Goal: Task Accomplishment & Management: Manage account settings

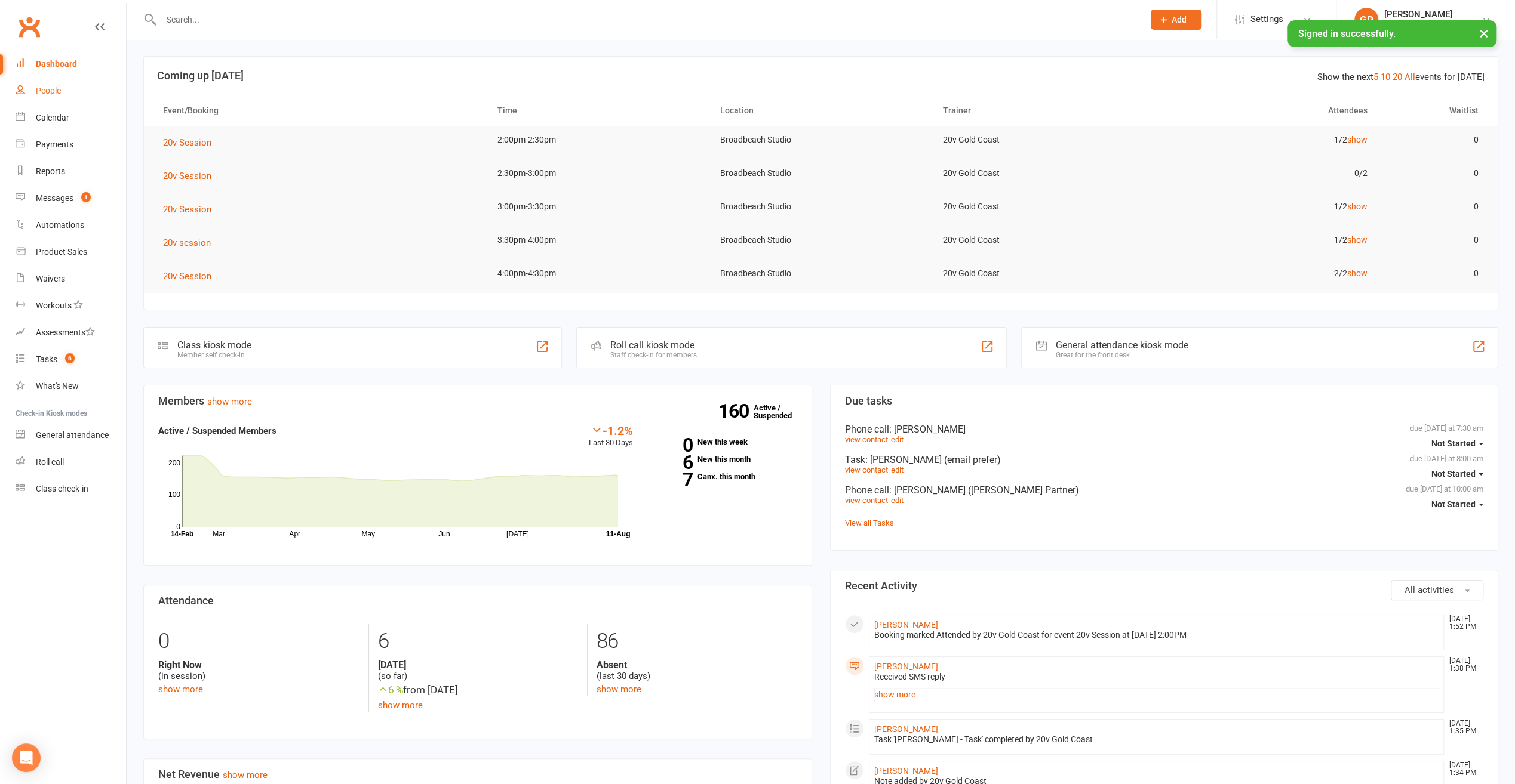
click at [47, 96] on link "People" at bounding box center [70, 90] width 110 height 26
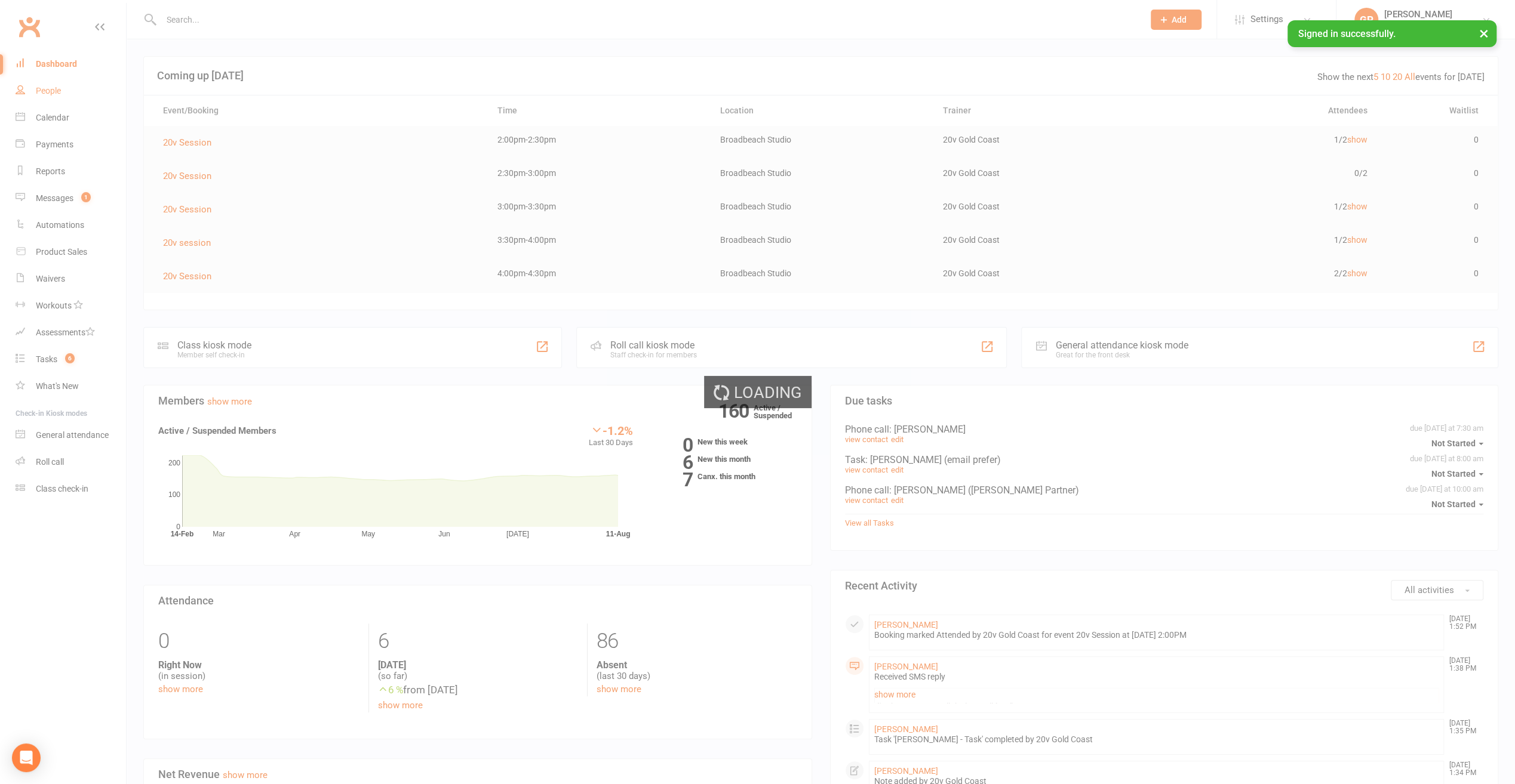
select select "100"
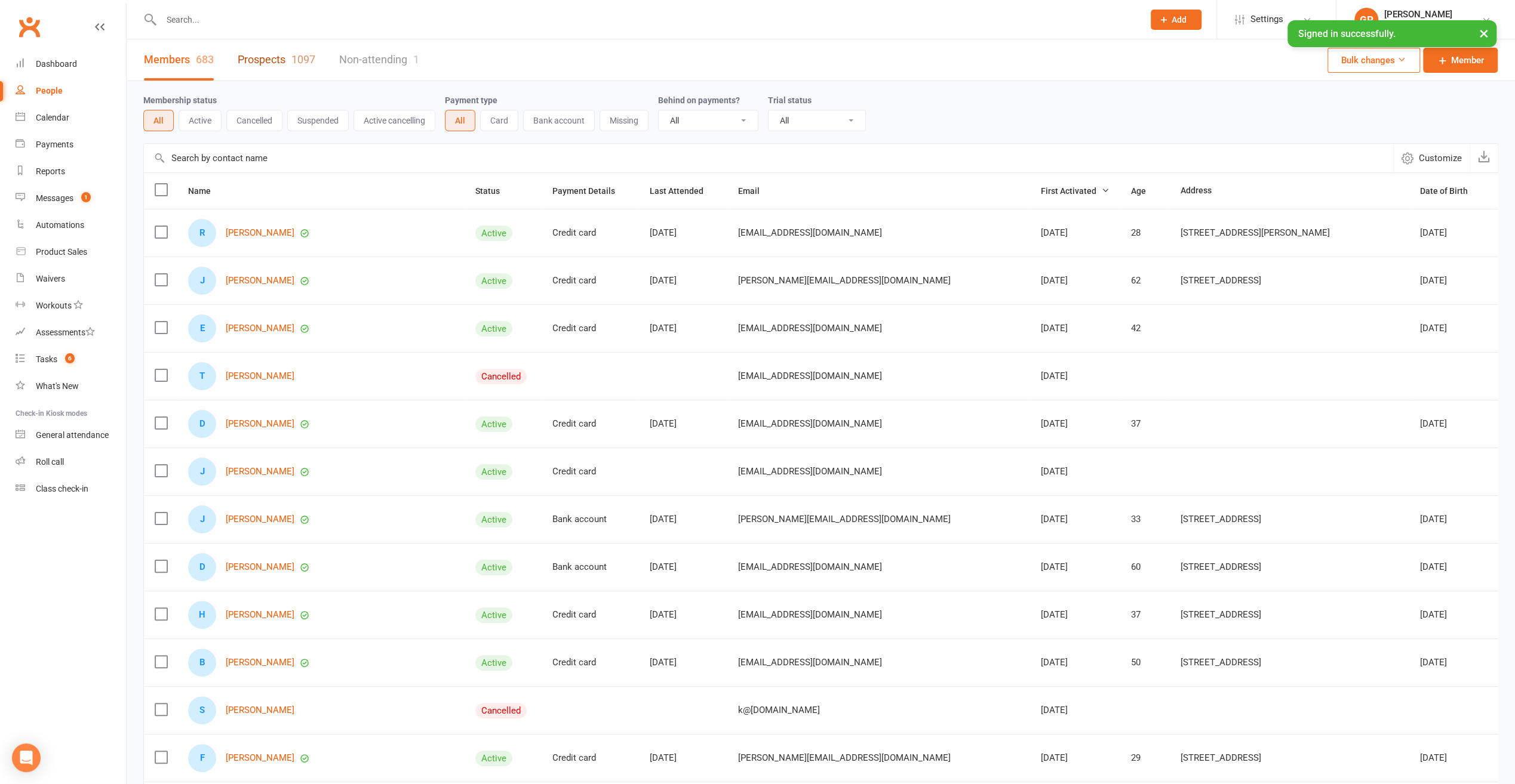
click at [251, 60] on link "Prospects 1097" at bounding box center [276, 59] width 78 height 41
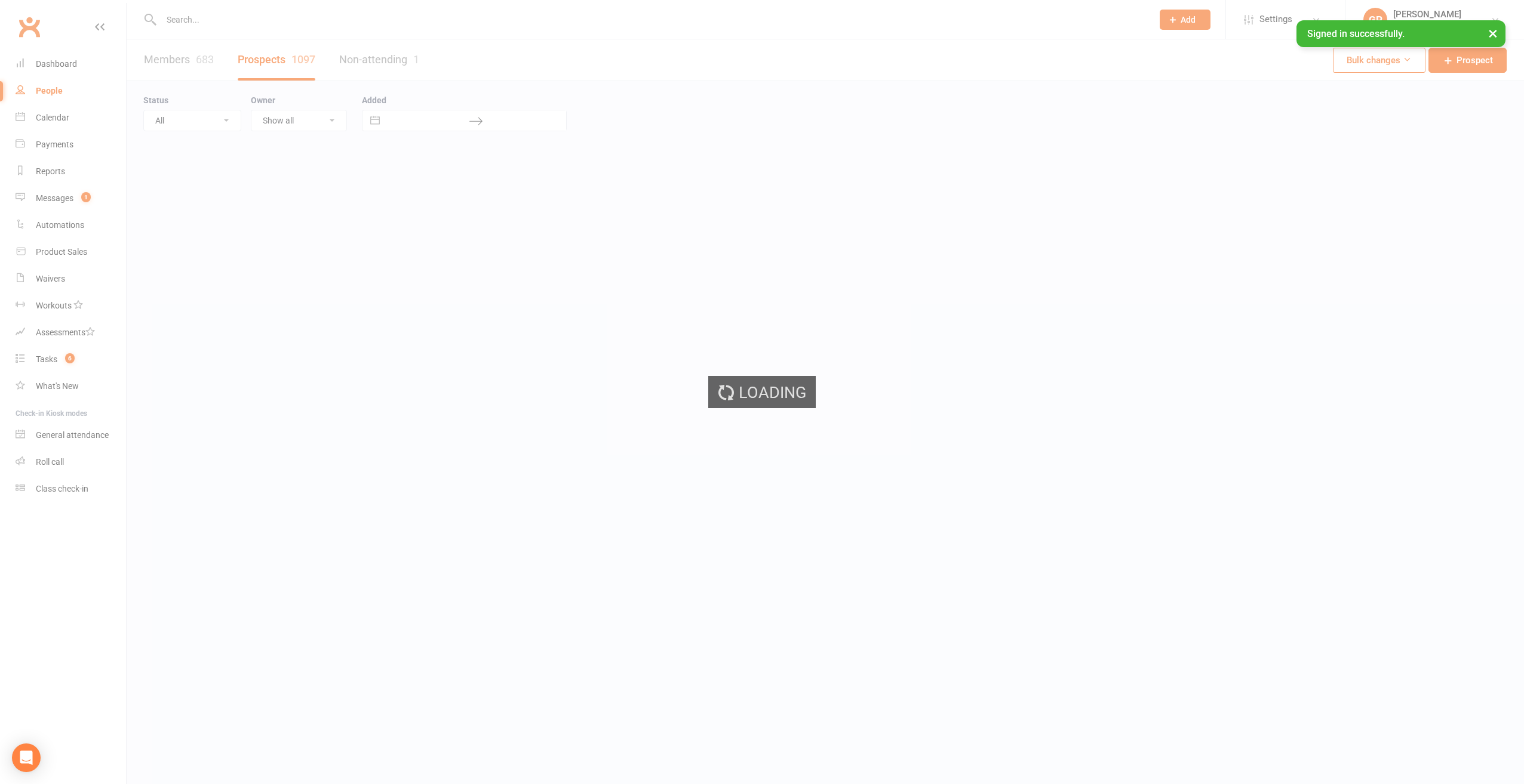
select select "100"
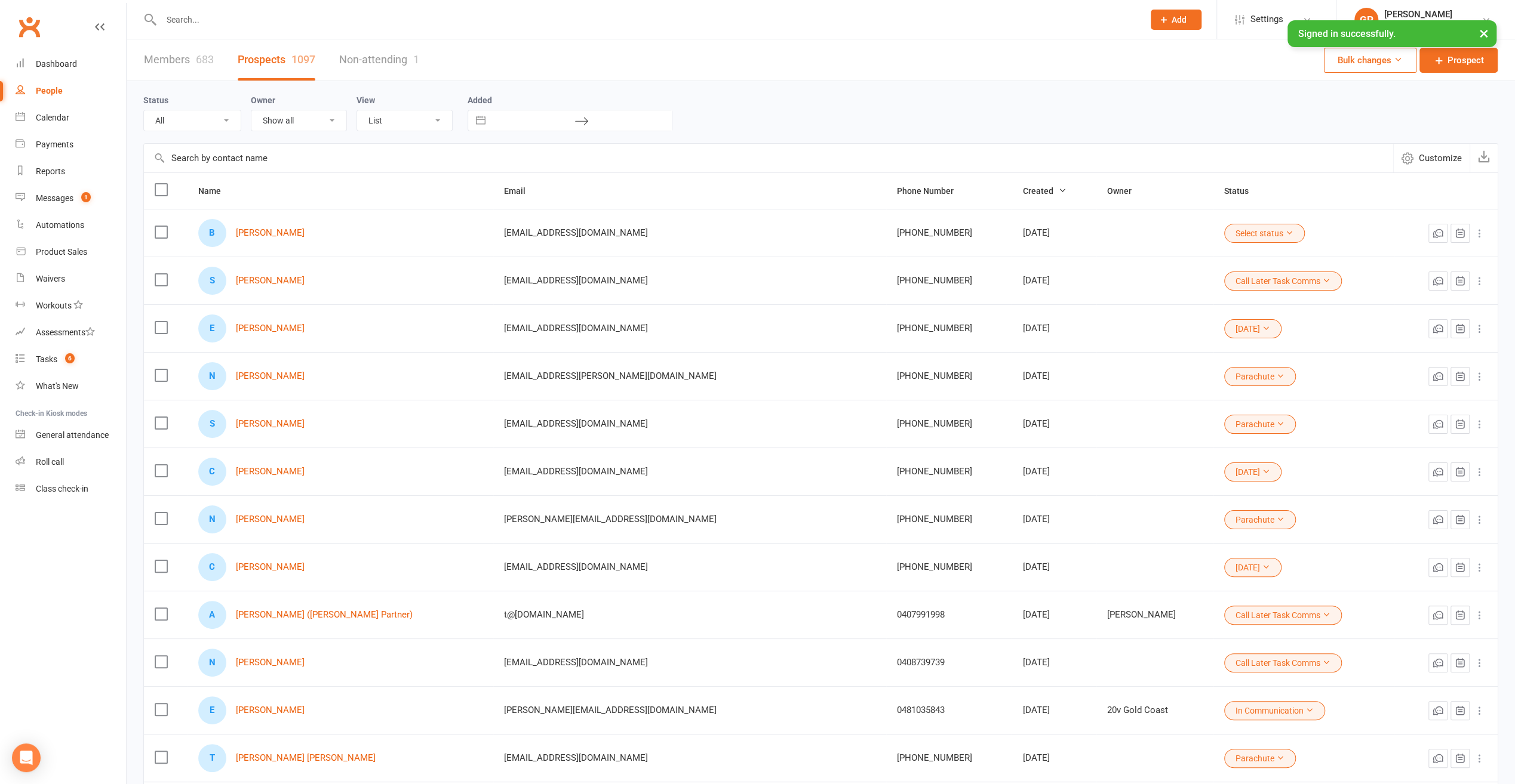
click at [1224, 232] on button "Select status" at bounding box center [1264, 233] width 80 height 19
click at [1173, 397] on link "[DATE]" at bounding box center [1186, 401] width 118 height 24
click at [272, 282] on link "[PERSON_NAME]" at bounding box center [269, 280] width 68 height 10
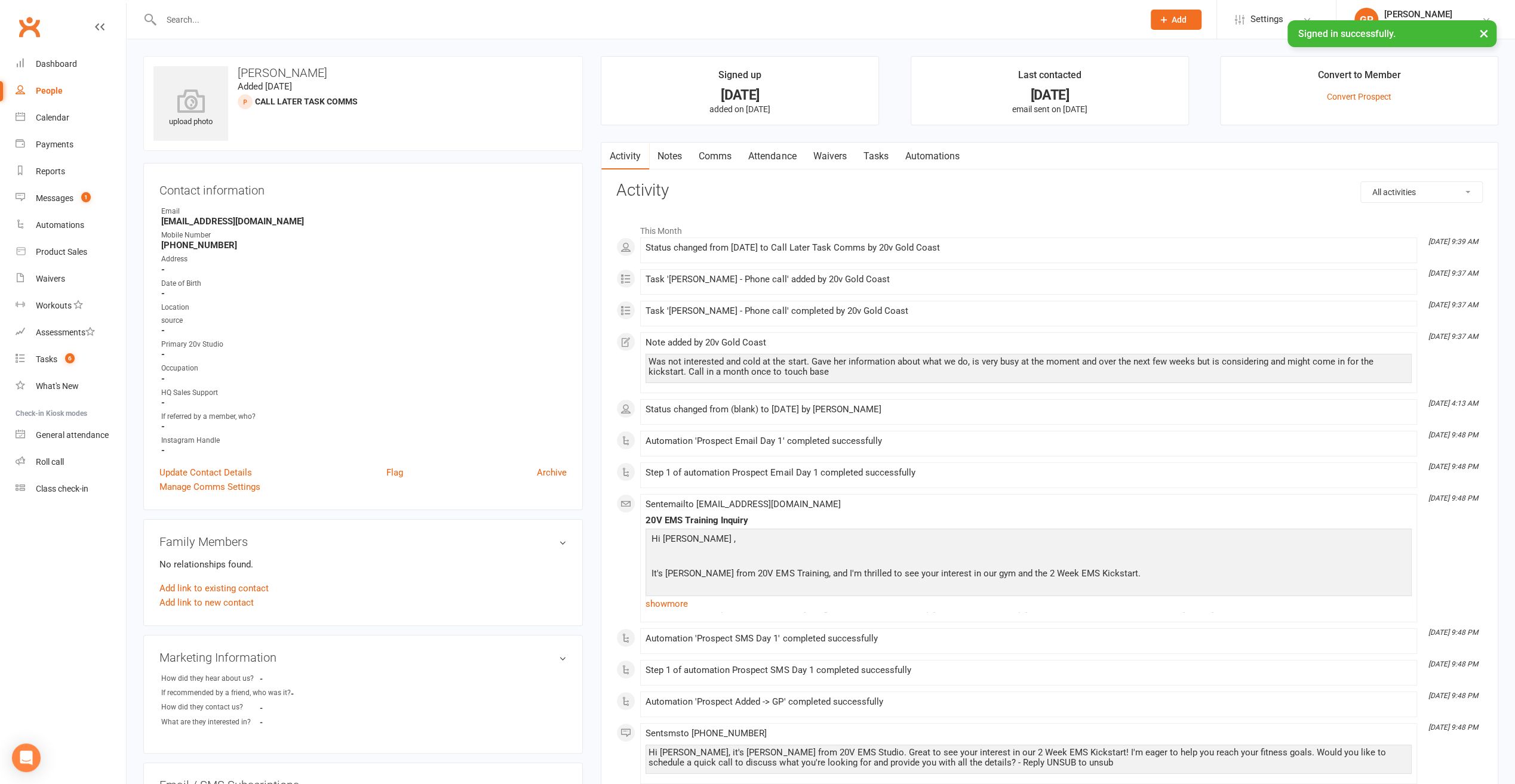
click at [868, 153] on link "Tasks" at bounding box center [876, 156] width 42 height 27
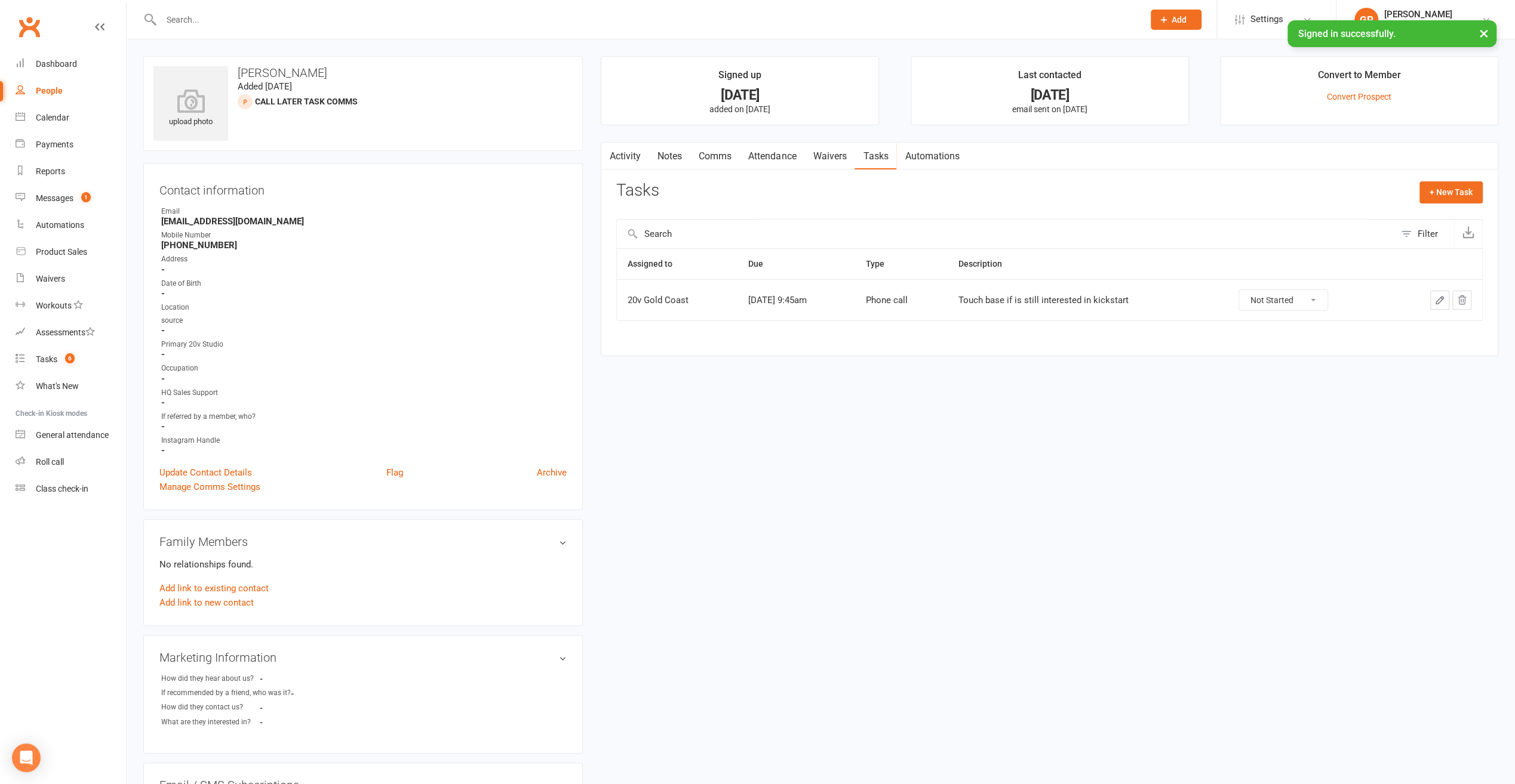
select select "100"
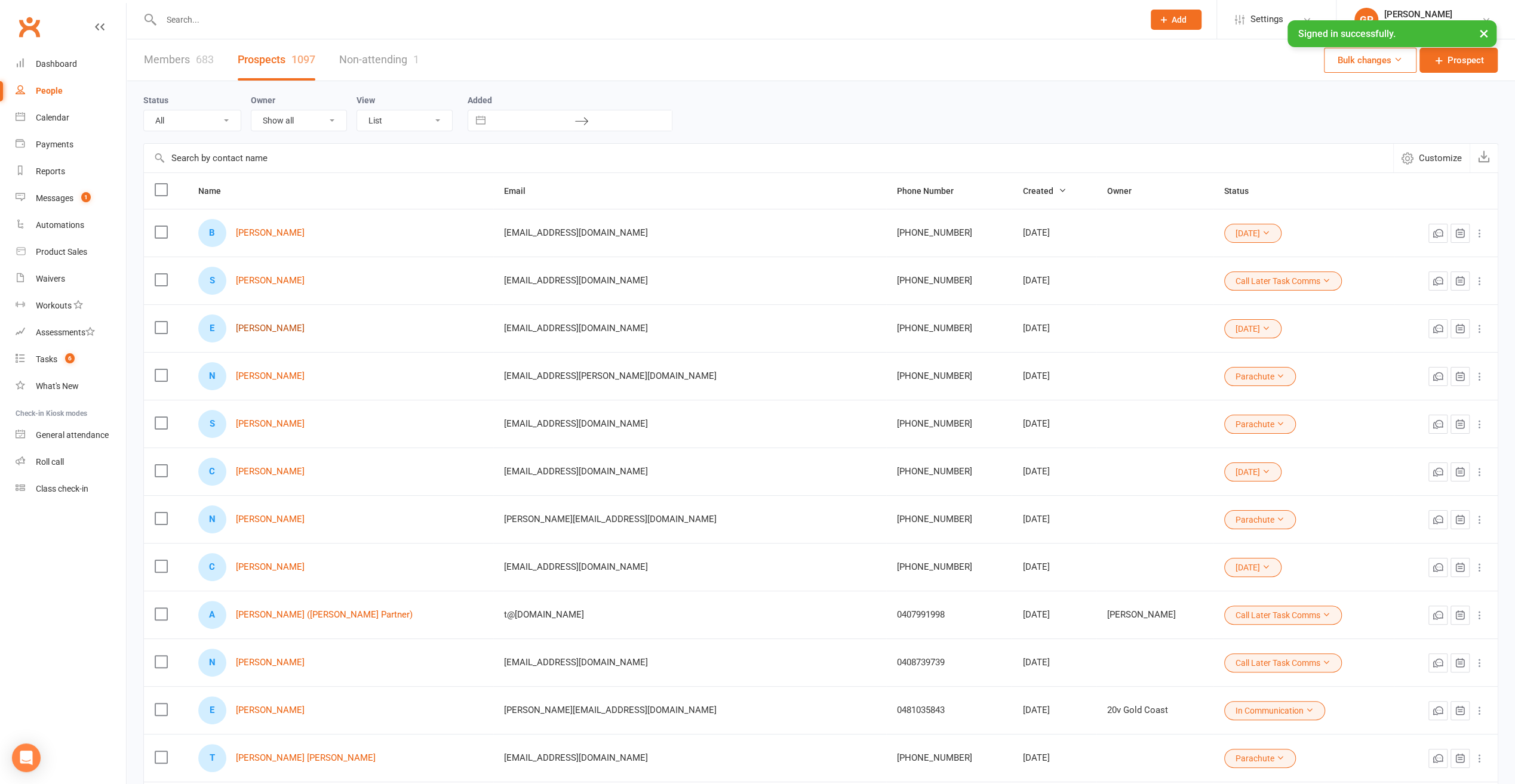
click at [265, 324] on link "[PERSON_NAME]" at bounding box center [269, 328] width 68 height 10
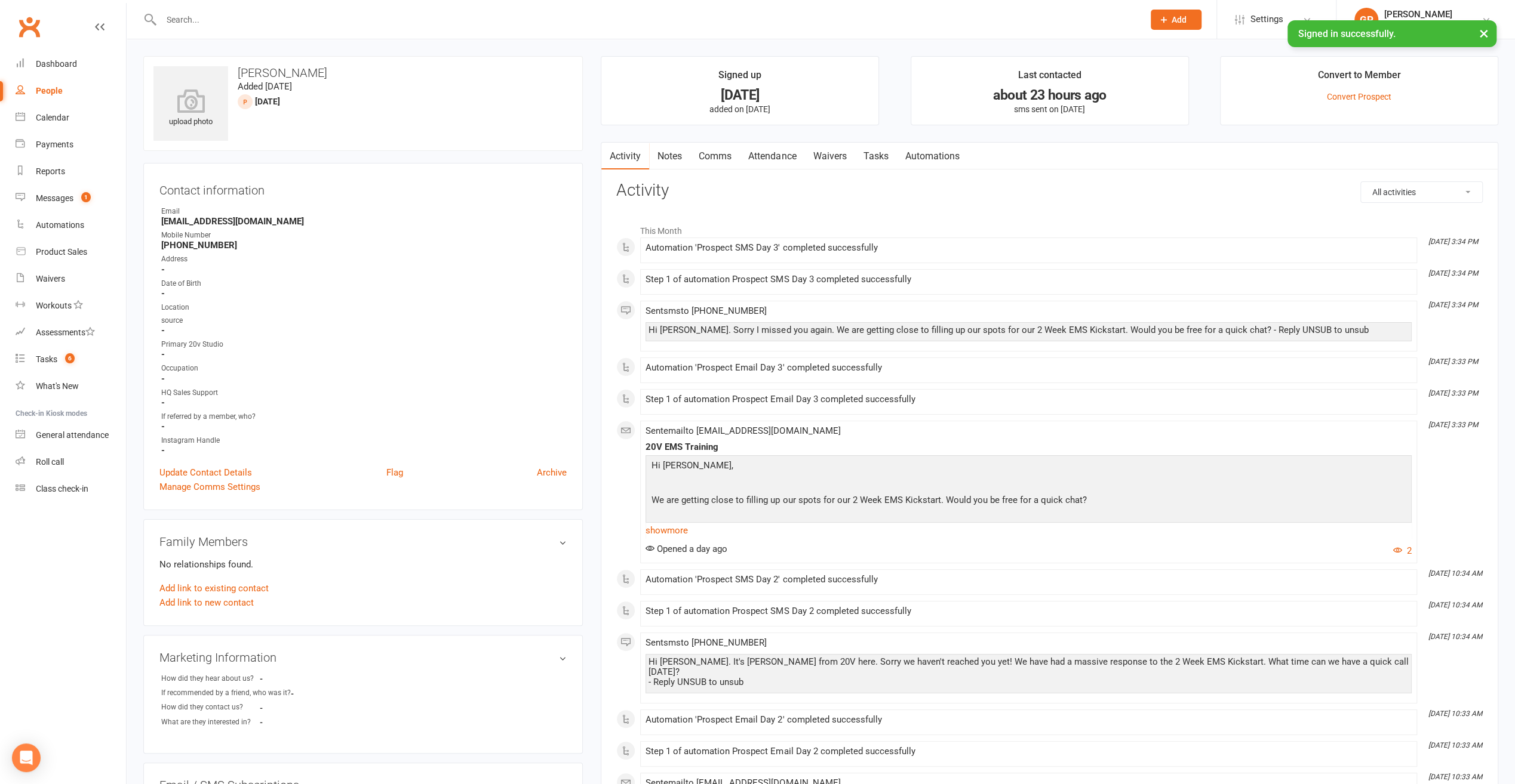
click at [46, 87] on div "People" at bounding box center [48, 90] width 26 height 9
select select "100"
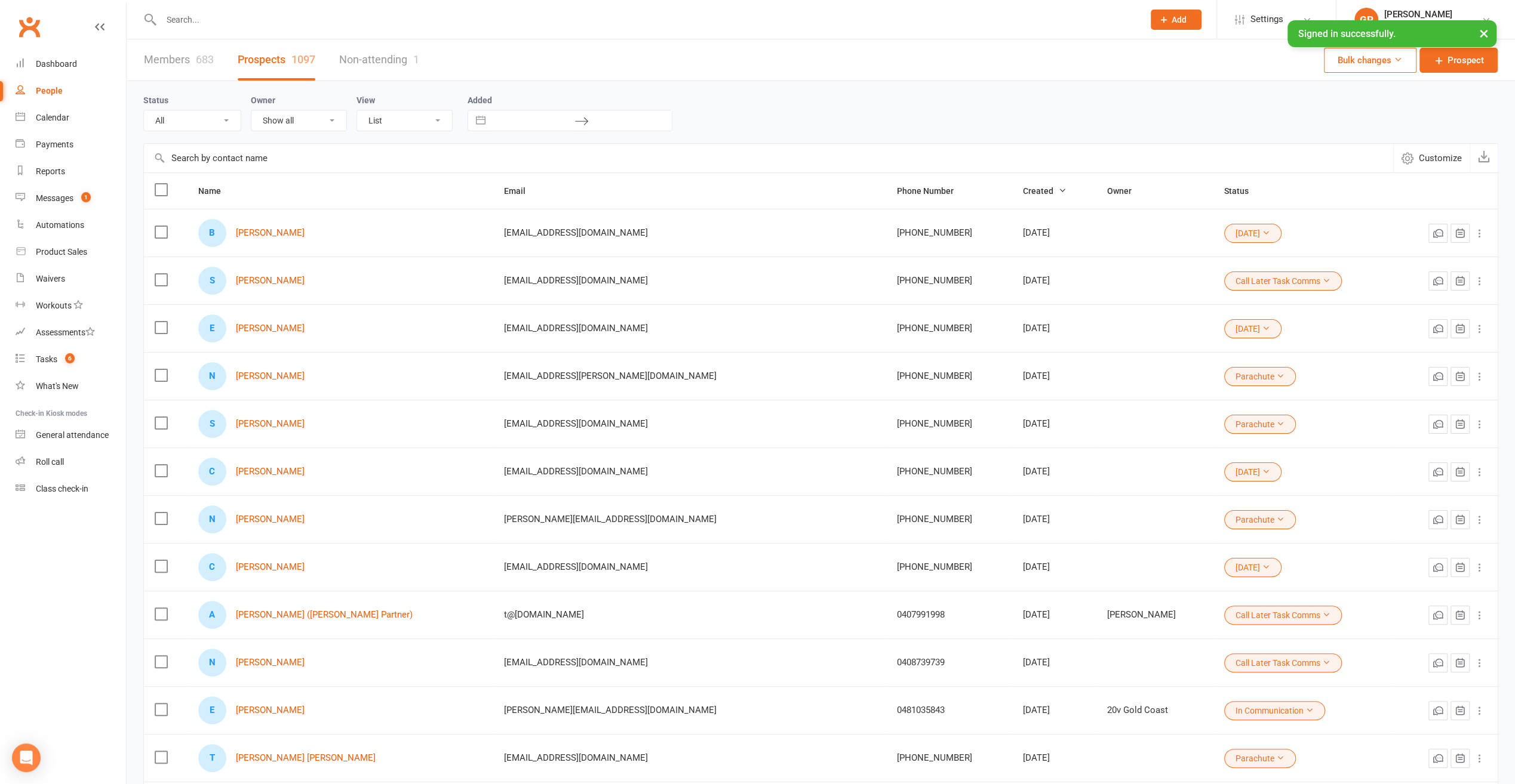
click at [224, 118] on select "All (No status set) (Invalid status) Parachute Referrals In Communication Call …" at bounding box center [193, 120] width 97 height 20
select select "[DATE]"
click at [144, 110] on select "All (No status set) (Invalid status) Parachute Referrals In Communication Call …" at bounding box center [193, 120] width 97 height 20
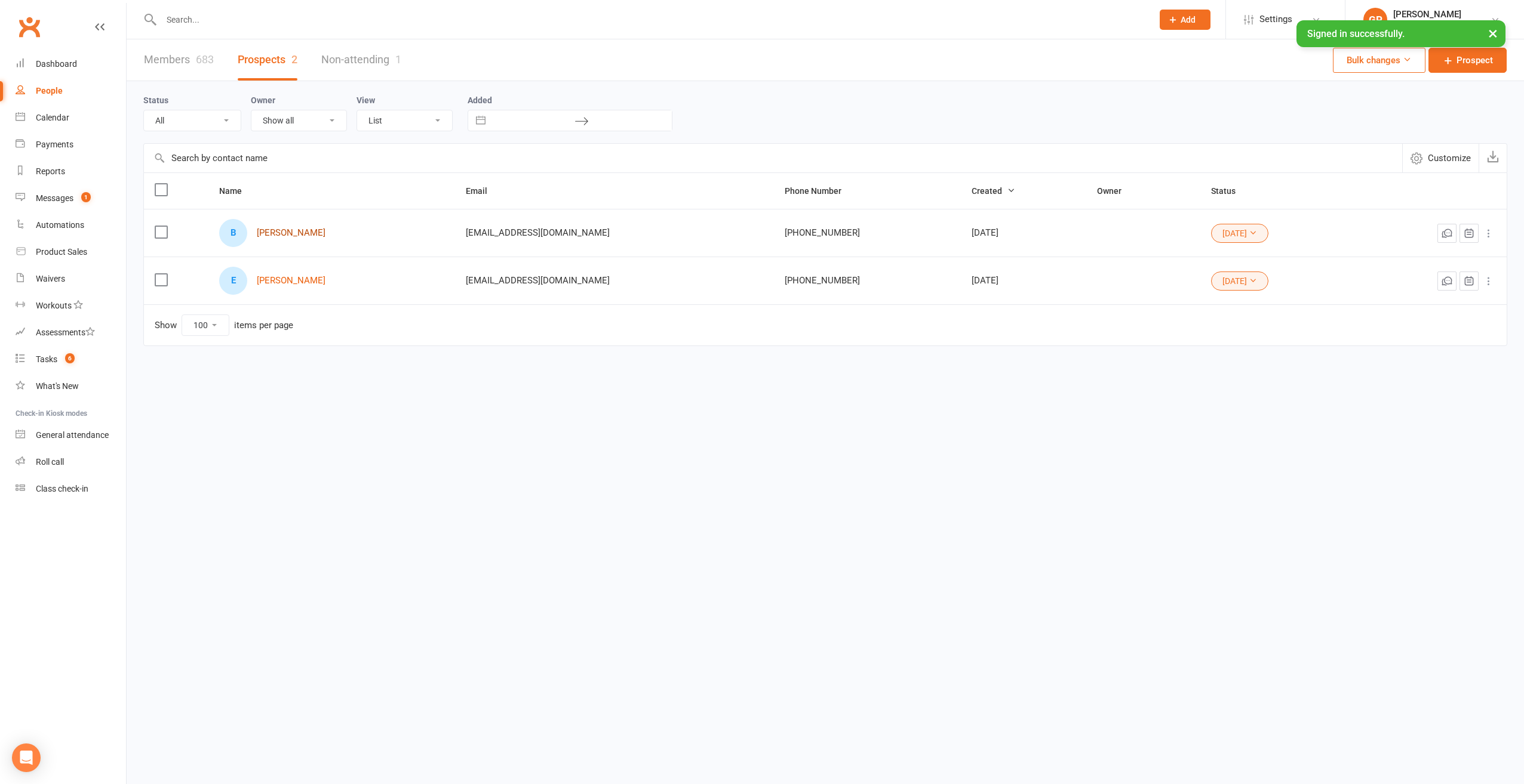
click at [284, 234] on link "[PERSON_NAME]" at bounding box center [290, 233] width 68 height 10
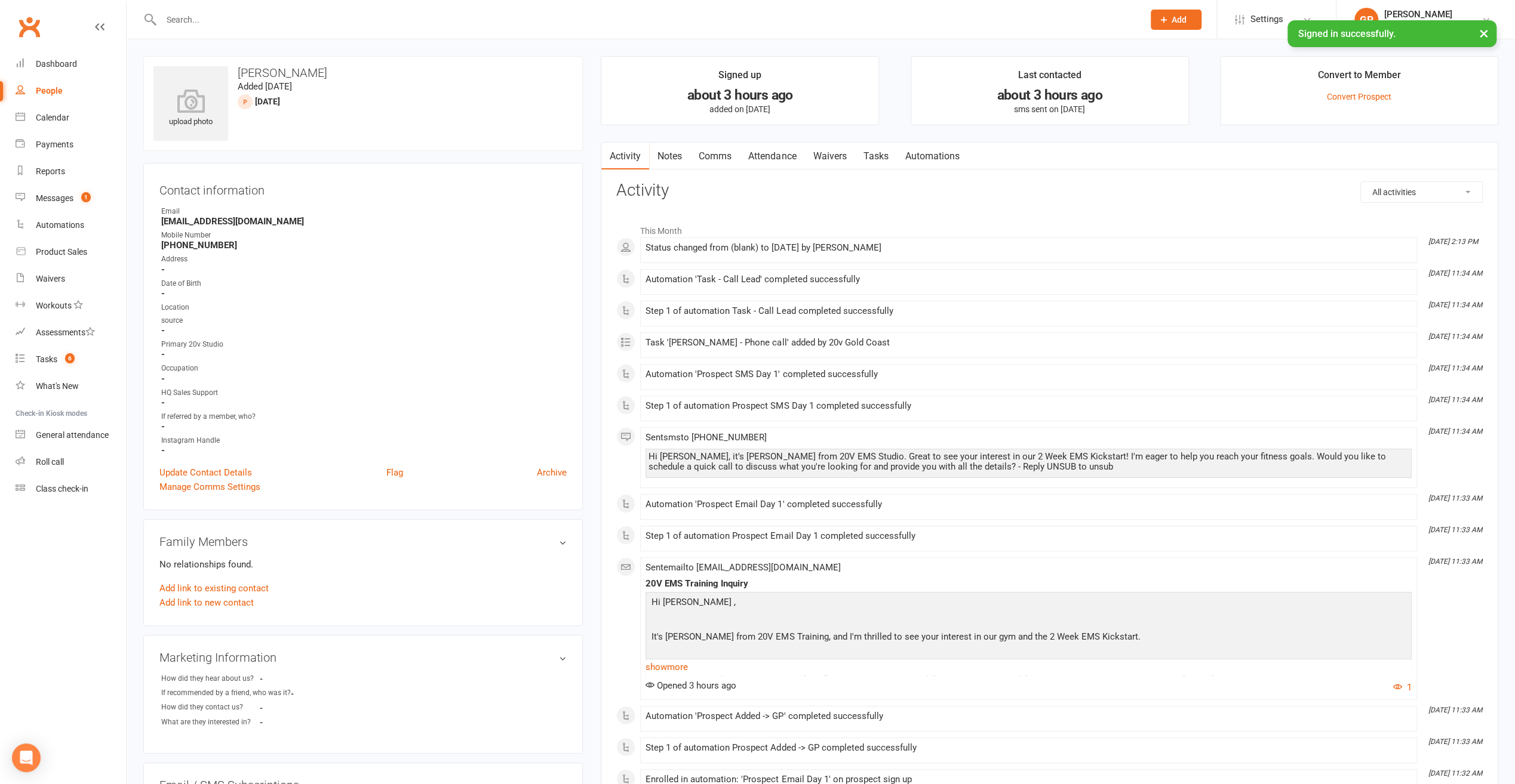
click at [665, 155] on link "Notes" at bounding box center [669, 156] width 41 height 27
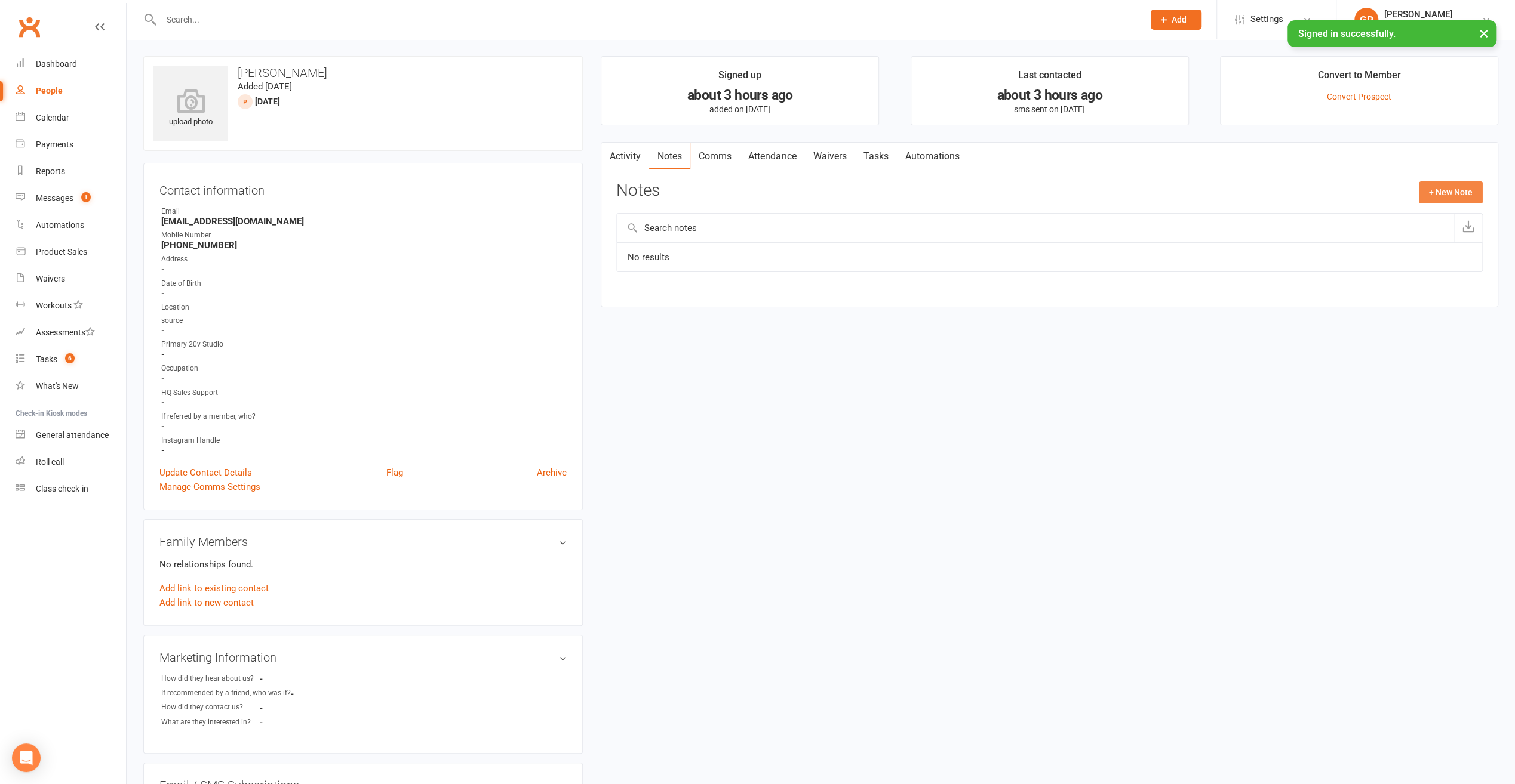
click at [1437, 195] on button "+ New Note" at bounding box center [1451, 193] width 64 height 22
click at [691, 304] on textarea at bounding box center [1049, 308] width 867 height 39
type textarea "Called, left VM."
click at [646, 392] on button "Save Note" at bounding box center [656, 399] width 79 height 25
click at [725, 153] on link "Comms" at bounding box center [715, 156] width 49 height 27
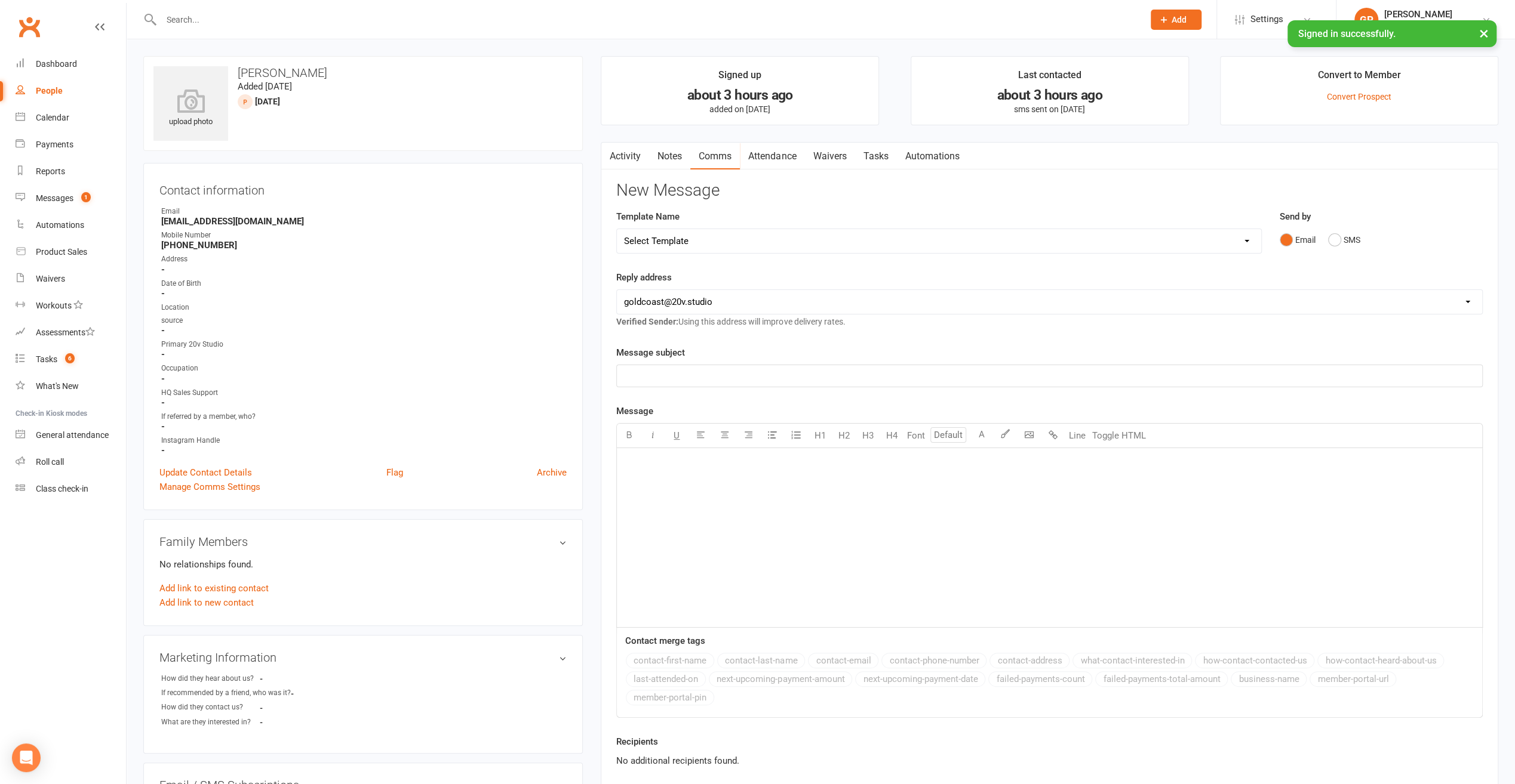
click at [671, 449] on div "﻿" at bounding box center [1048, 538] width 865 height 179
click at [1348, 237] on button "SMS" at bounding box center [1343, 239] width 32 height 23
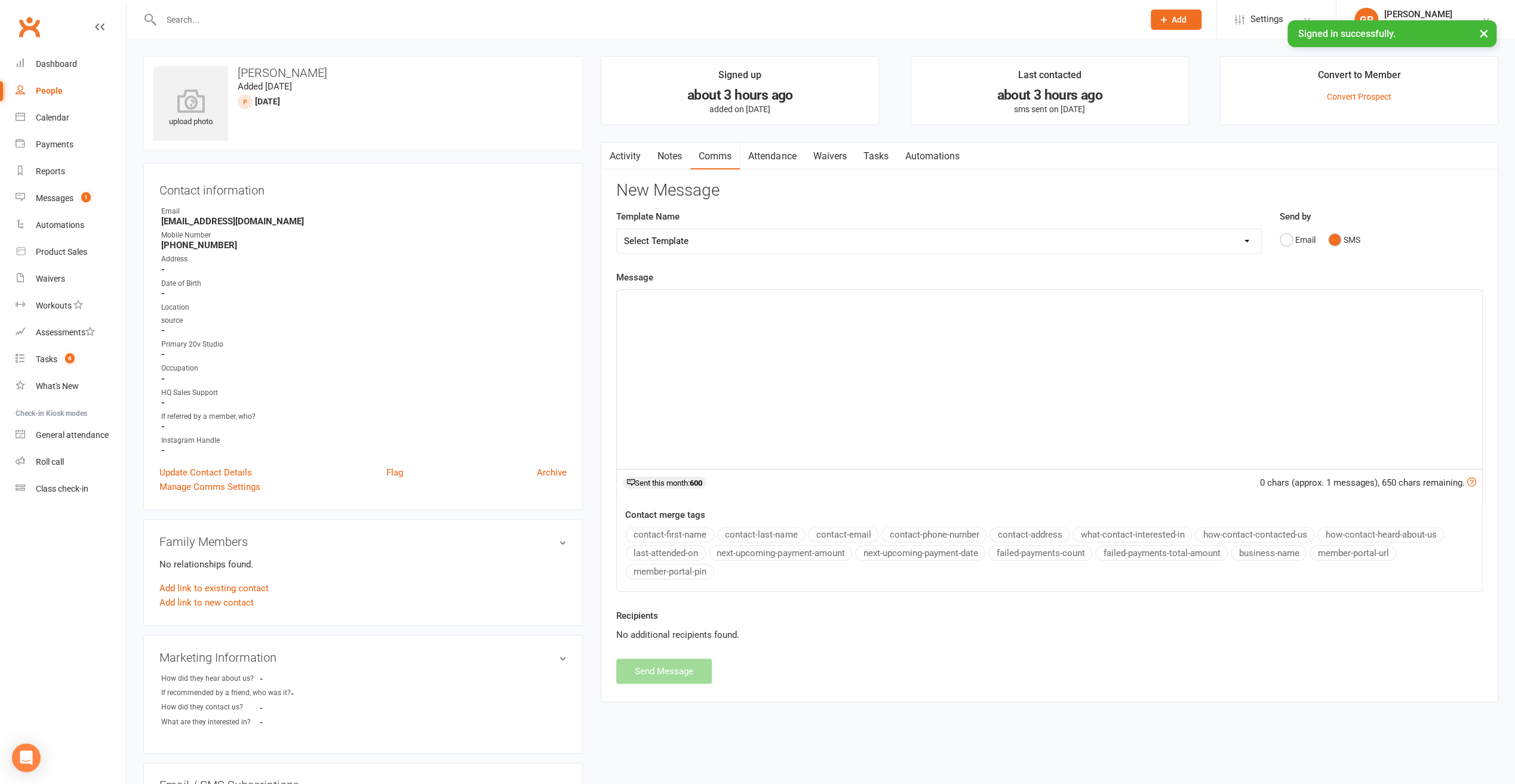
click at [662, 296] on p "﻿" at bounding box center [1049, 301] width 851 height 15
click at [698, 301] on p "Hello [PERSON_NAME], that" at bounding box center [1049, 301] width 851 height 15
drag, startPoint x: 697, startPoint y: 299, endPoint x: 667, endPoint y: 298, distance: 30.0
click at [667, 298] on p "Hello [PERSON_NAME], that" at bounding box center [1049, 301] width 851 height 15
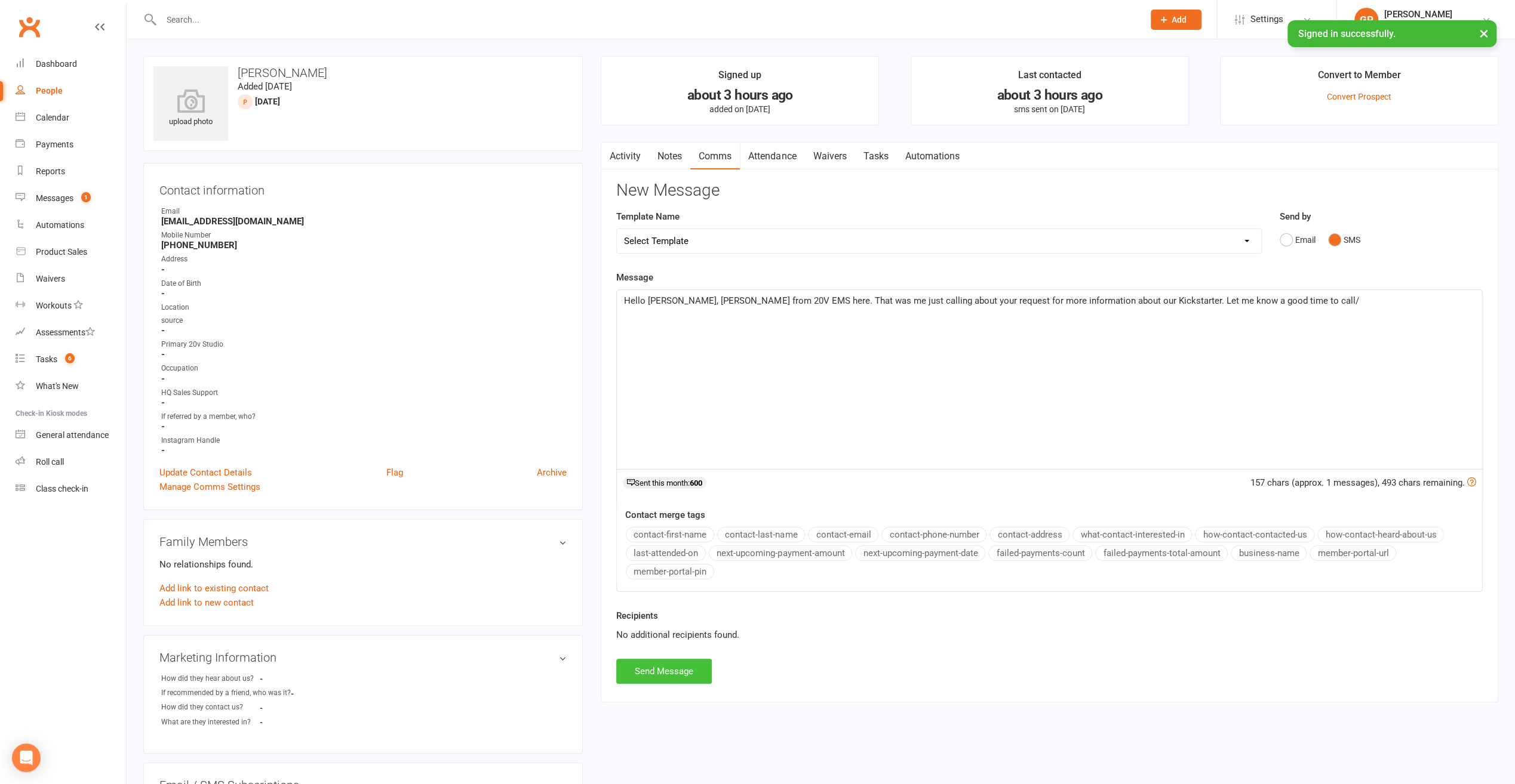
click at [646, 677] on button "Send Message" at bounding box center [664, 671] width 96 height 25
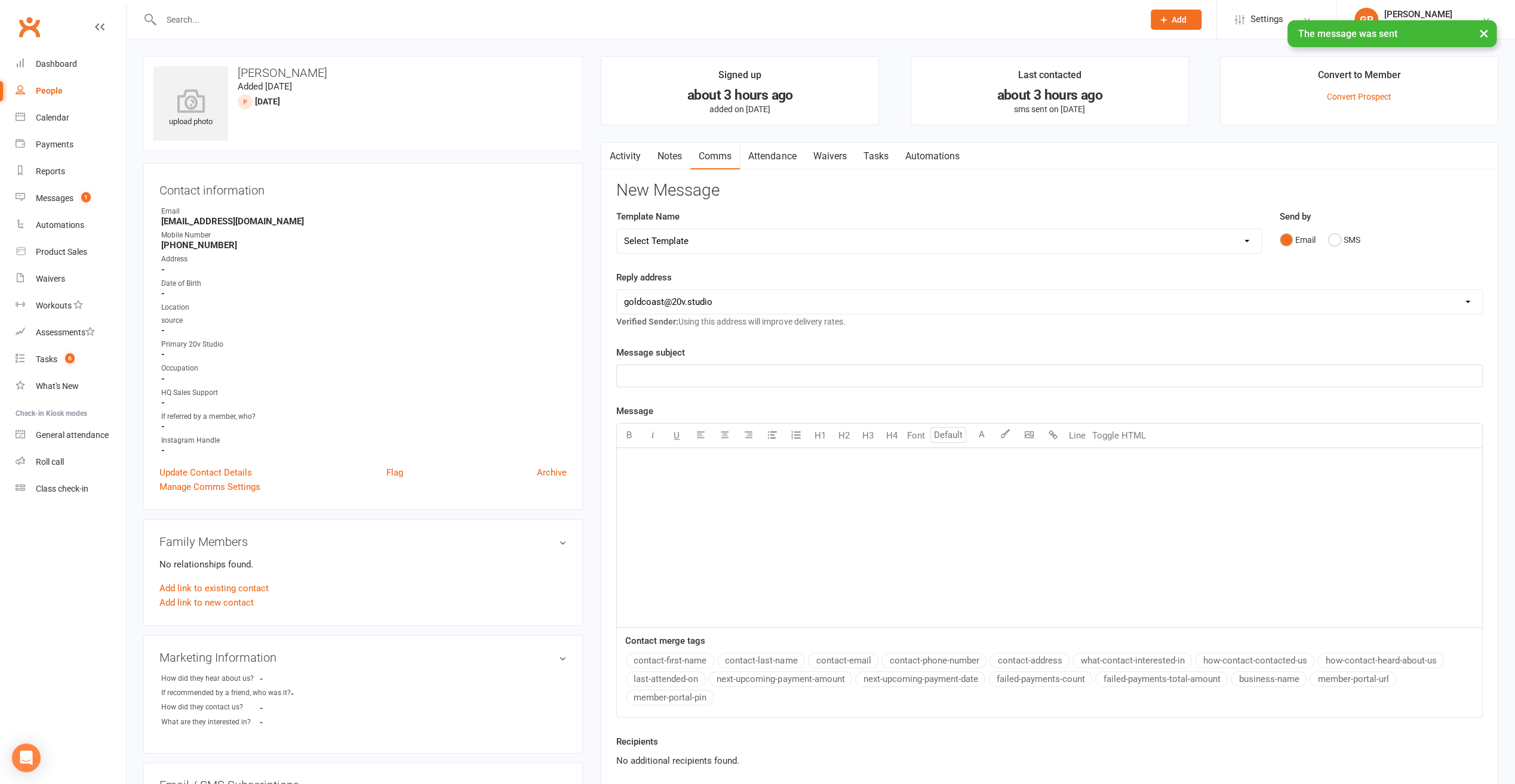
click at [47, 90] on div "People" at bounding box center [48, 90] width 26 height 9
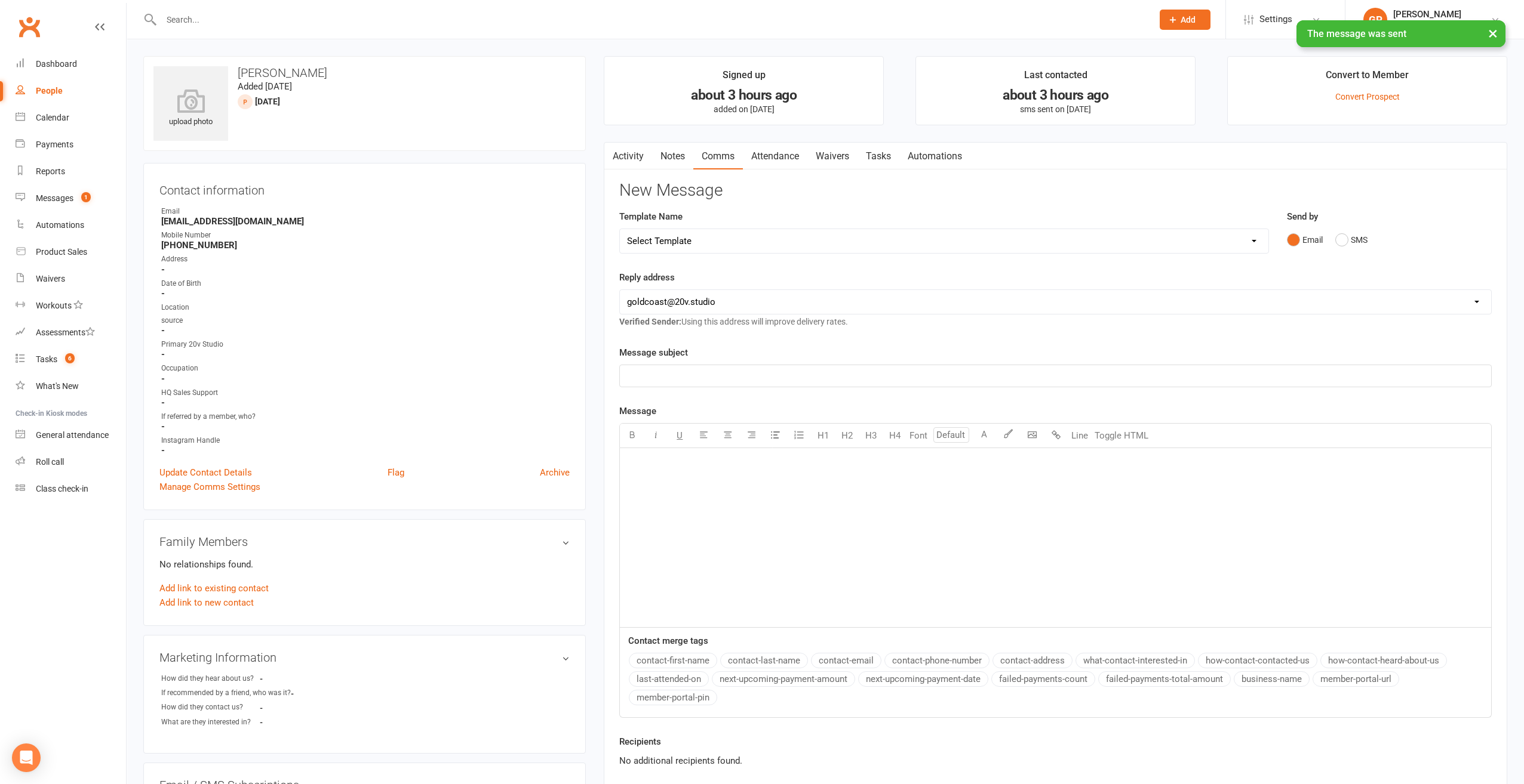
select select "100"
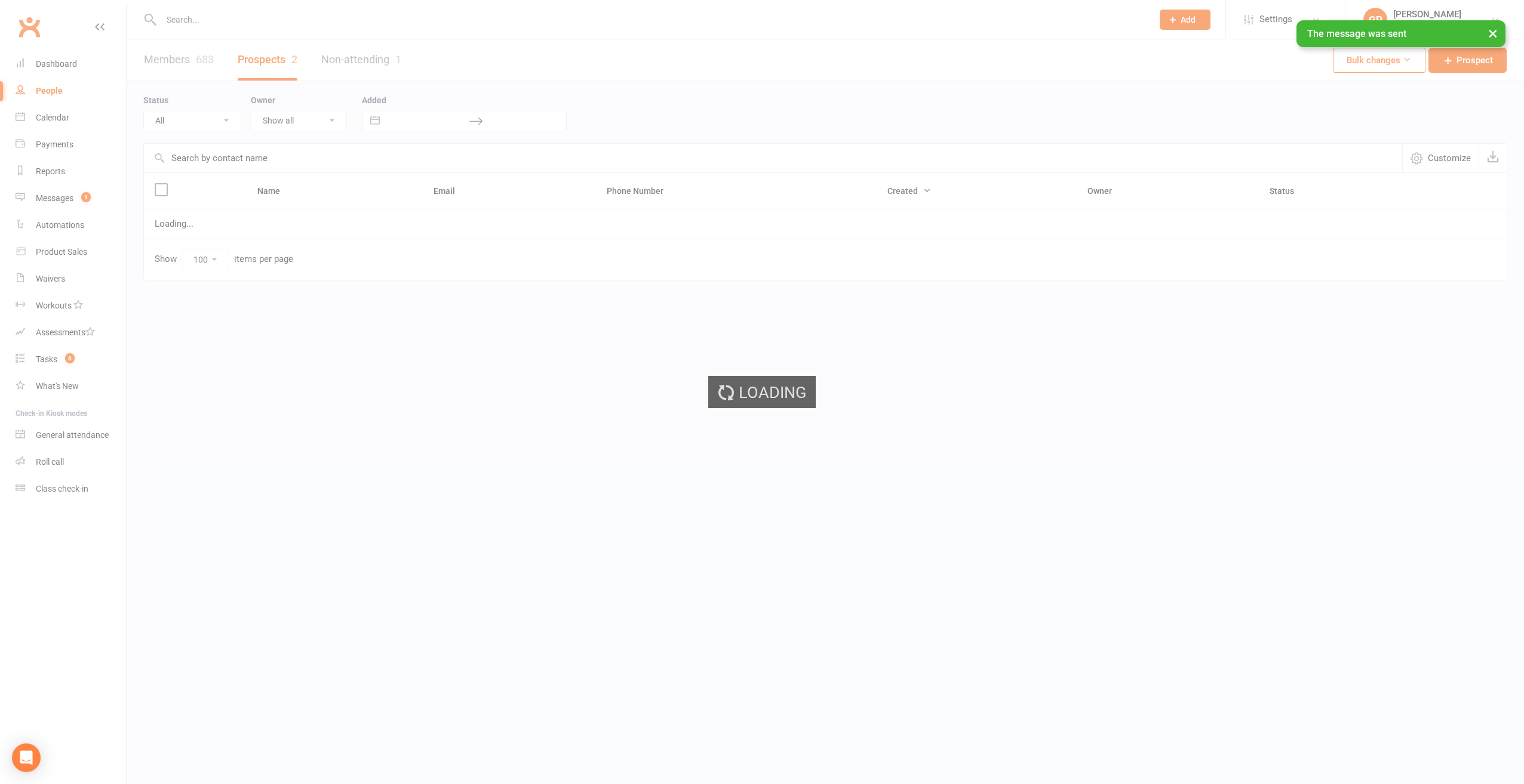
select select "[DATE]"
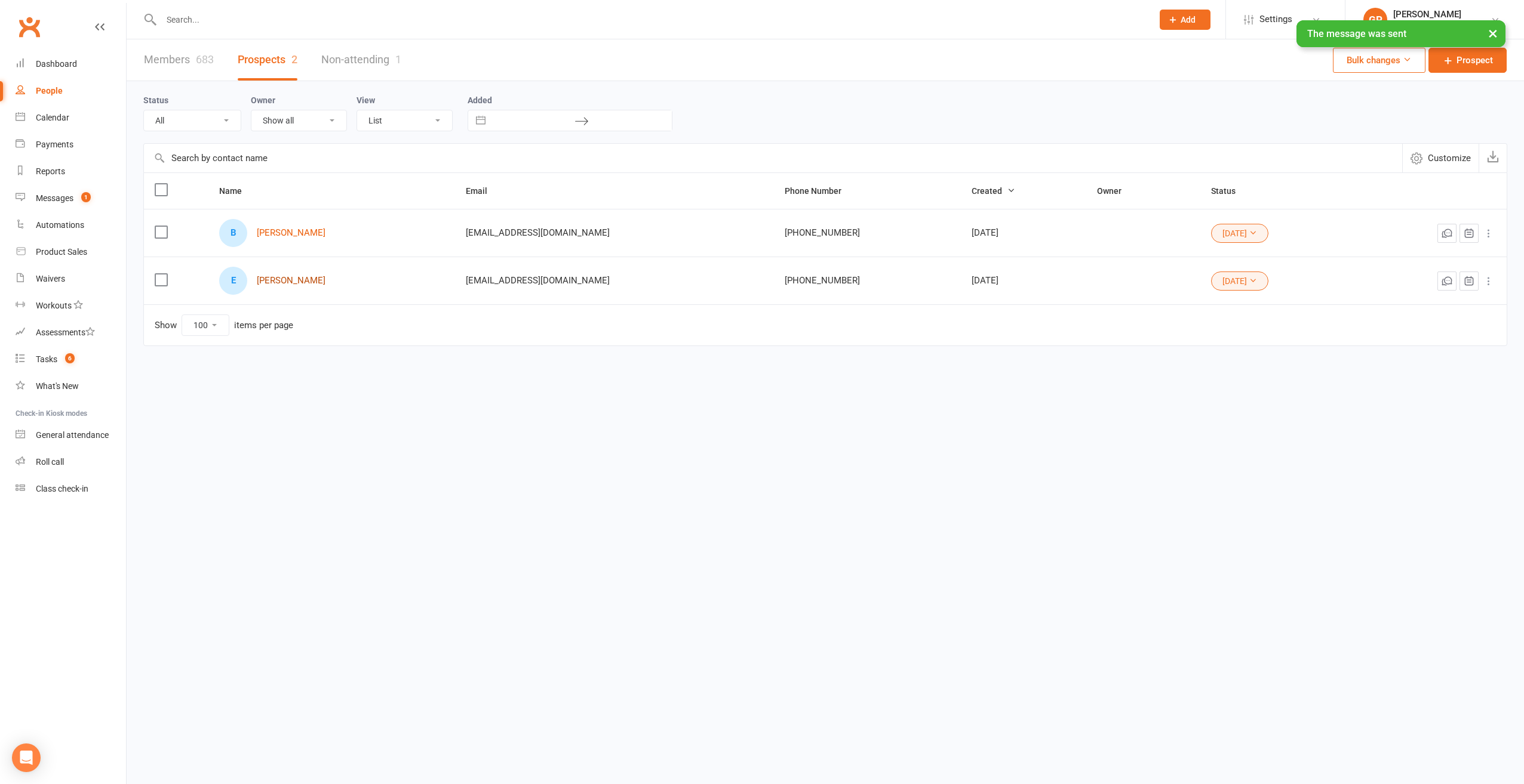
click at [288, 279] on link "[PERSON_NAME]" at bounding box center [290, 280] width 68 height 10
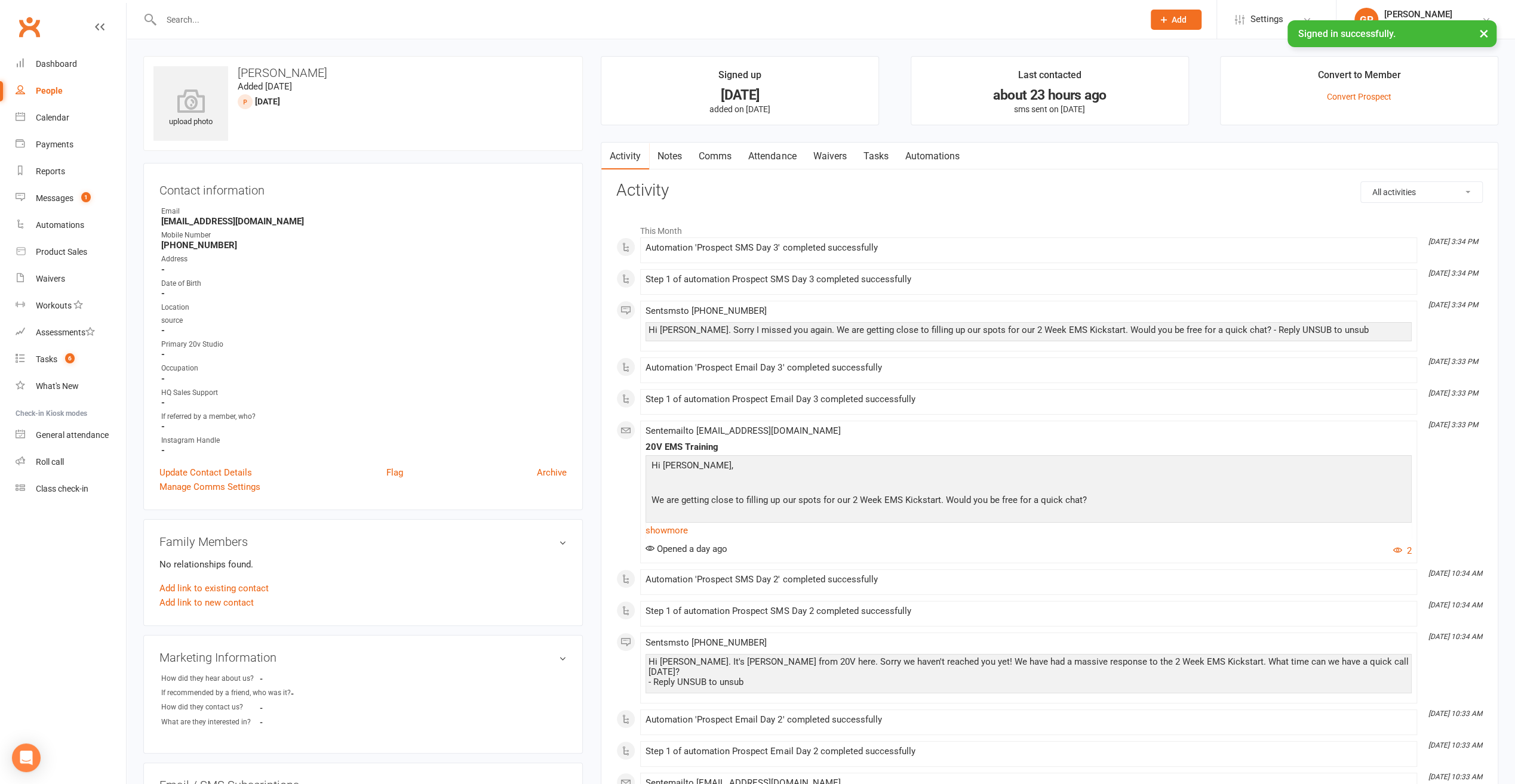
click at [680, 156] on link "Notes" at bounding box center [669, 156] width 41 height 27
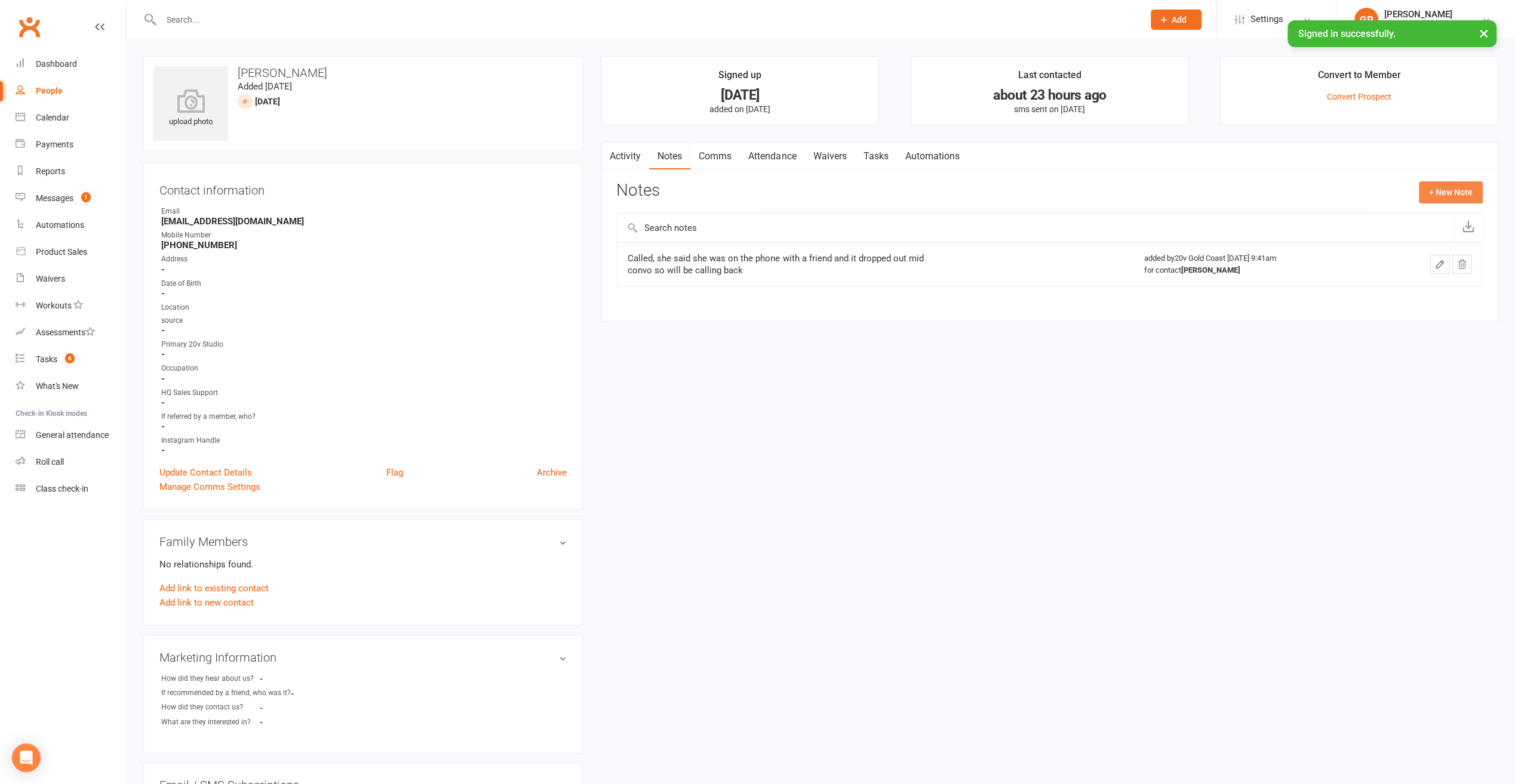
click at [1436, 193] on button "+ New Note" at bounding box center [1451, 193] width 64 height 22
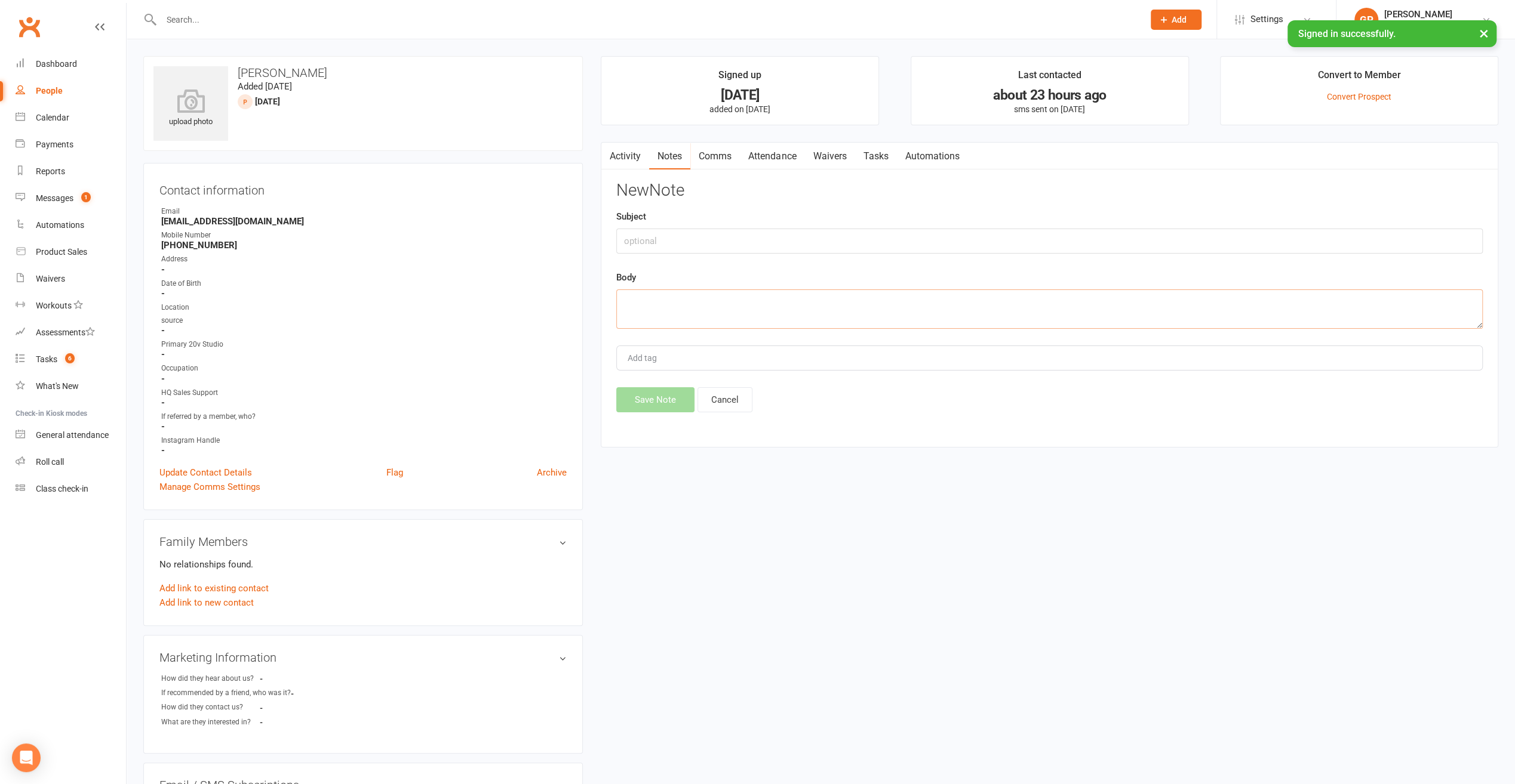
click at [667, 296] on textarea at bounding box center [1049, 308] width 867 height 39
type textarea "Called left VM"
click at [647, 392] on button "Save Note" at bounding box center [656, 399] width 79 height 25
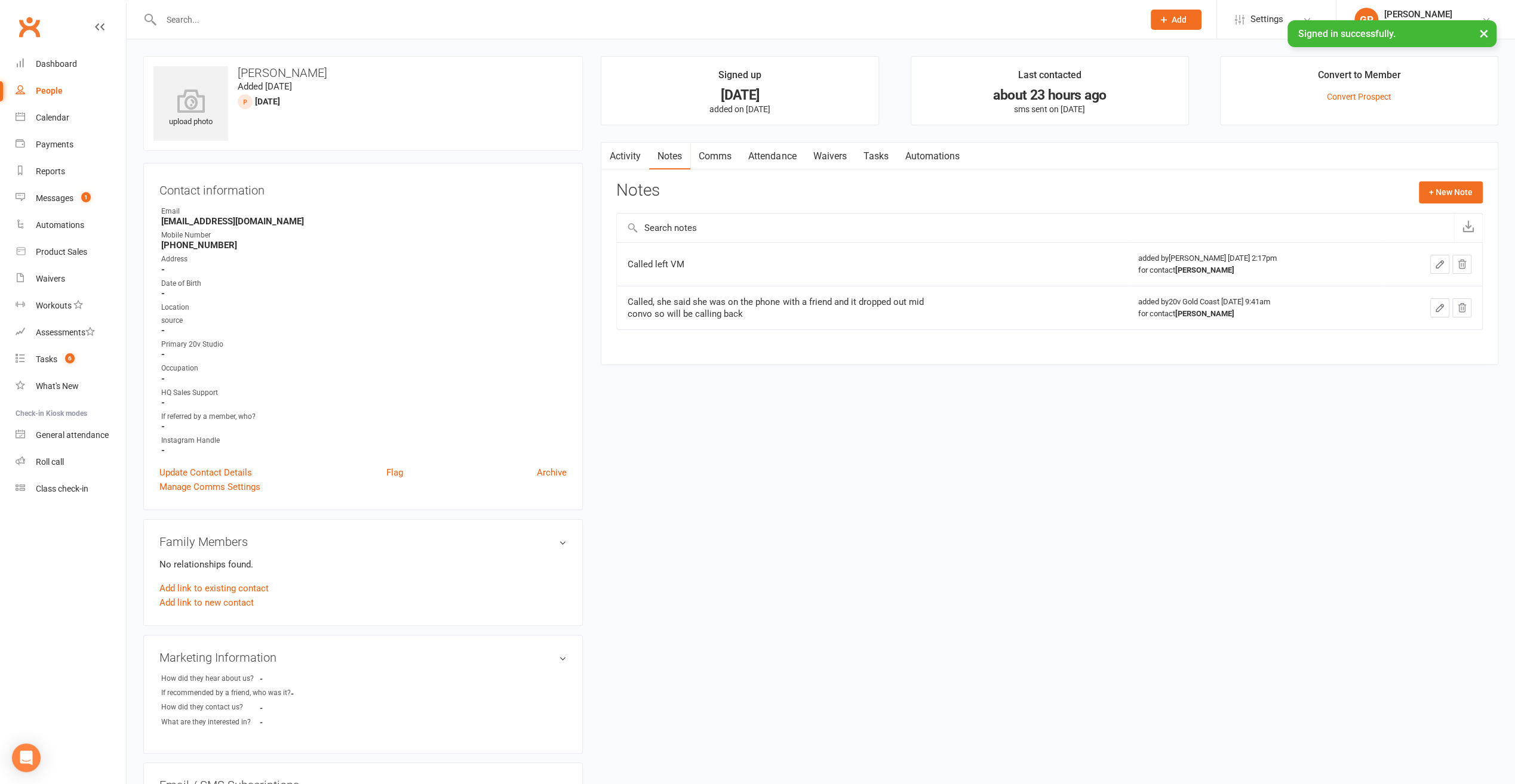
click at [731, 149] on link "Comms" at bounding box center [715, 156] width 49 height 27
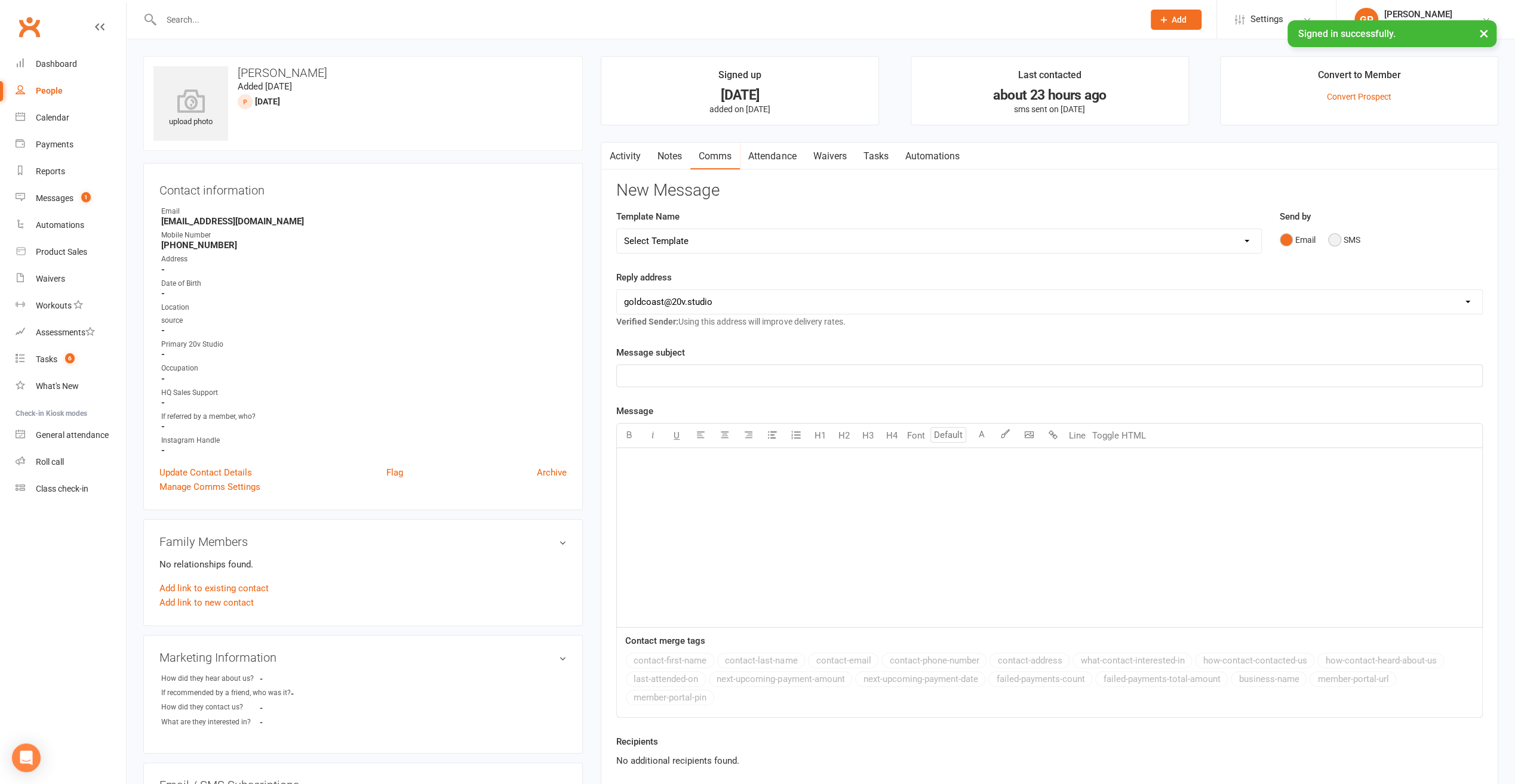
click at [1334, 244] on button "SMS" at bounding box center [1343, 239] width 32 height 23
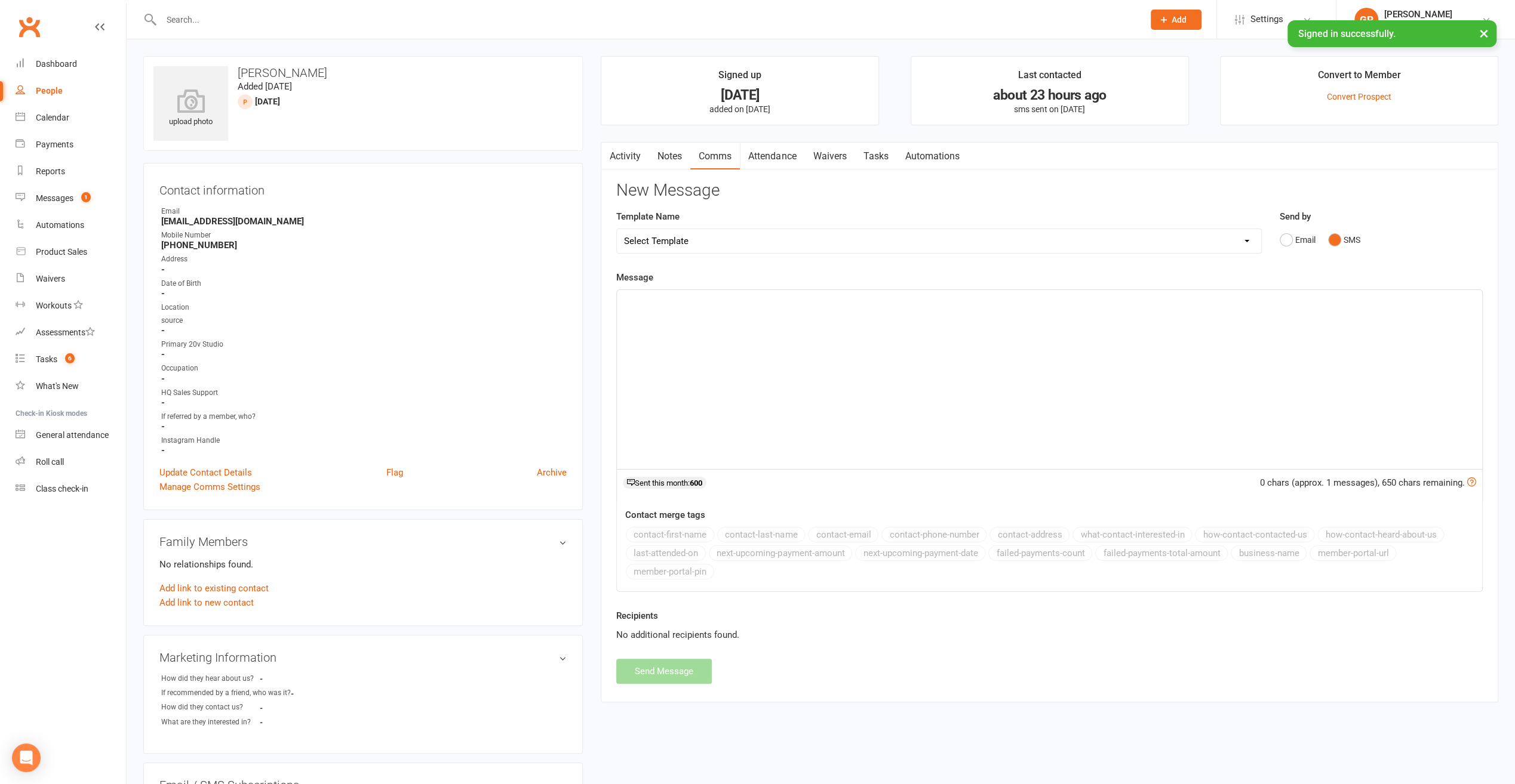
click at [50, 92] on div "People" at bounding box center [48, 90] width 26 height 9
select select "100"
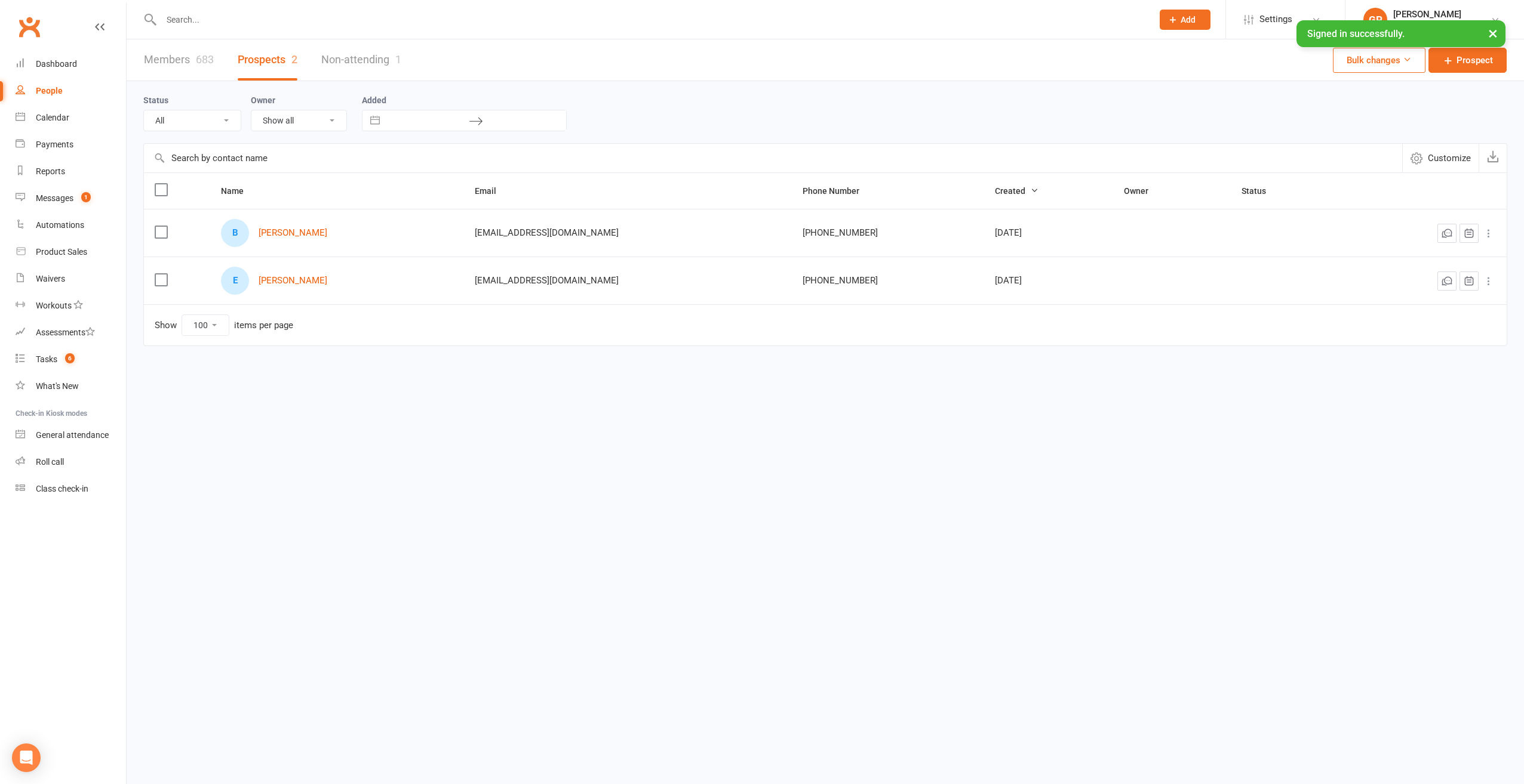
select select "[DATE]"
click at [260, 232] on link "[PERSON_NAME]" at bounding box center [290, 233] width 68 height 10
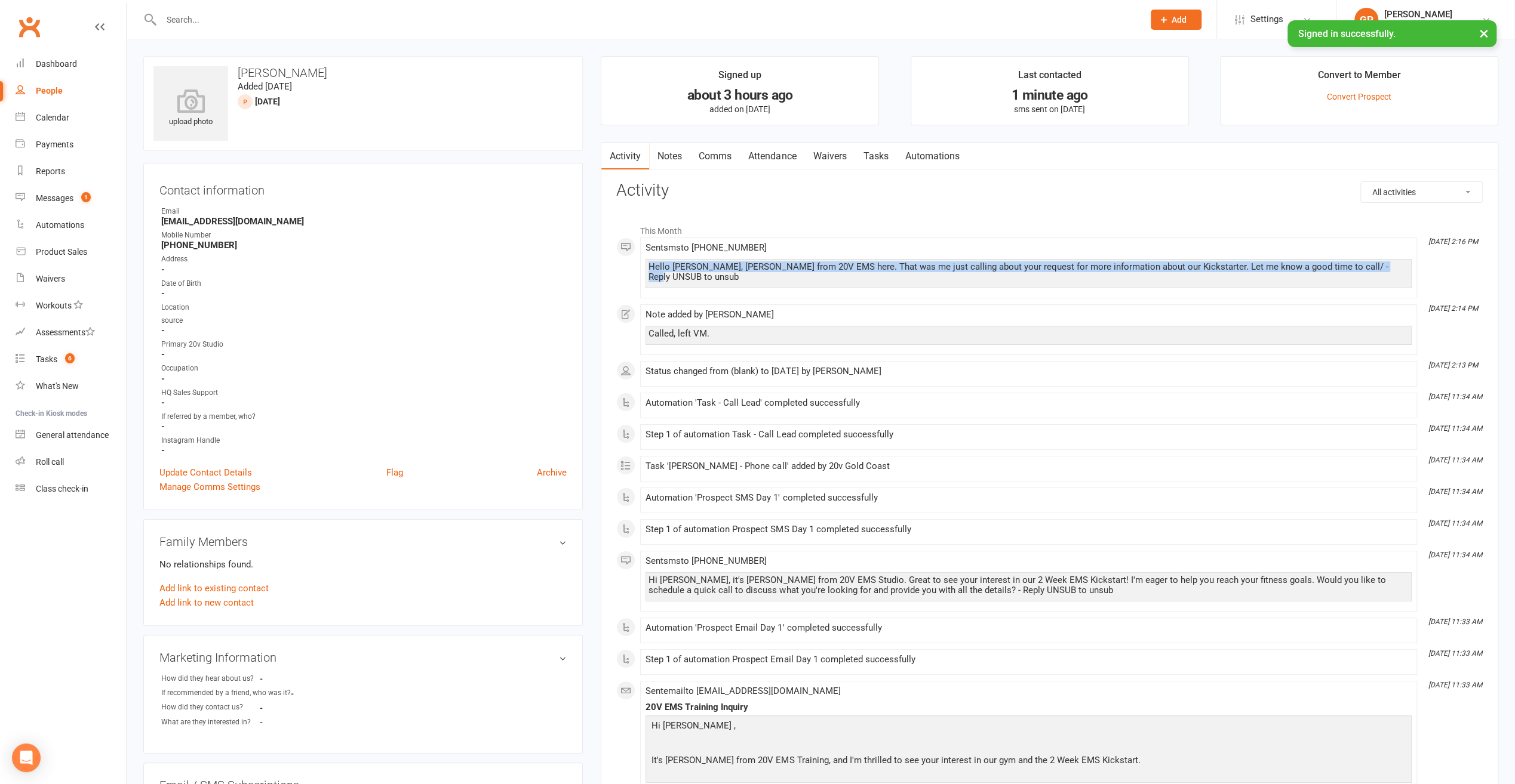
drag, startPoint x: 647, startPoint y: 267, endPoint x: 1436, endPoint y: 267, distance: 789.0
click at [1436, 267] on div "This Month [DATE] 2:16 PM Sent sms to [PHONE_NUMBER] Hello [PERSON_NAME], [PERS…" at bounding box center [1049, 727] width 867 height 1017
copy div "Hello [PERSON_NAME], [PERSON_NAME] from 20V EMS here. That was me just calling …"
click at [53, 87] on div "People" at bounding box center [48, 90] width 26 height 9
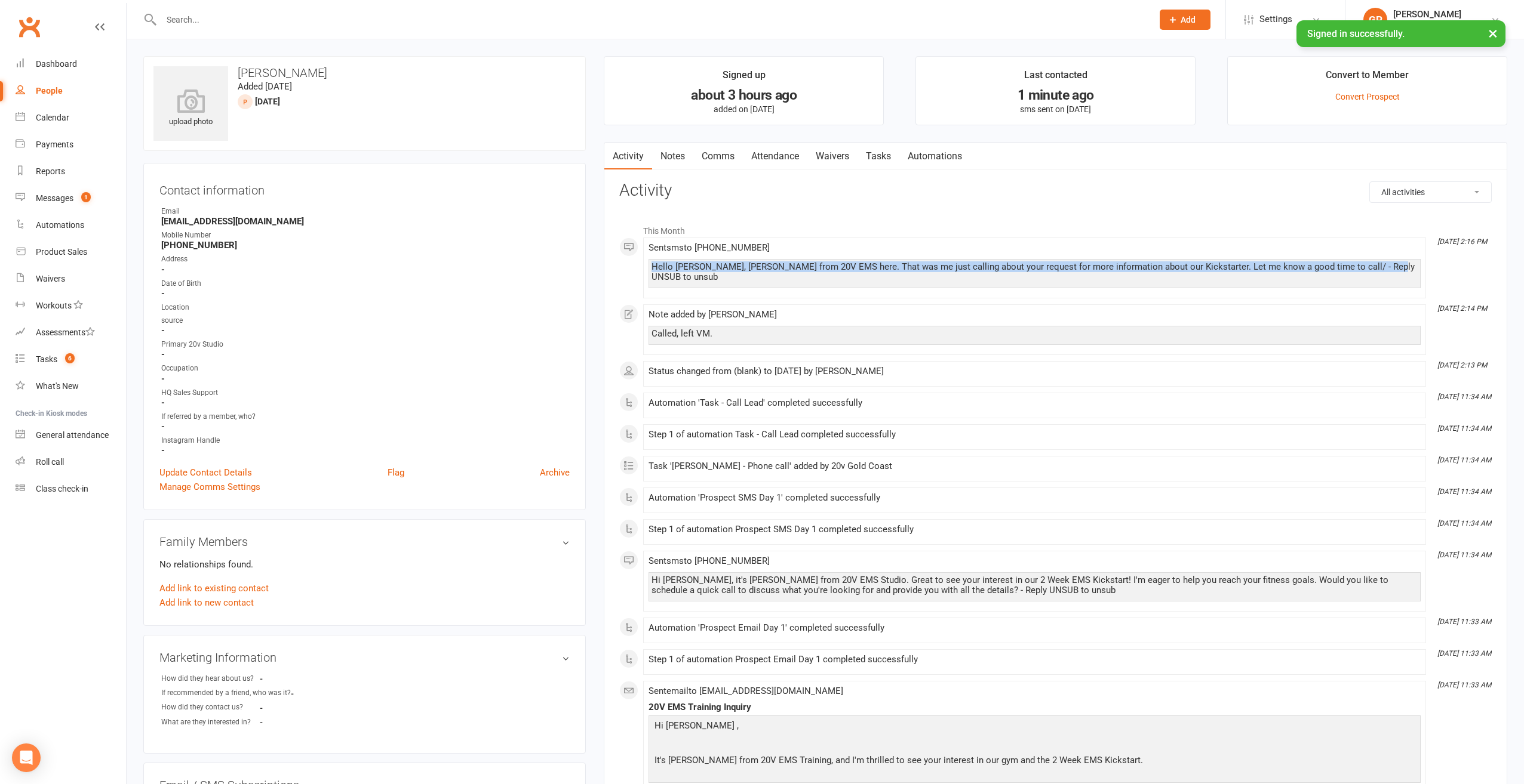
select select "100"
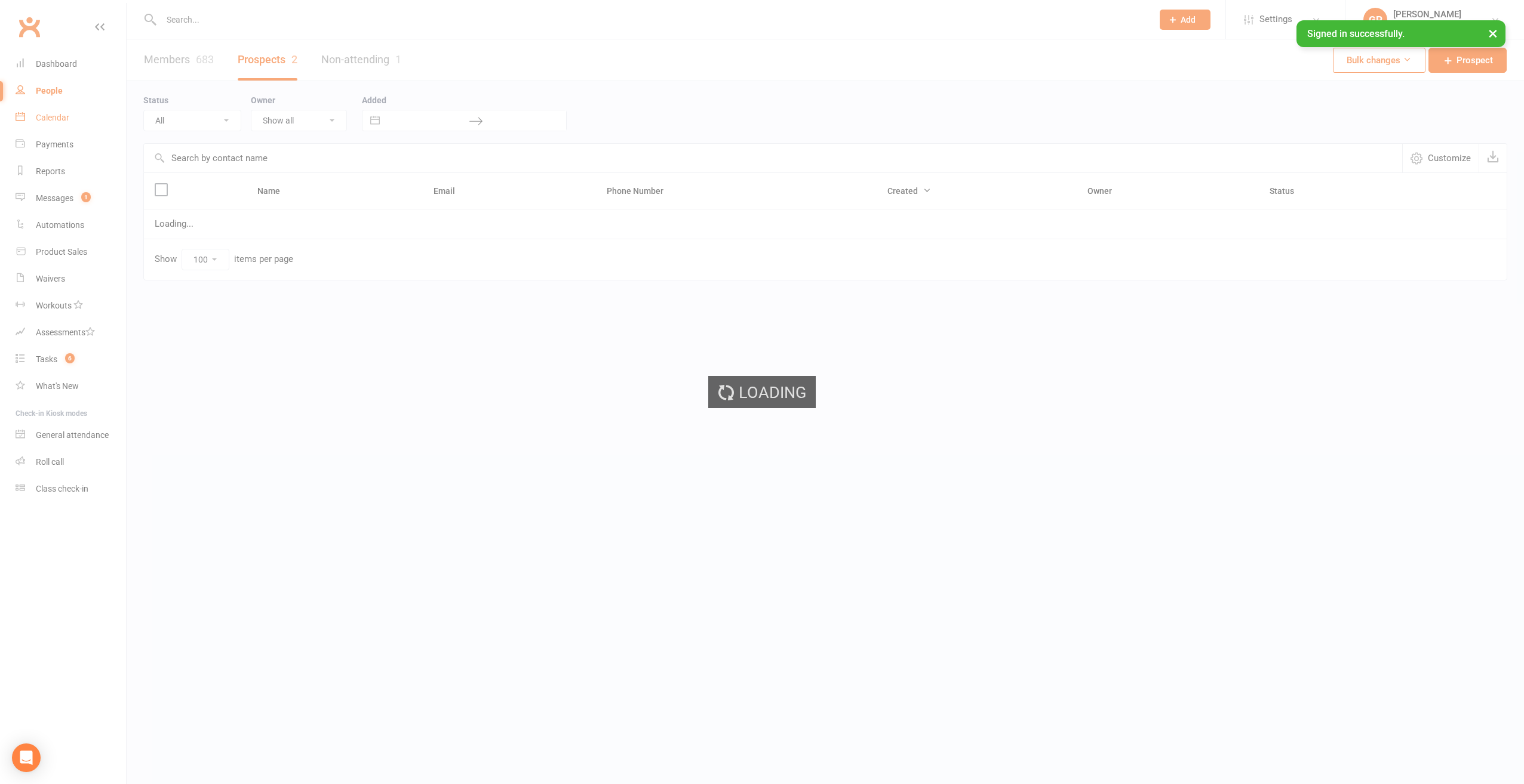
select select "[DATE]"
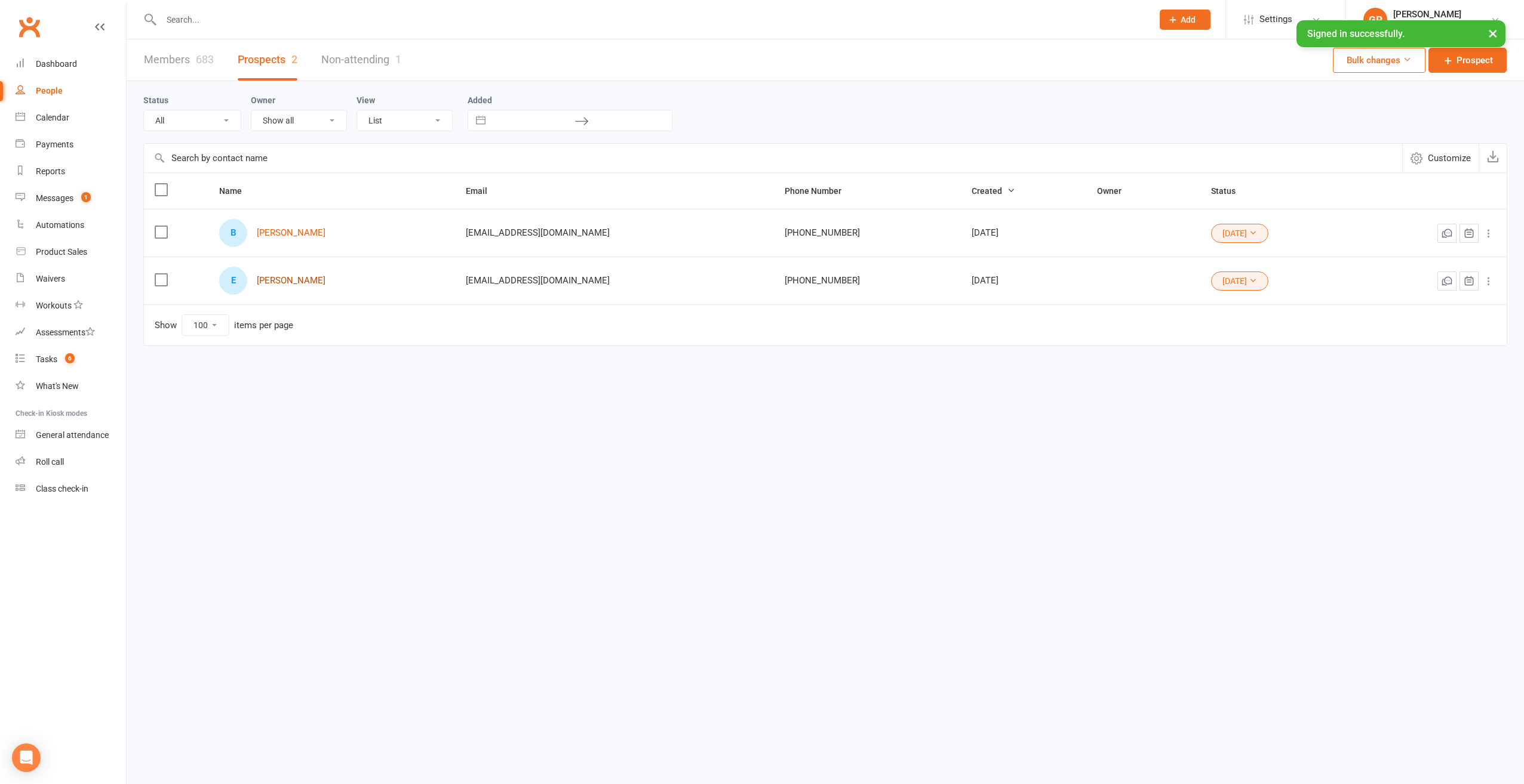
click at [266, 277] on link "[PERSON_NAME]" at bounding box center [290, 280] width 68 height 10
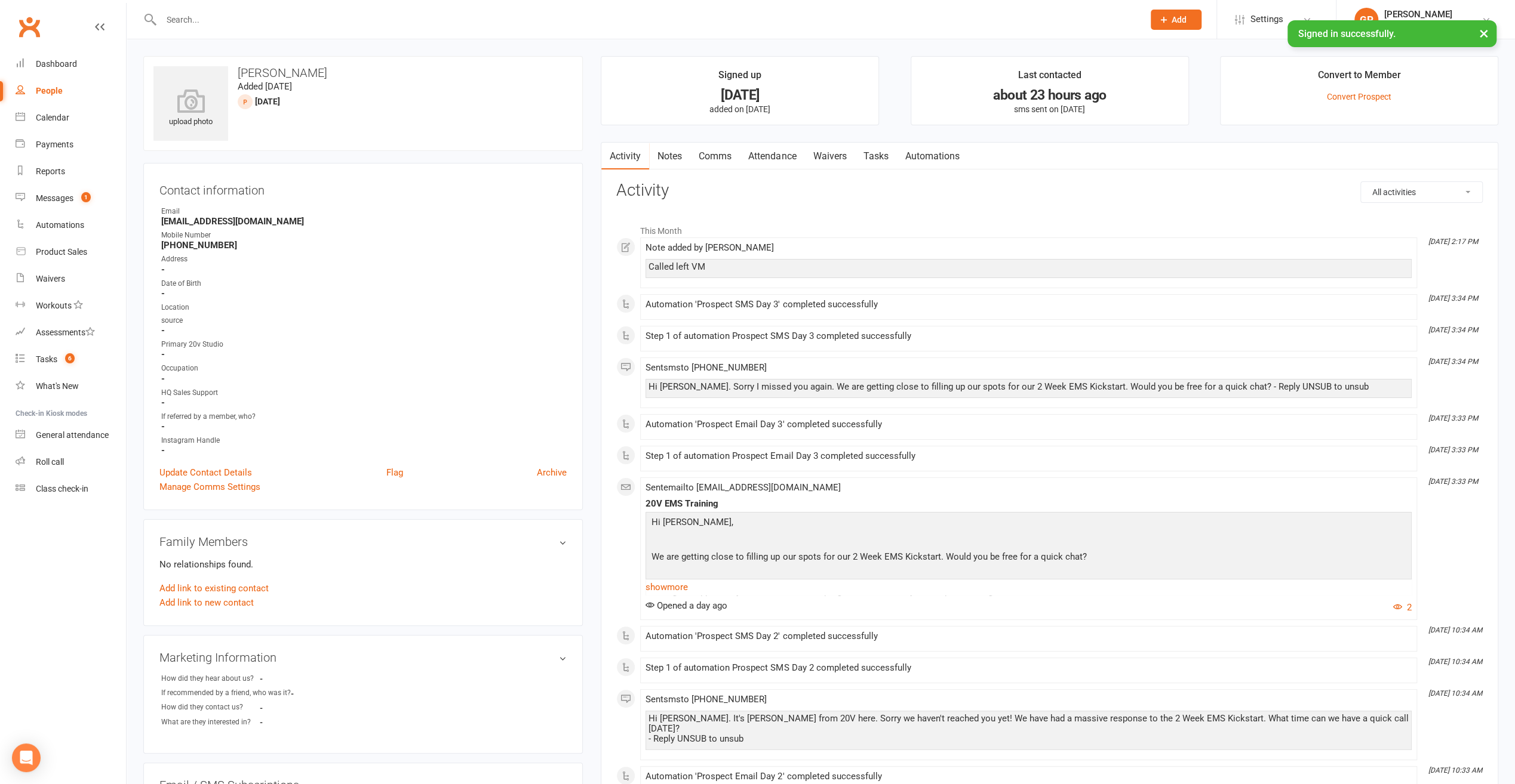
click at [723, 152] on link "Comms" at bounding box center [715, 156] width 49 height 27
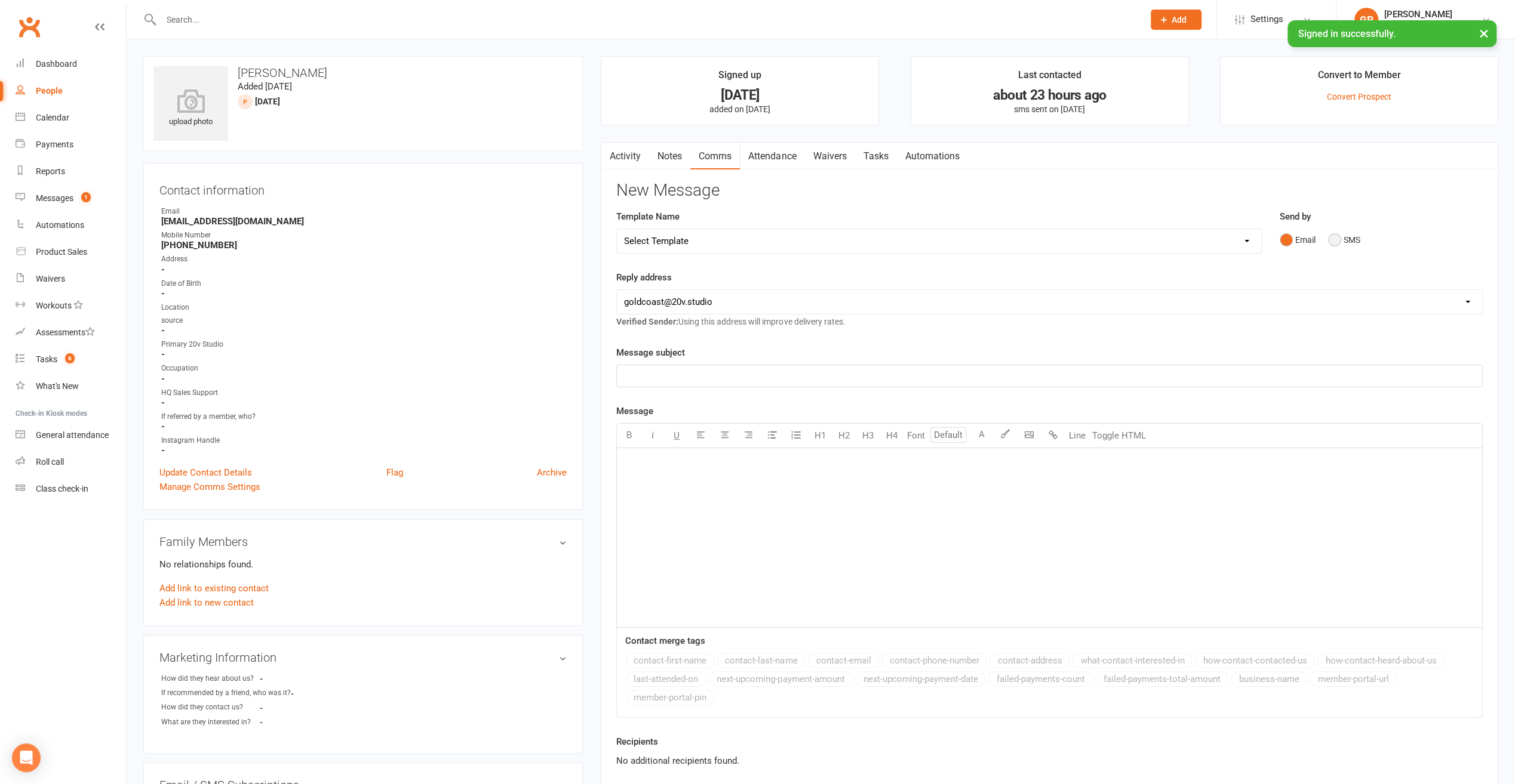
click at [1334, 237] on button "SMS" at bounding box center [1343, 239] width 32 height 23
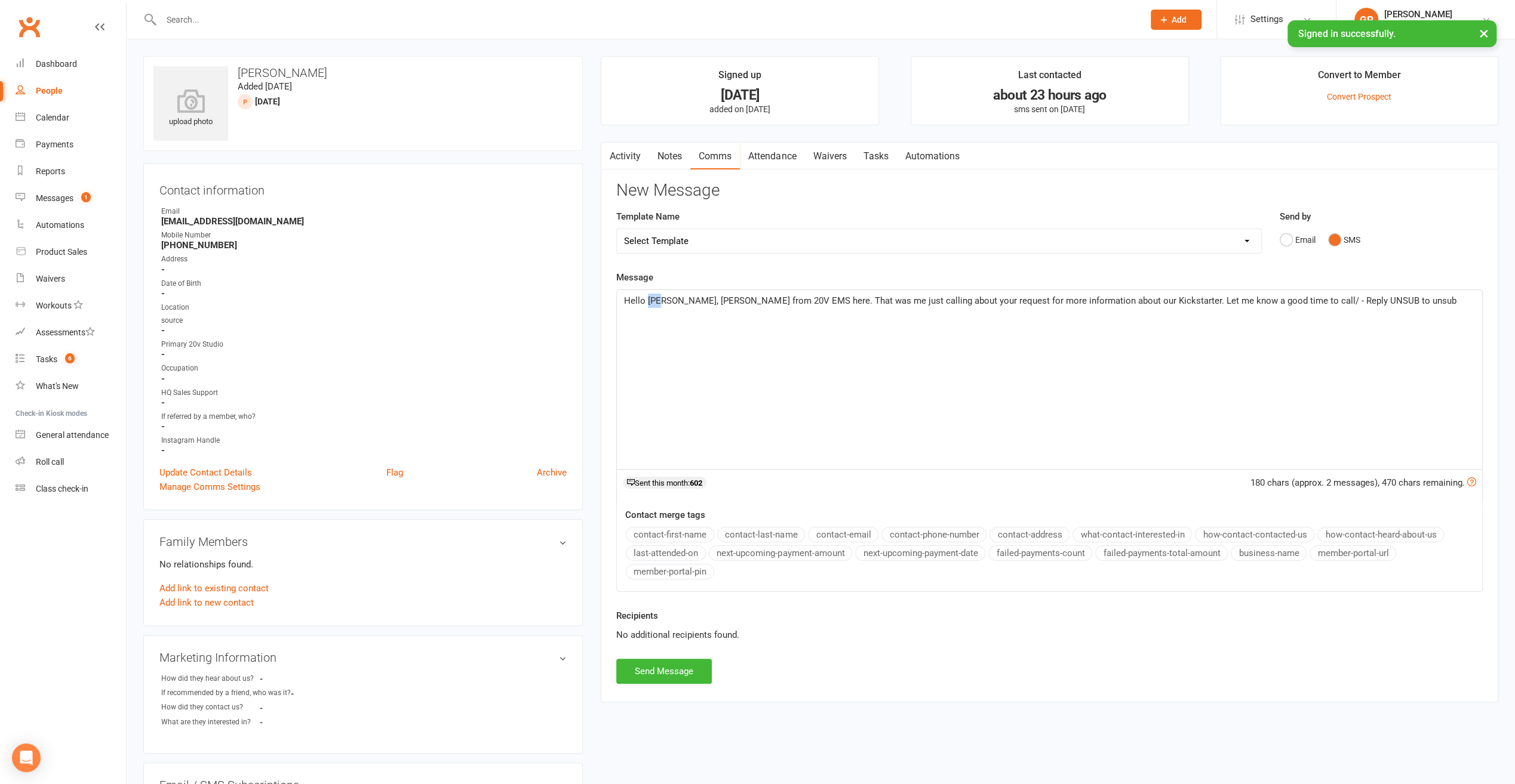
drag, startPoint x: 660, startPoint y: 301, endPoint x: 647, endPoint y: 301, distance: 13.0
click at [647, 301] on span "Hello [PERSON_NAME], [PERSON_NAME] from 20V EMS here. That was me just calling …" at bounding box center [1039, 301] width 832 height 11
drag, startPoint x: 1367, startPoint y: 299, endPoint x: 1261, endPoint y: 303, distance: 106.1
click at [1261, 303] on p "Hello [PERSON_NAME], [PERSON_NAME] from 20V EMS here. That was me just calling …" at bounding box center [1049, 301] width 851 height 15
click at [653, 664] on button "Send Message" at bounding box center [664, 671] width 96 height 25
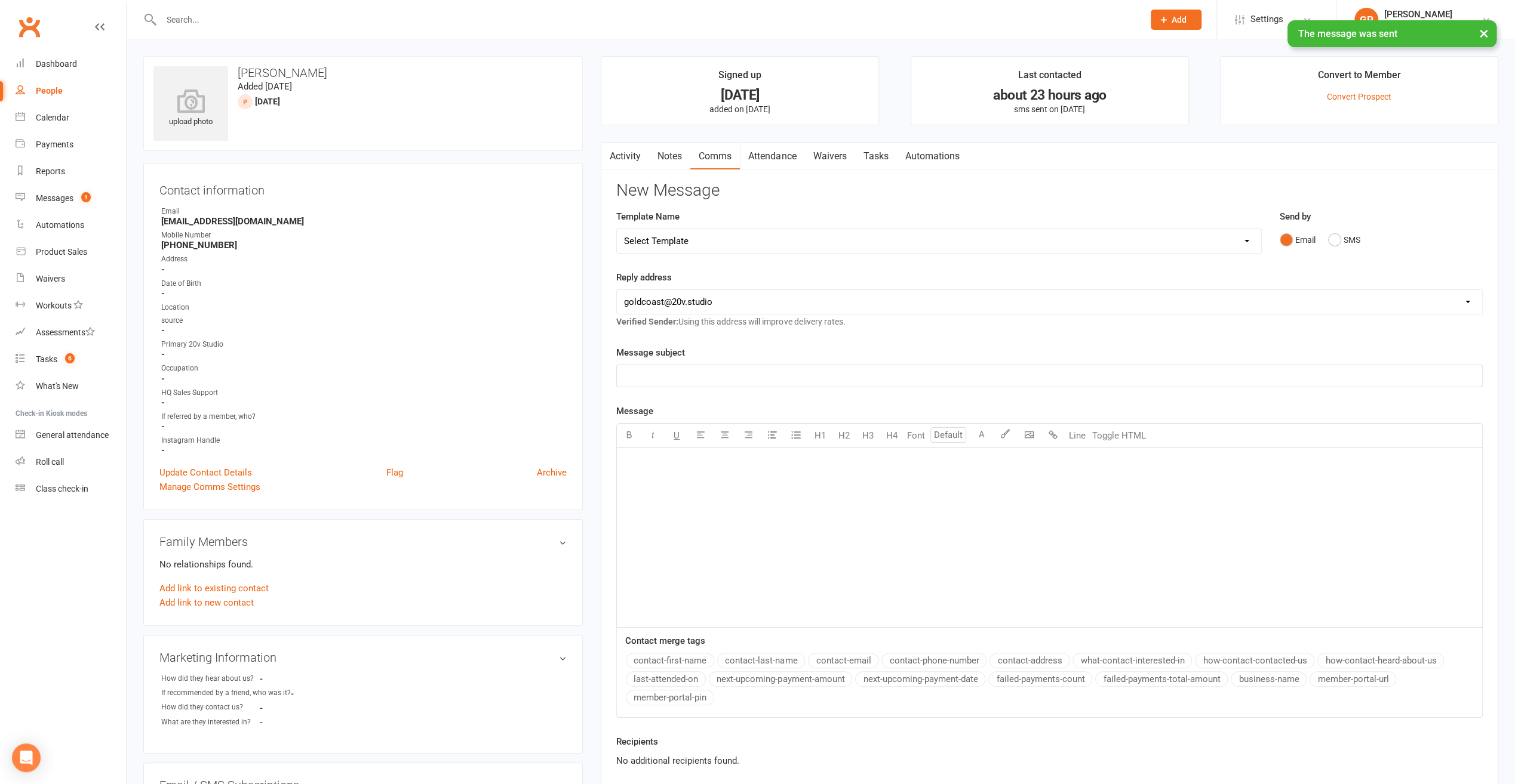
click at [618, 158] on link "Activity" at bounding box center [625, 156] width 47 height 27
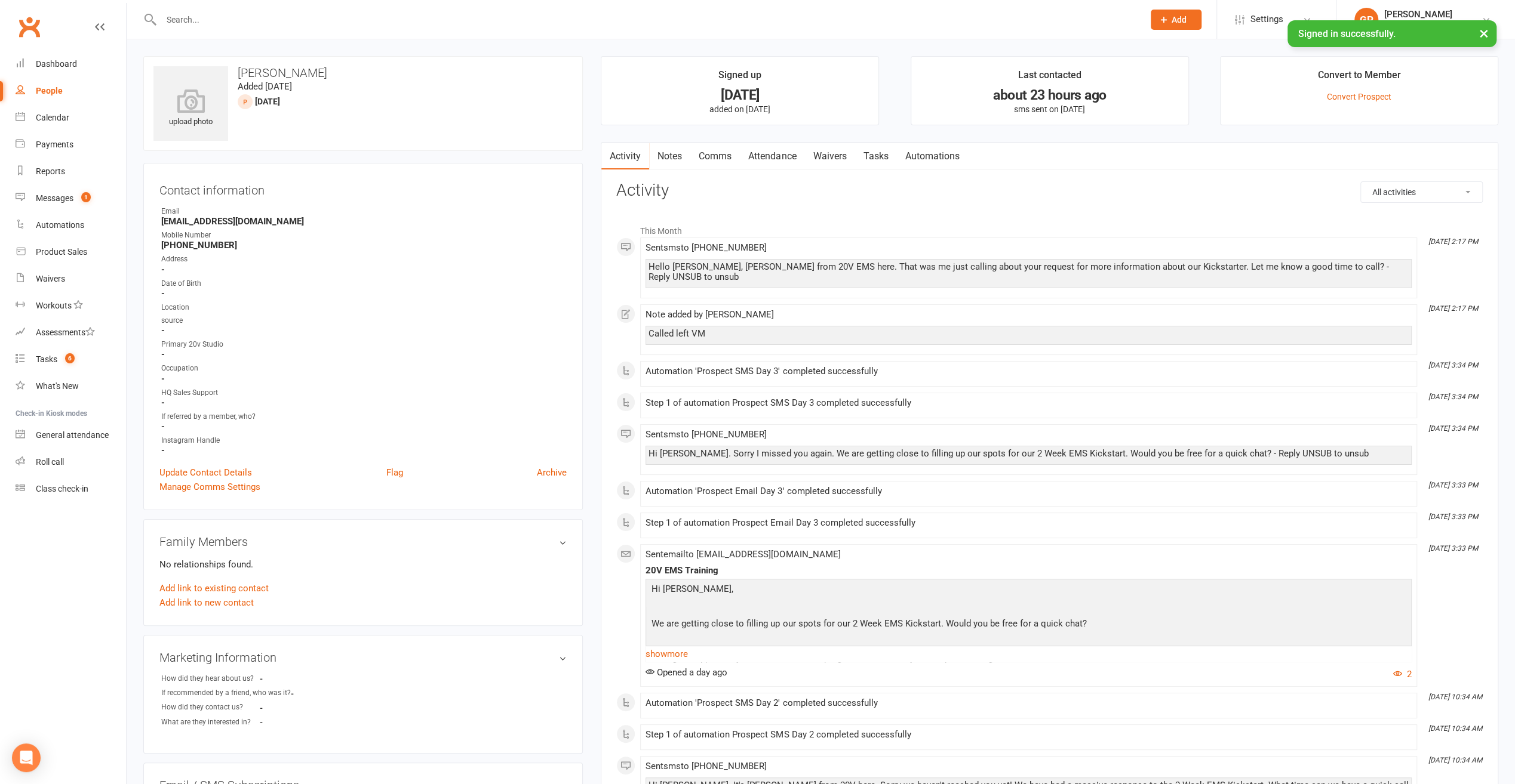
click at [57, 95] on div "People" at bounding box center [48, 90] width 26 height 9
select select "100"
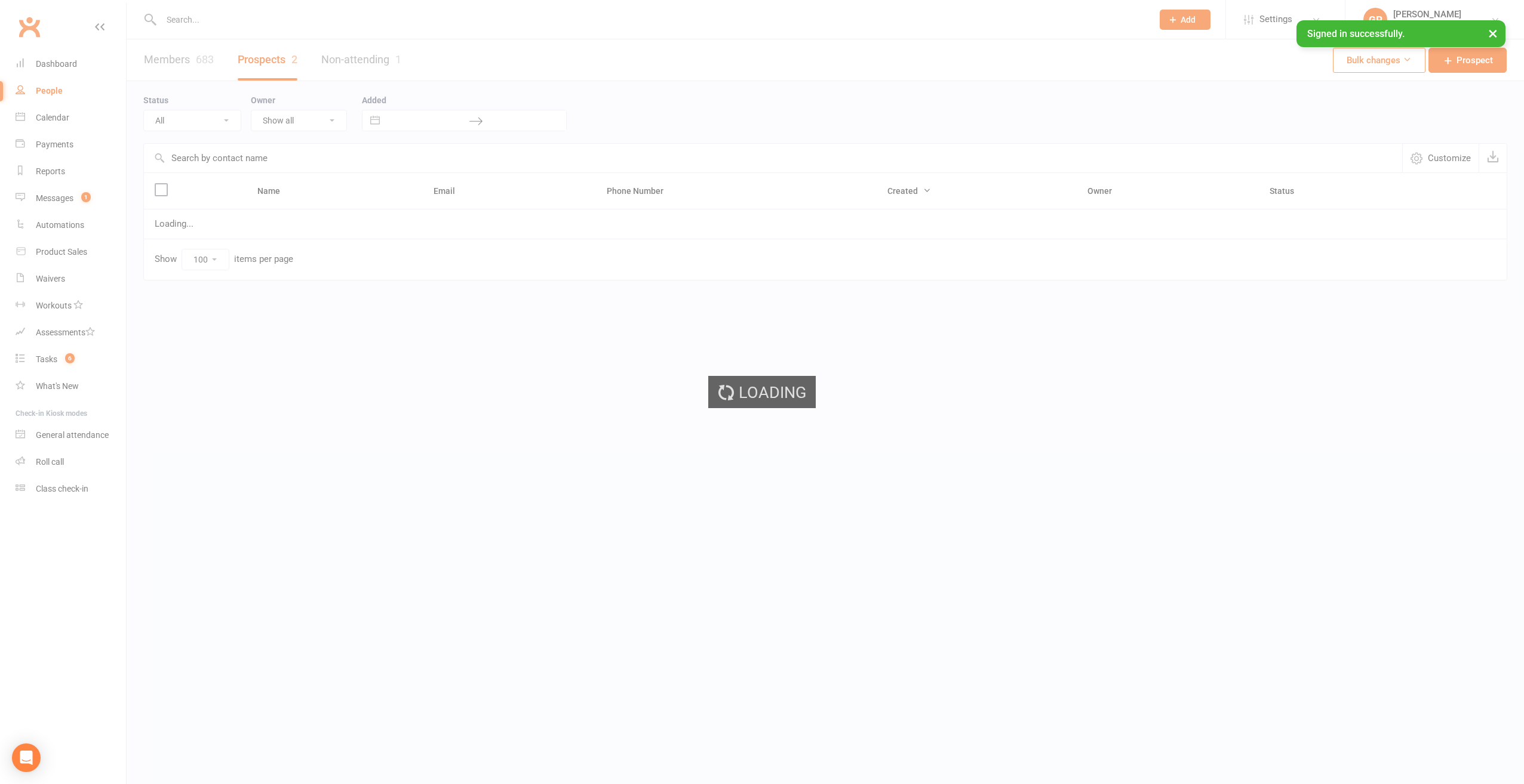
select select "[DATE]"
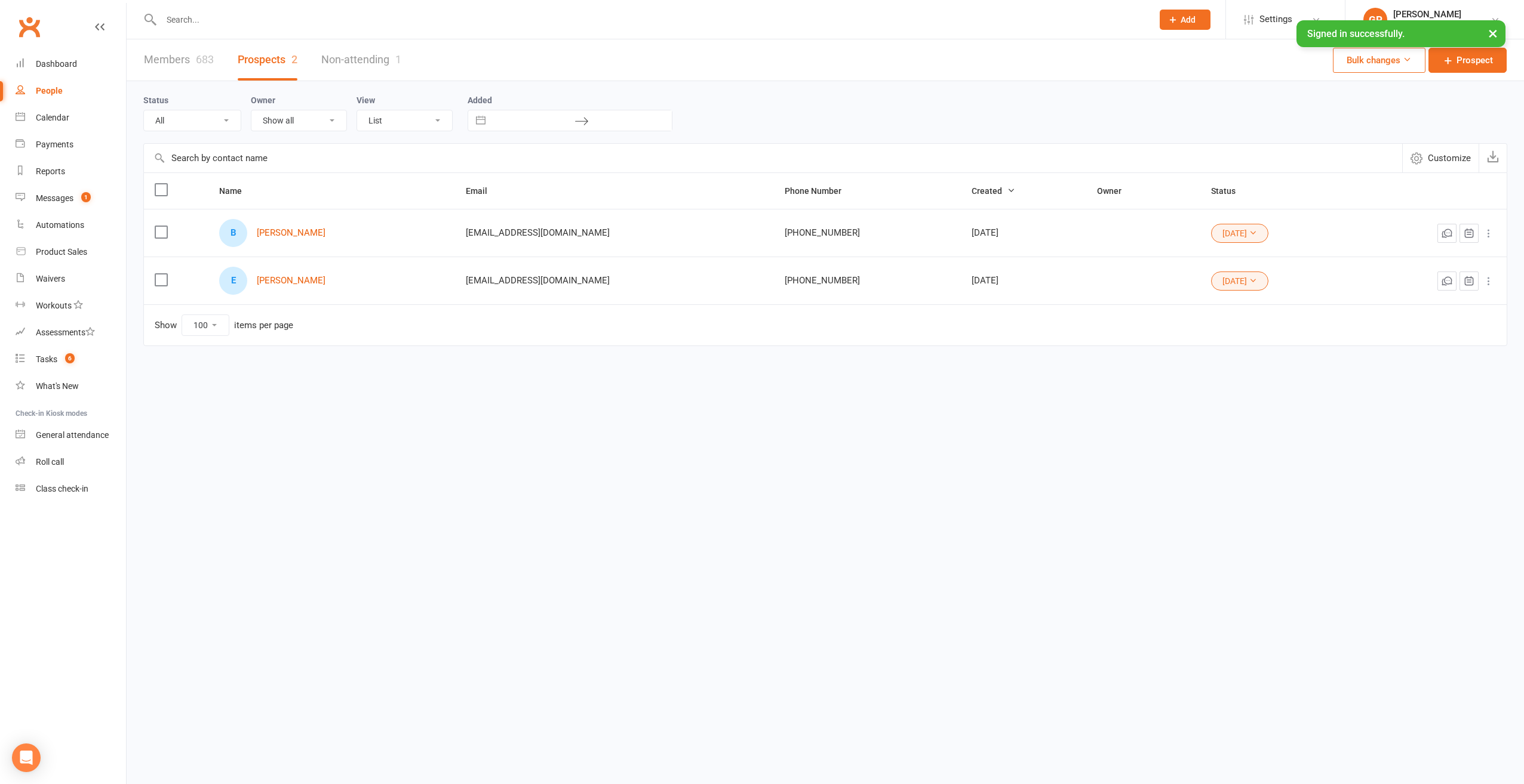
click at [337, 61] on link "Non-attending 1" at bounding box center [362, 59] width 80 height 41
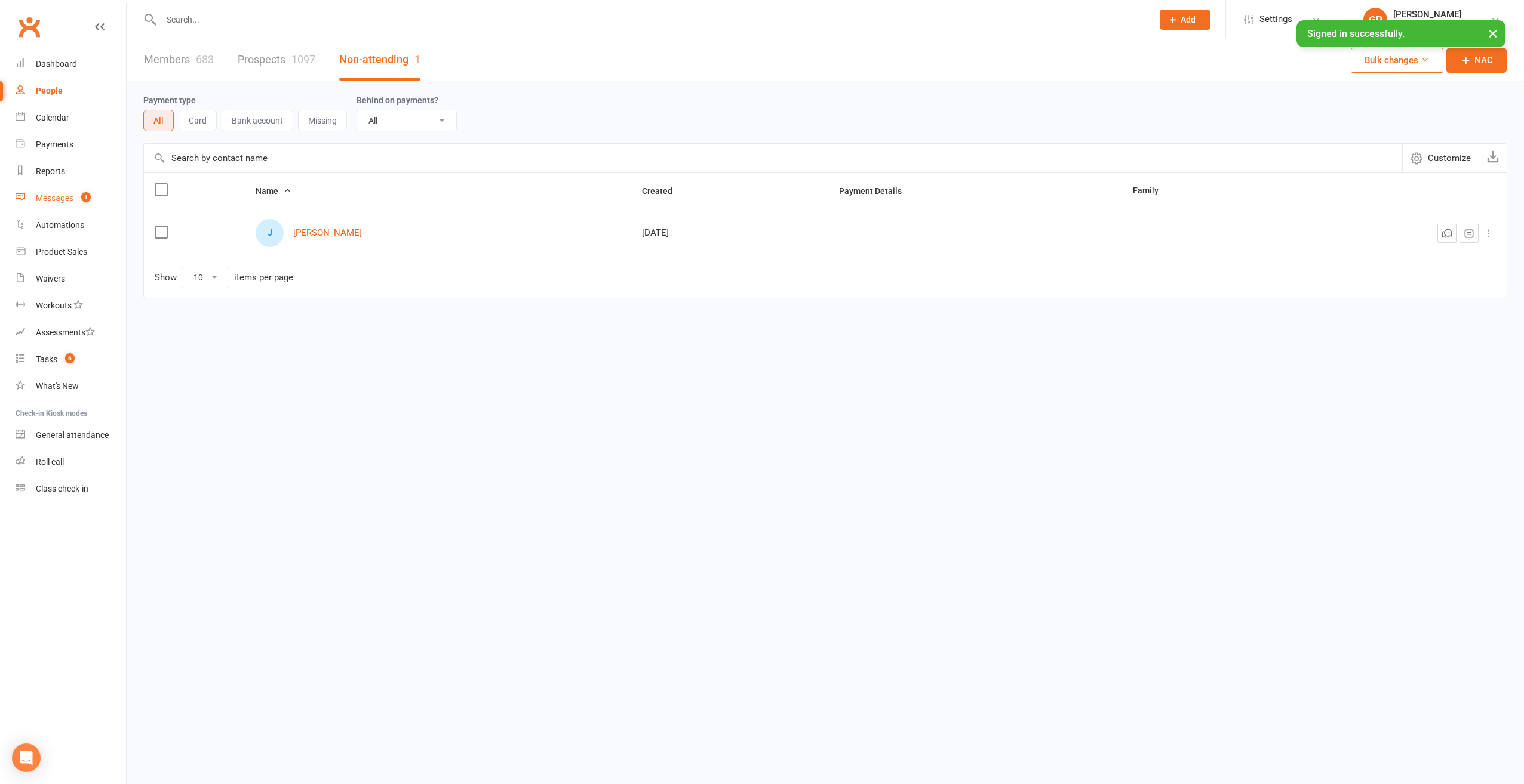
click at [56, 193] on div "Messages" at bounding box center [54, 198] width 37 height 9
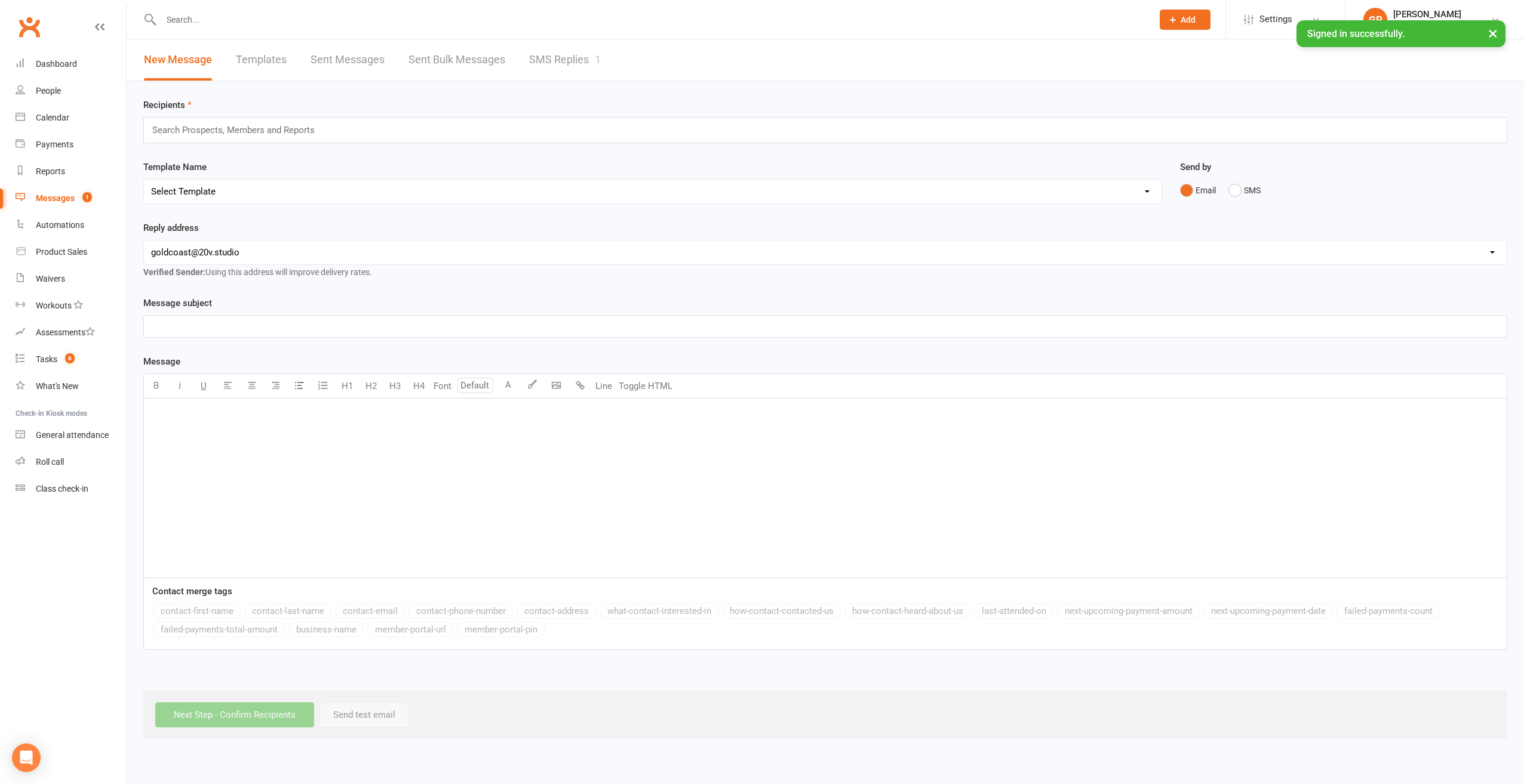
click at [586, 56] on link "SMS Replies 1" at bounding box center [564, 59] width 71 height 41
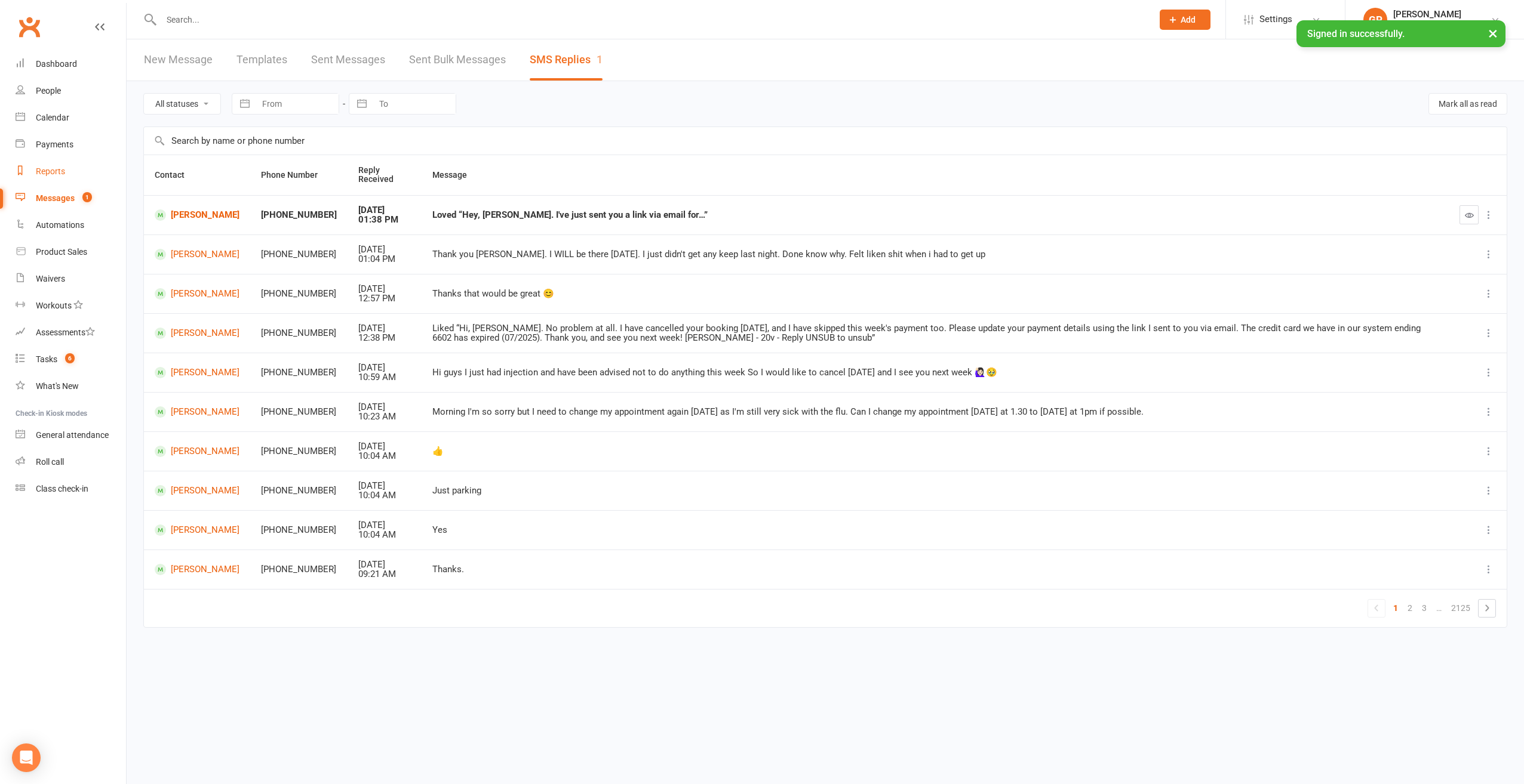
click at [52, 171] on div "Reports" at bounding box center [50, 171] width 29 height 9
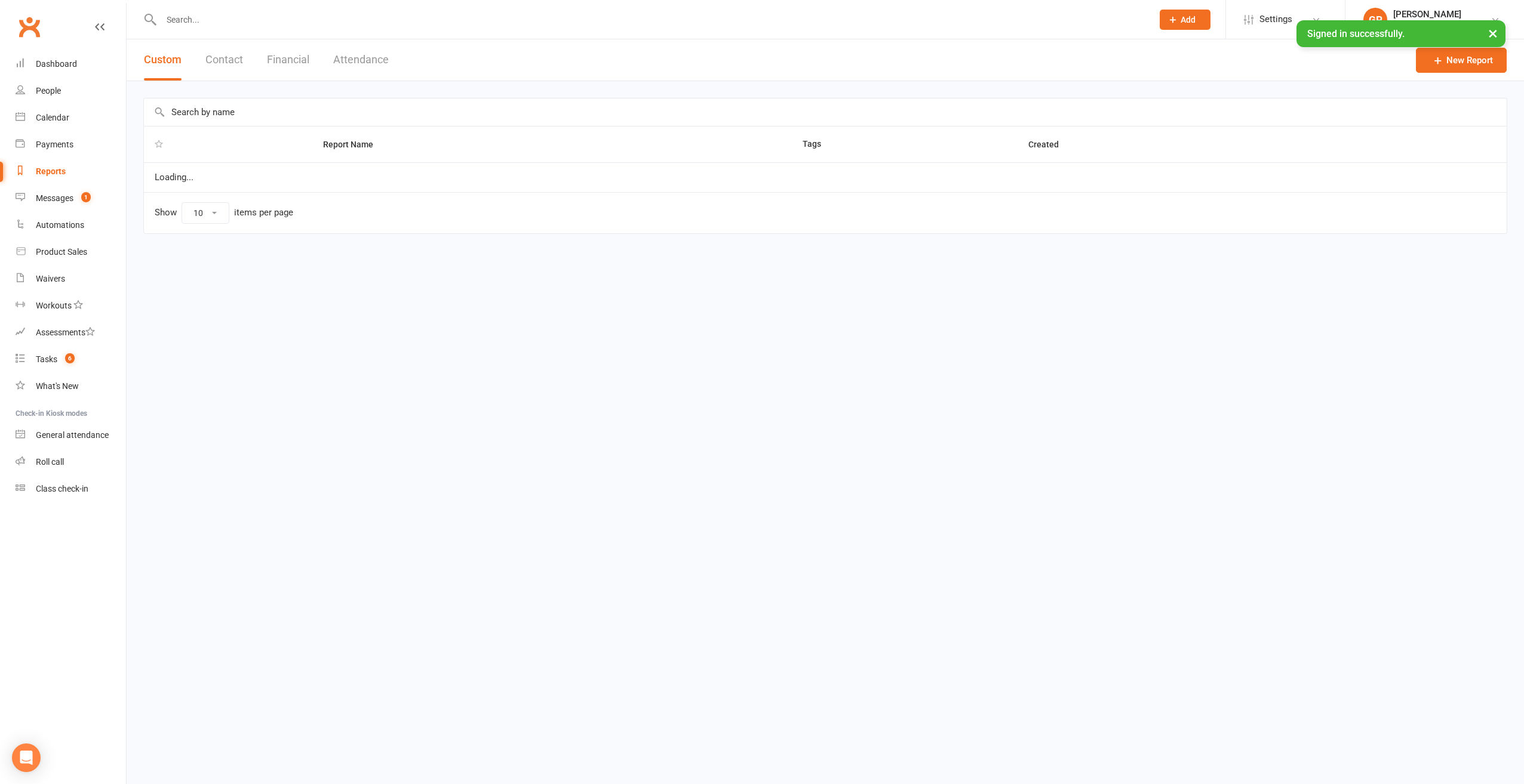
select select "100"
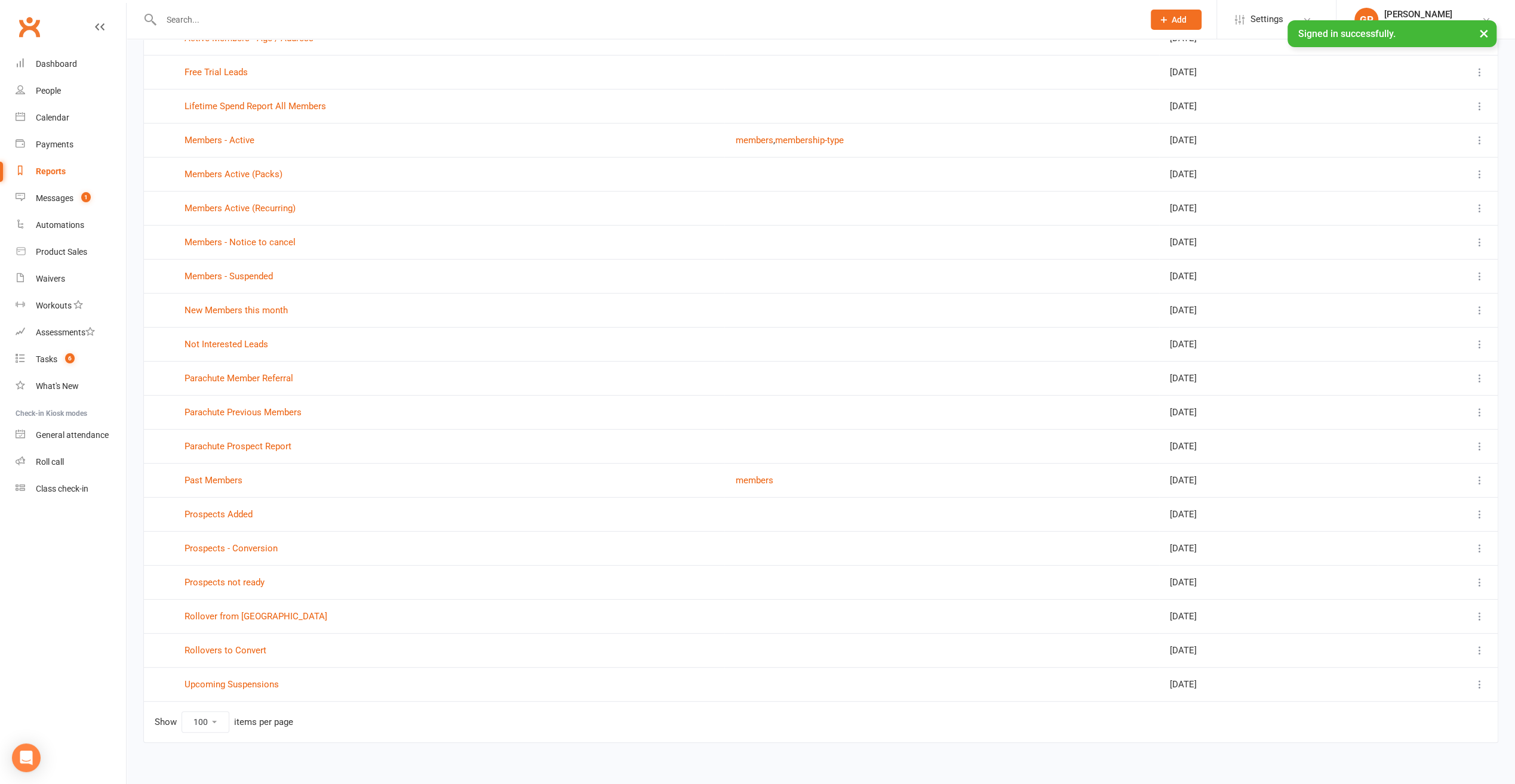
scroll to position [146, 0]
click at [232, 607] on link "Rollover from [GEOGRAPHIC_DATA]" at bounding box center [256, 612] width 142 height 11
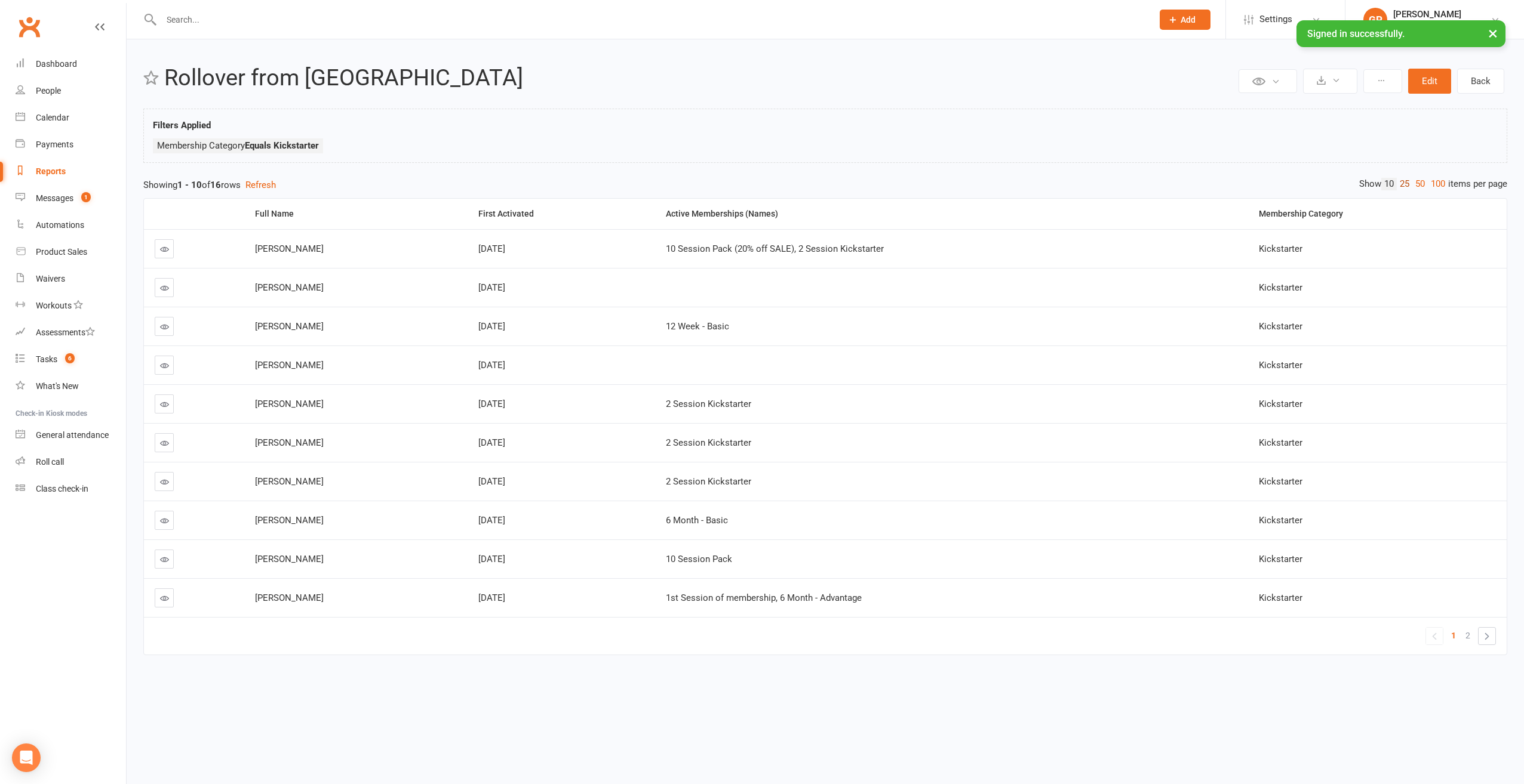
click at [1399, 183] on link "25" at bounding box center [1403, 184] width 16 height 13
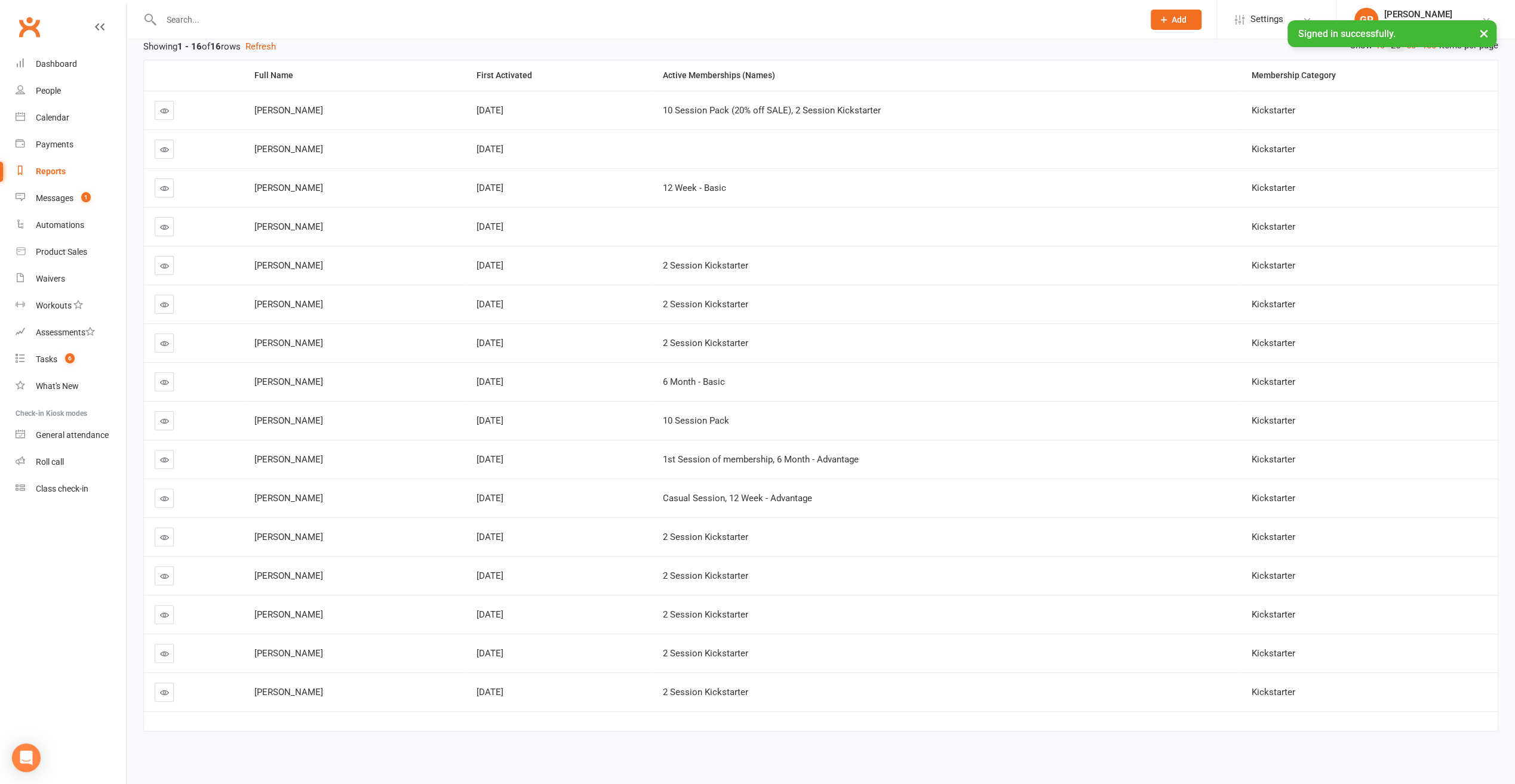
scroll to position [148, 0]
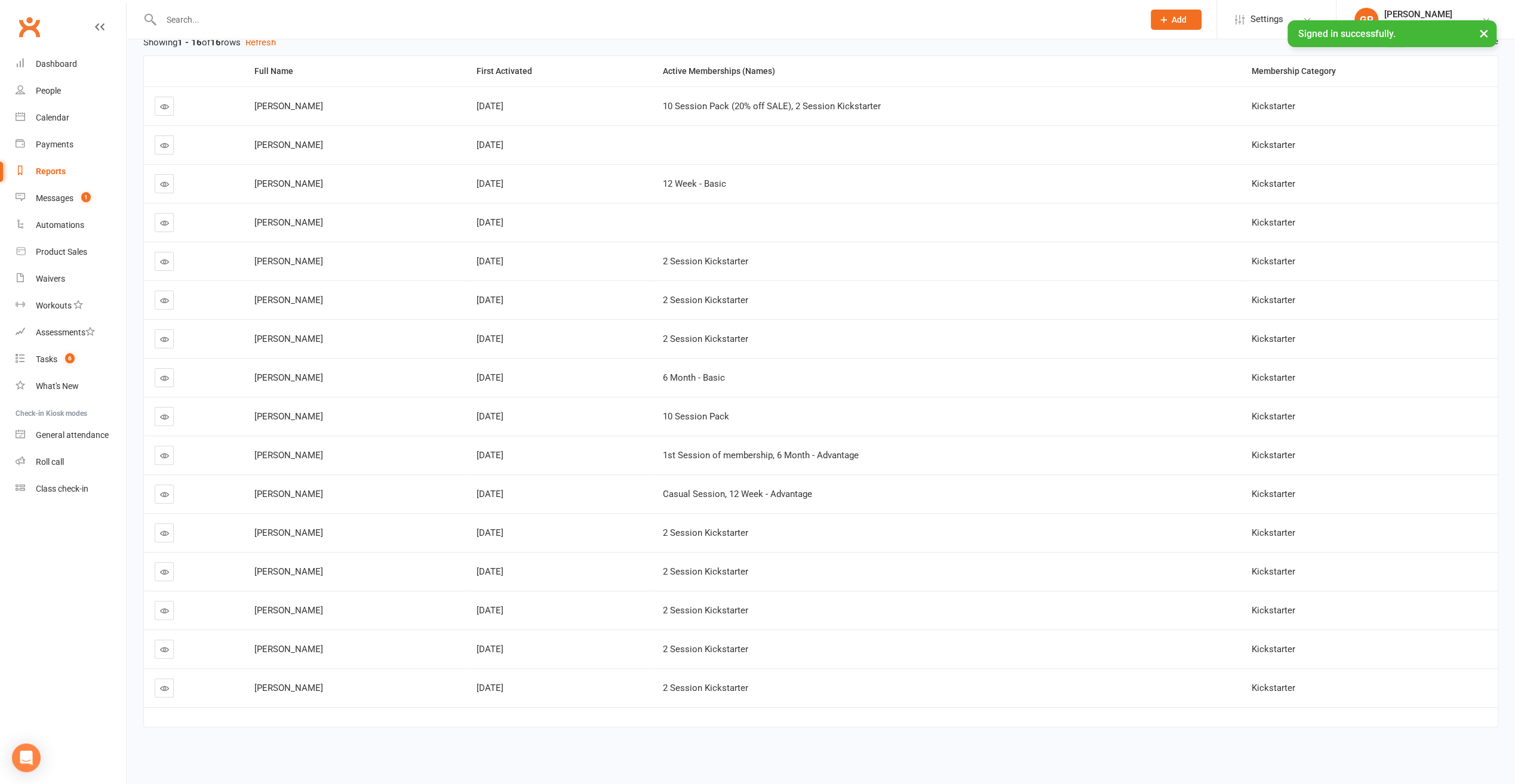
click at [167, 568] on icon at bounding box center [164, 572] width 9 height 9
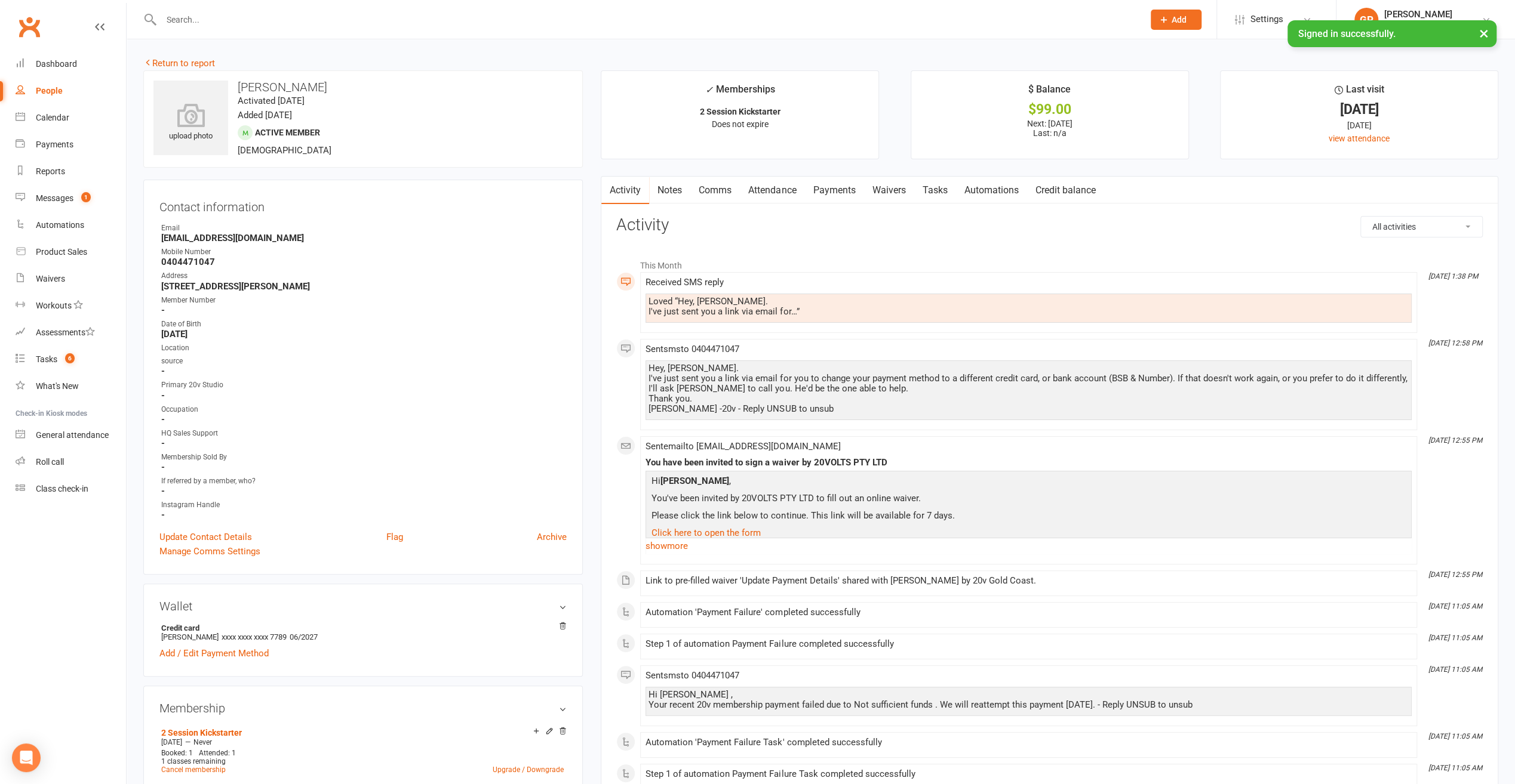
click at [772, 193] on link "Attendance" at bounding box center [772, 191] width 65 height 27
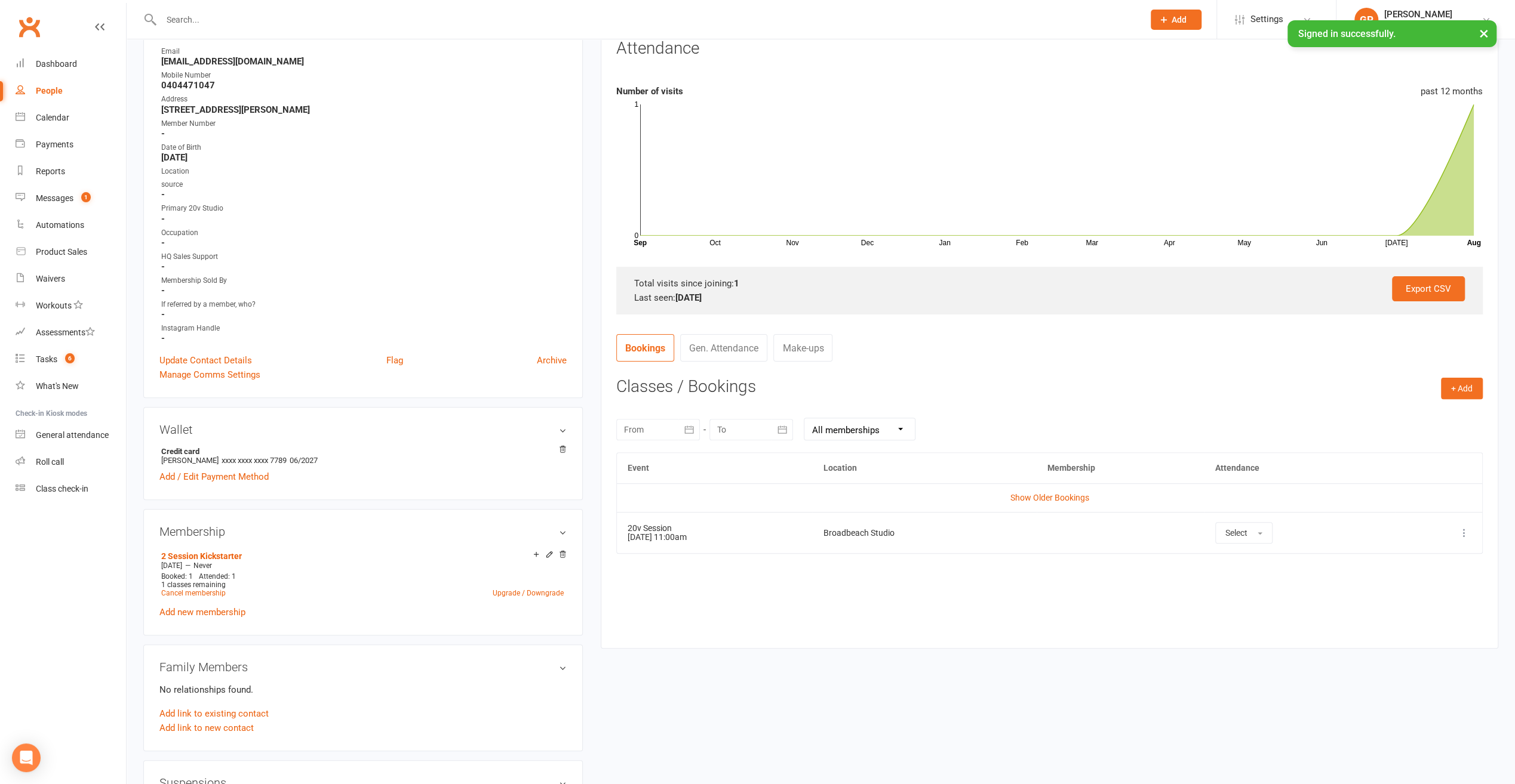
scroll to position [120, 0]
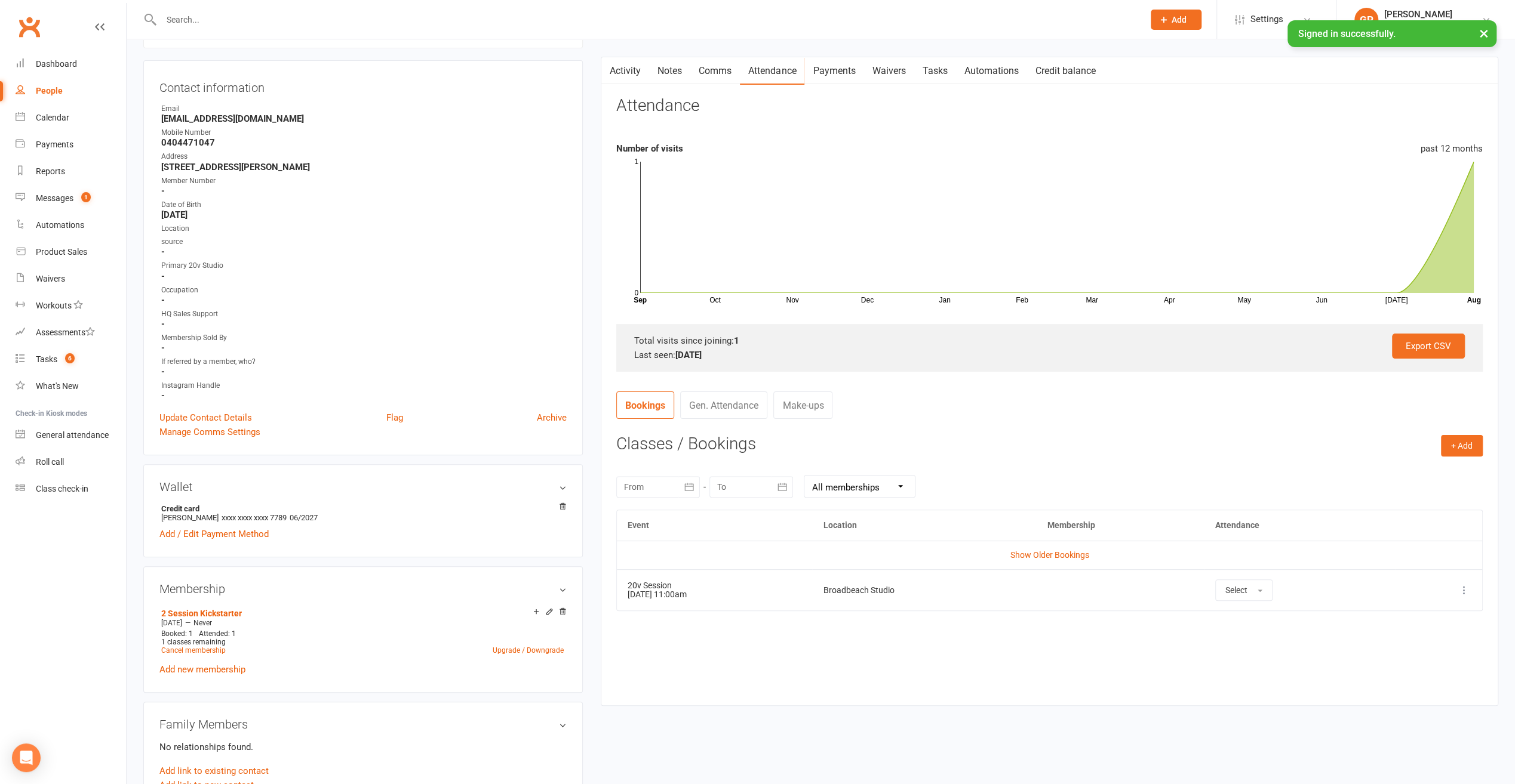
click at [834, 61] on link "Payments" at bounding box center [834, 71] width 59 height 27
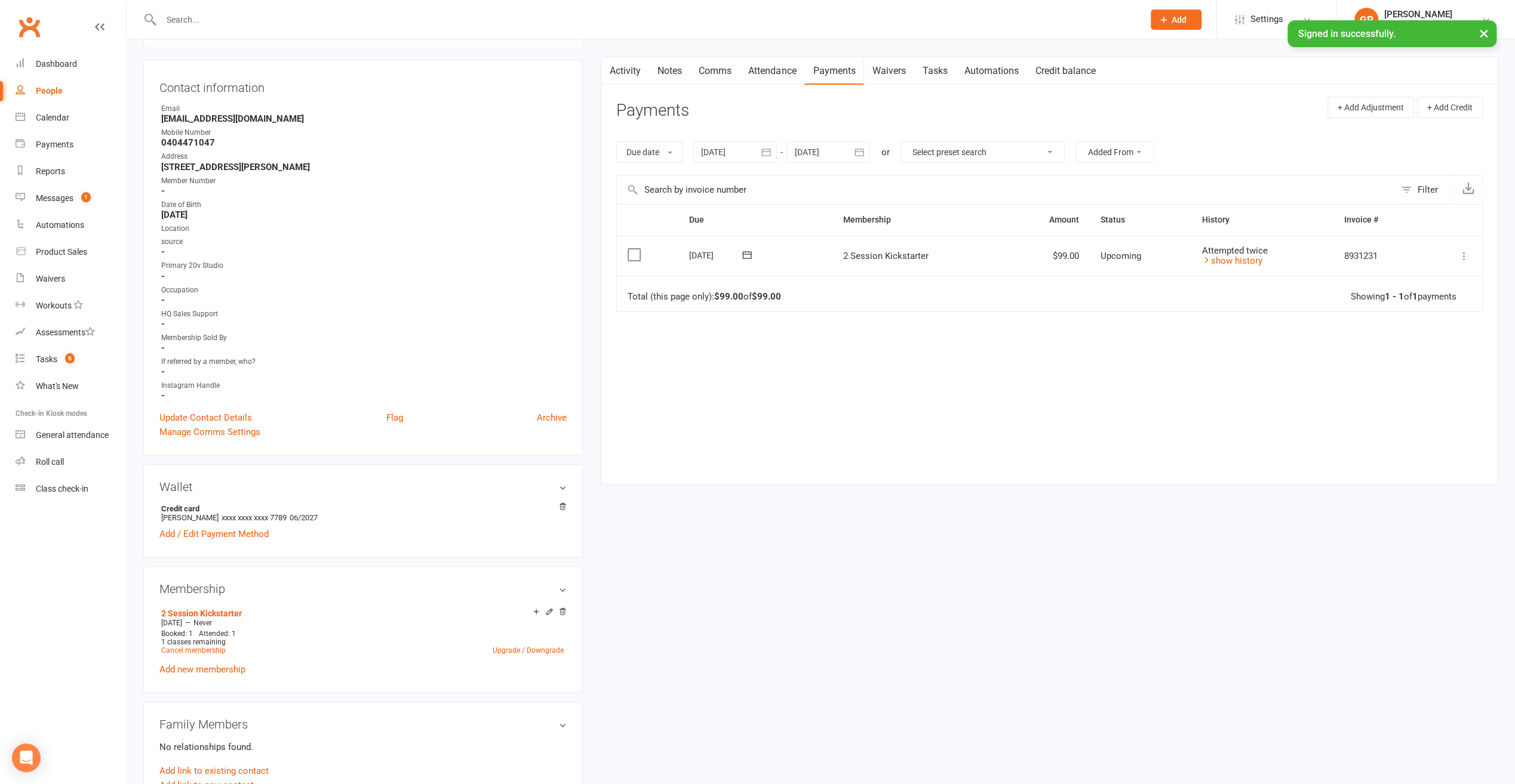
click at [789, 66] on link "Attendance" at bounding box center [772, 71] width 65 height 27
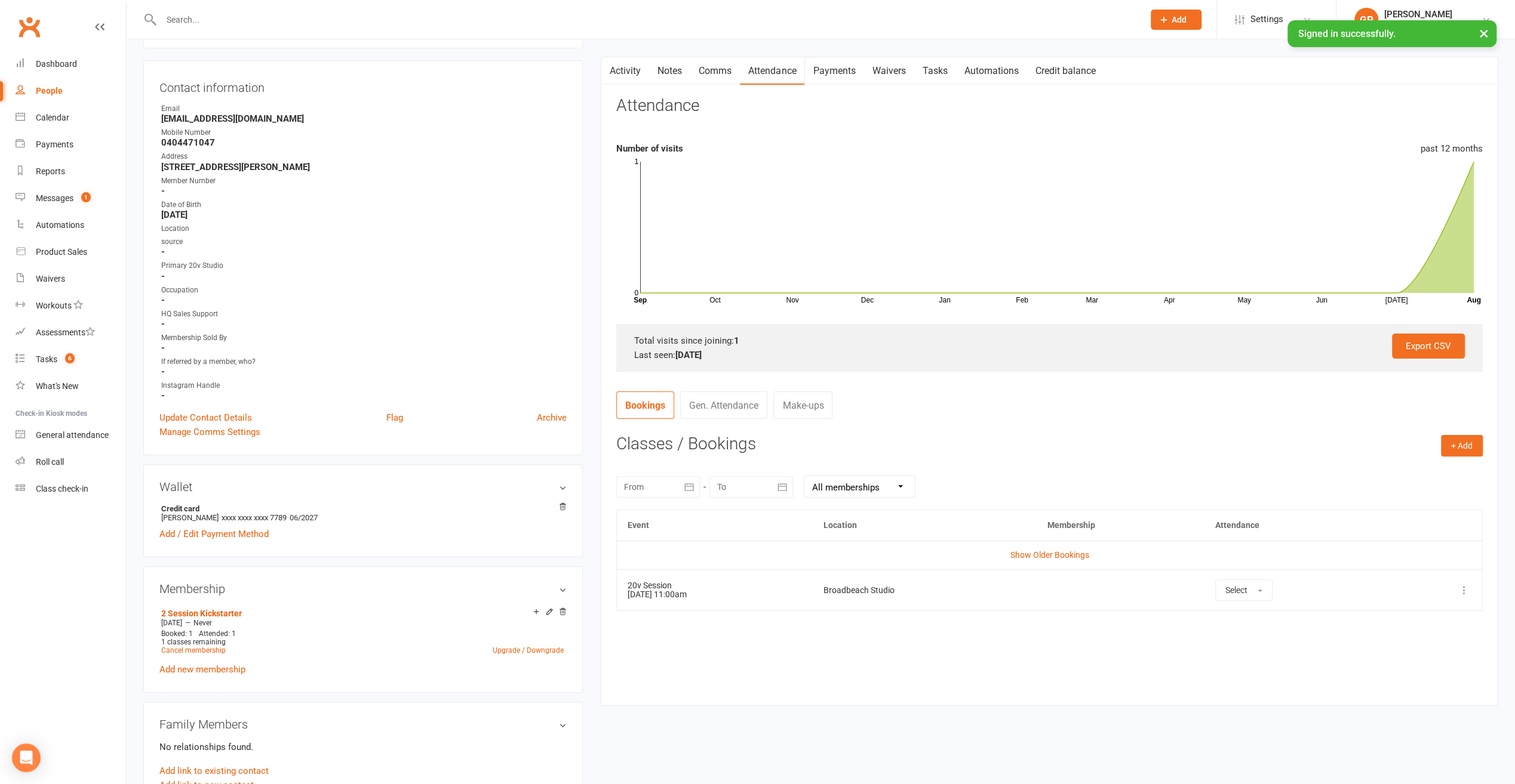
click at [651, 597] on td "20v Session [DATE] 11:00am" at bounding box center [714, 590] width 195 height 41
click at [1251, 594] on button "Select" at bounding box center [1244, 591] width 58 height 22
click at [1076, 594] on td at bounding box center [1120, 590] width 168 height 41
click at [689, 486] on icon "button" at bounding box center [689, 486] width 12 height 12
click at [688, 579] on span "04" at bounding box center [690, 583] width 9 height 9
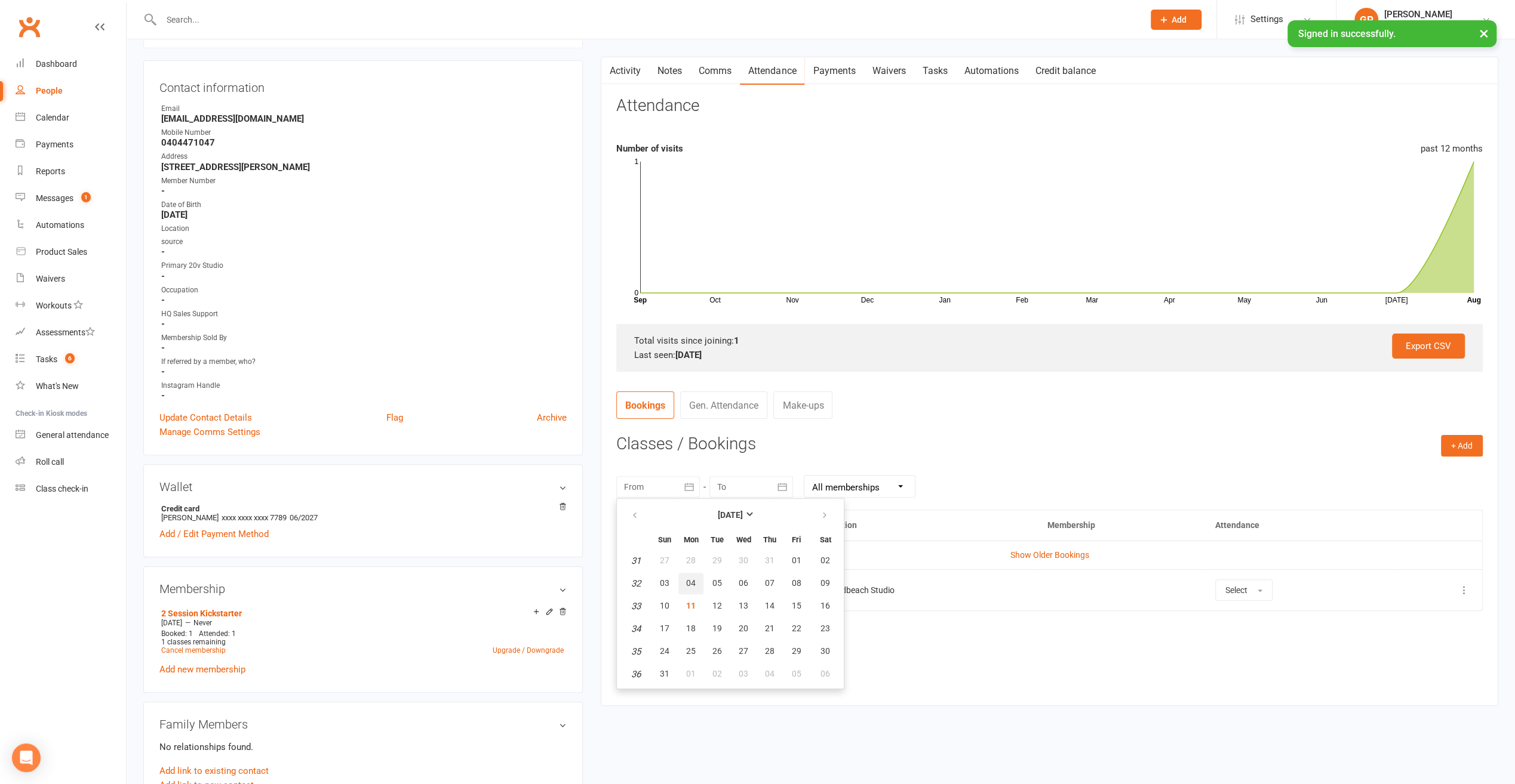
type input "[DATE]"
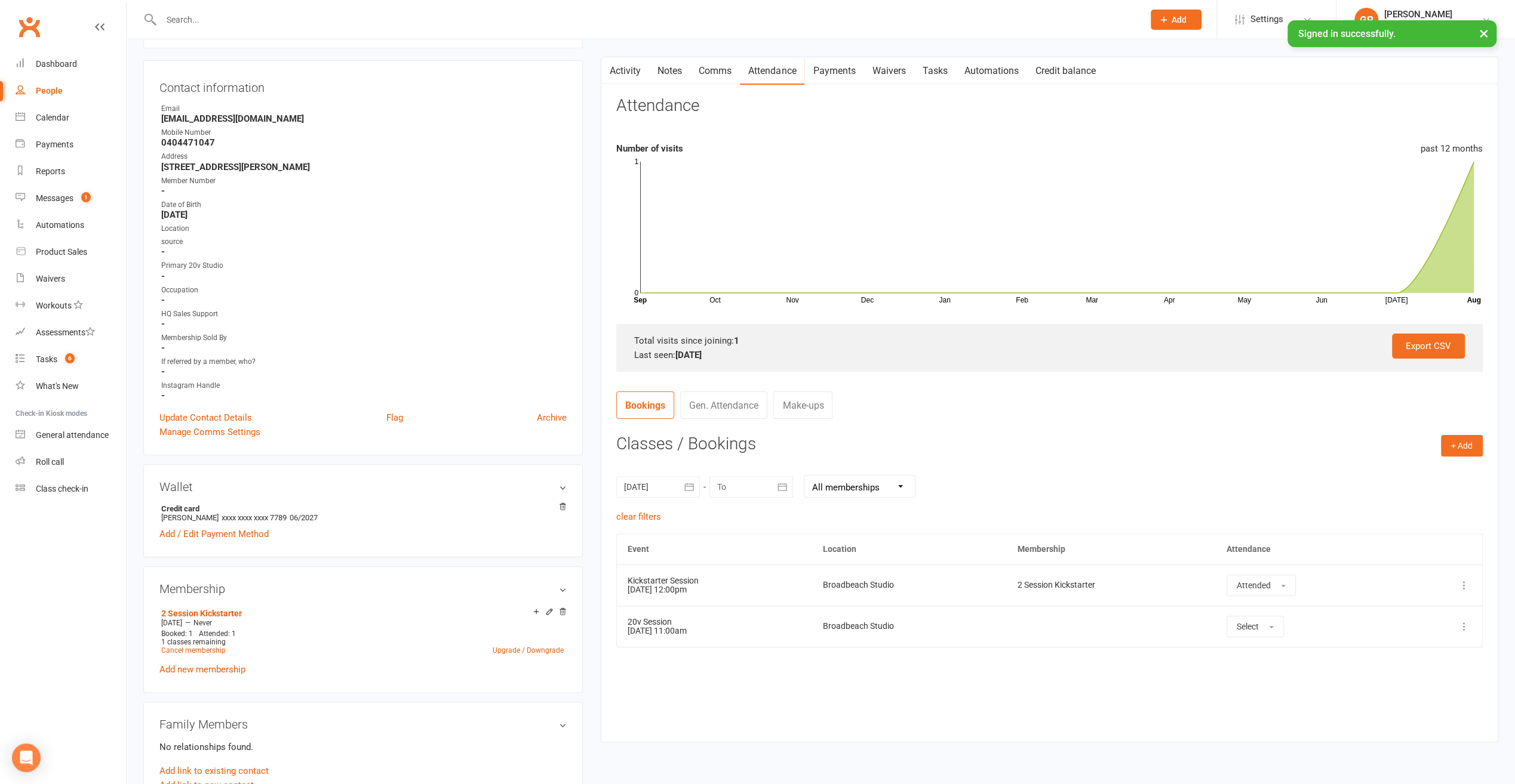
click at [643, 68] on link "Activity" at bounding box center [625, 71] width 47 height 27
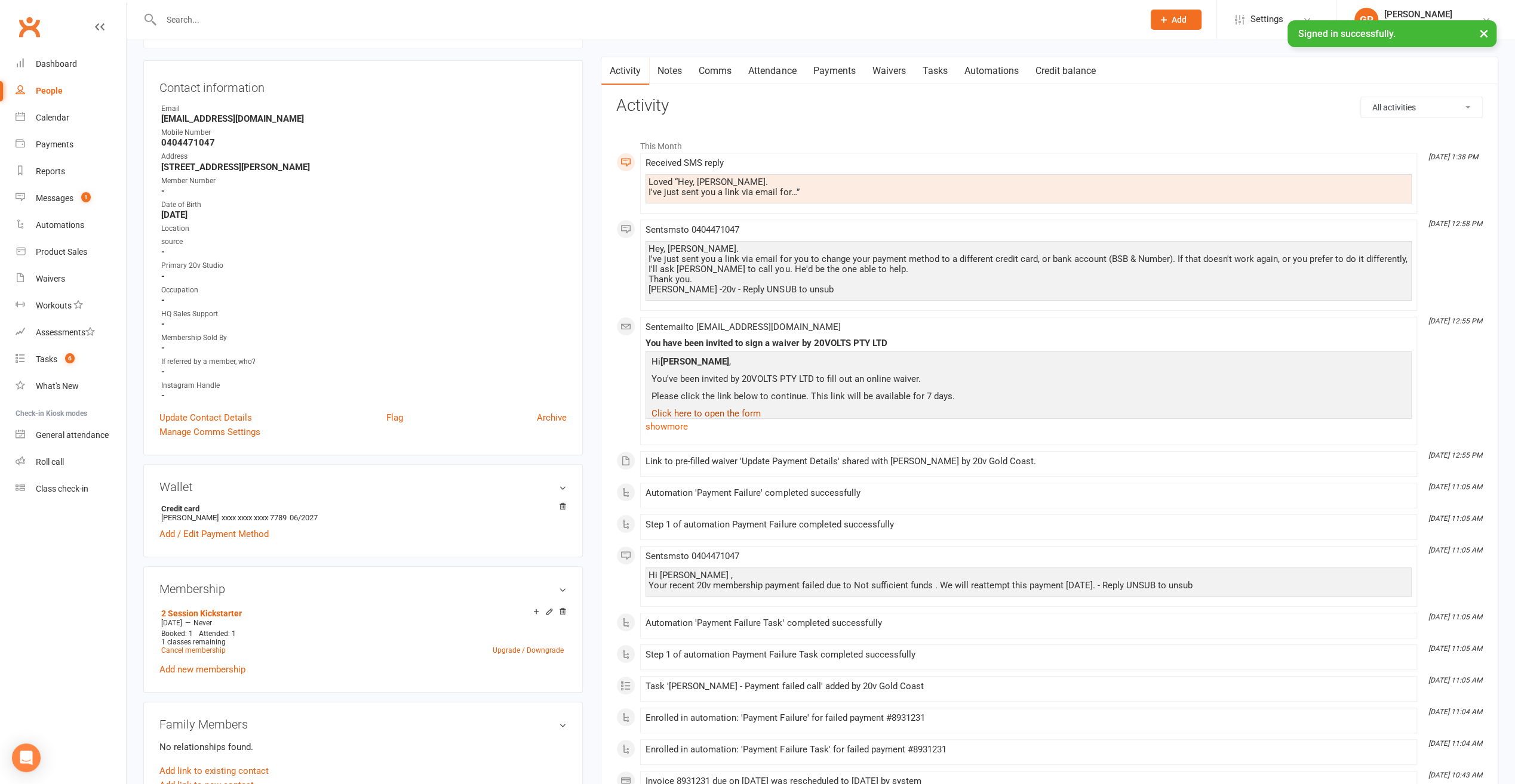
click at [698, 413] on link "Click here to open the form" at bounding box center [706, 413] width 110 height 11
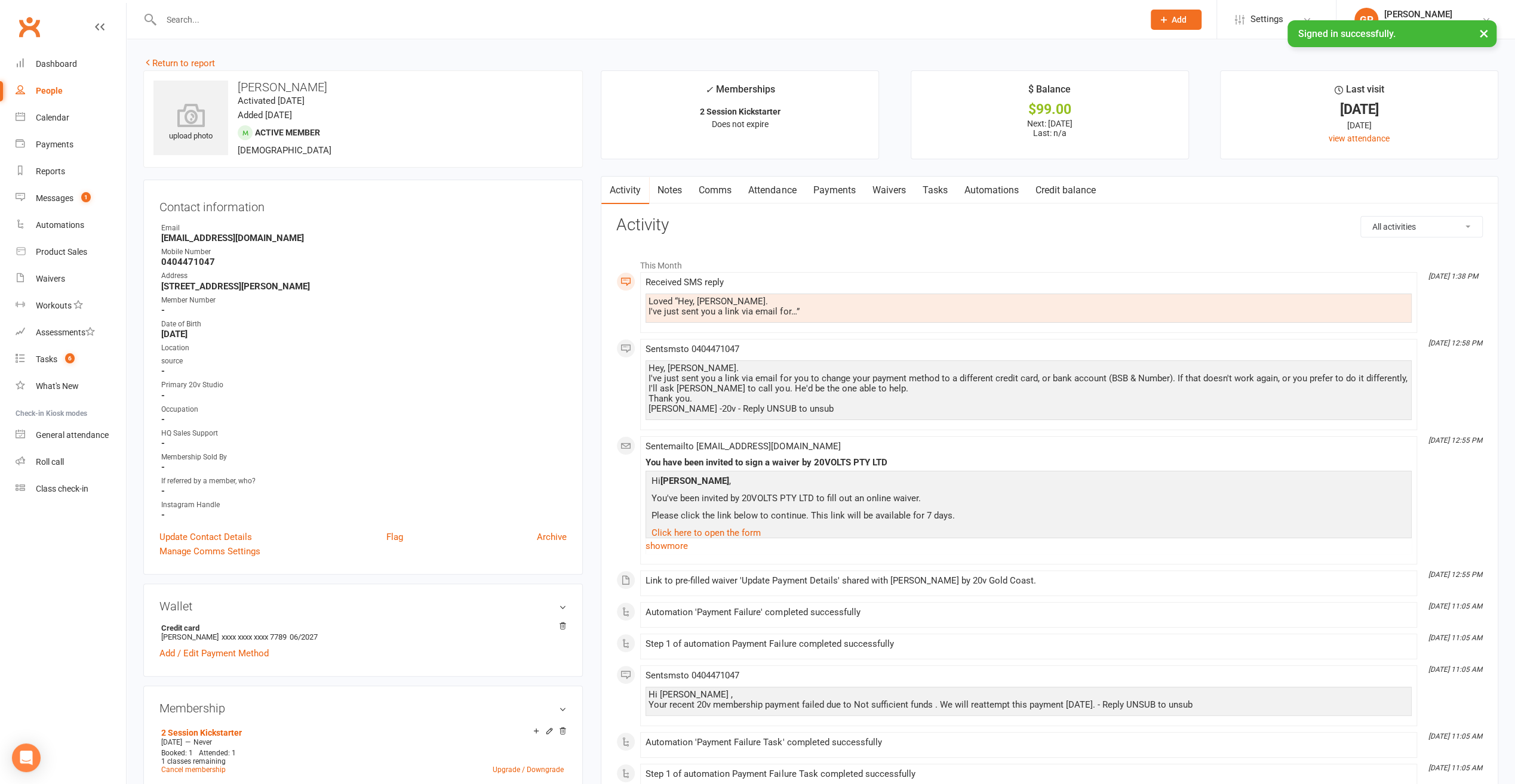
click at [47, 92] on div "People" at bounding box center [48, 90] width 26 height 9
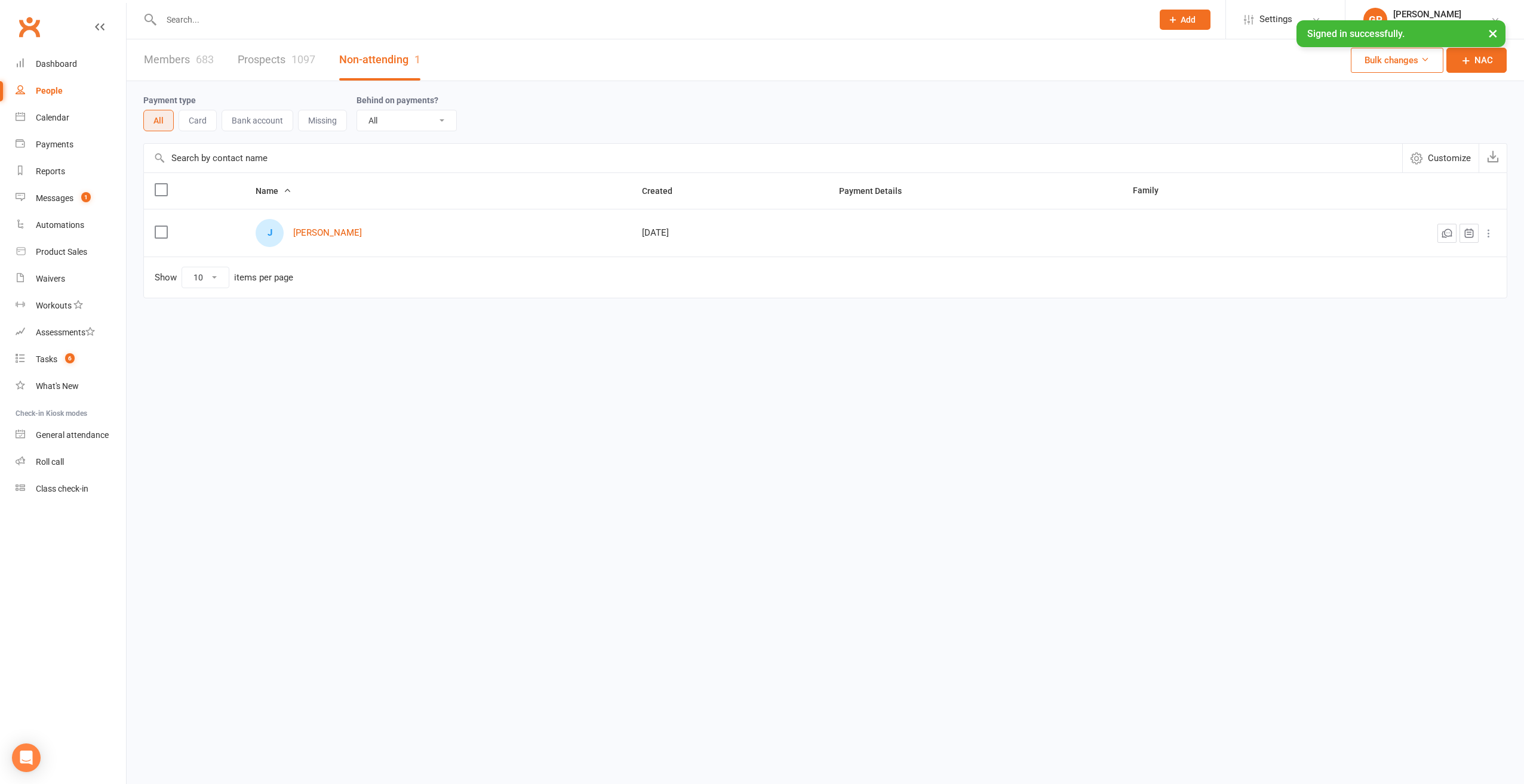
click at [286, 66] on link "Prospects 1097" at bounding box center [276, 59] width 78 height 41
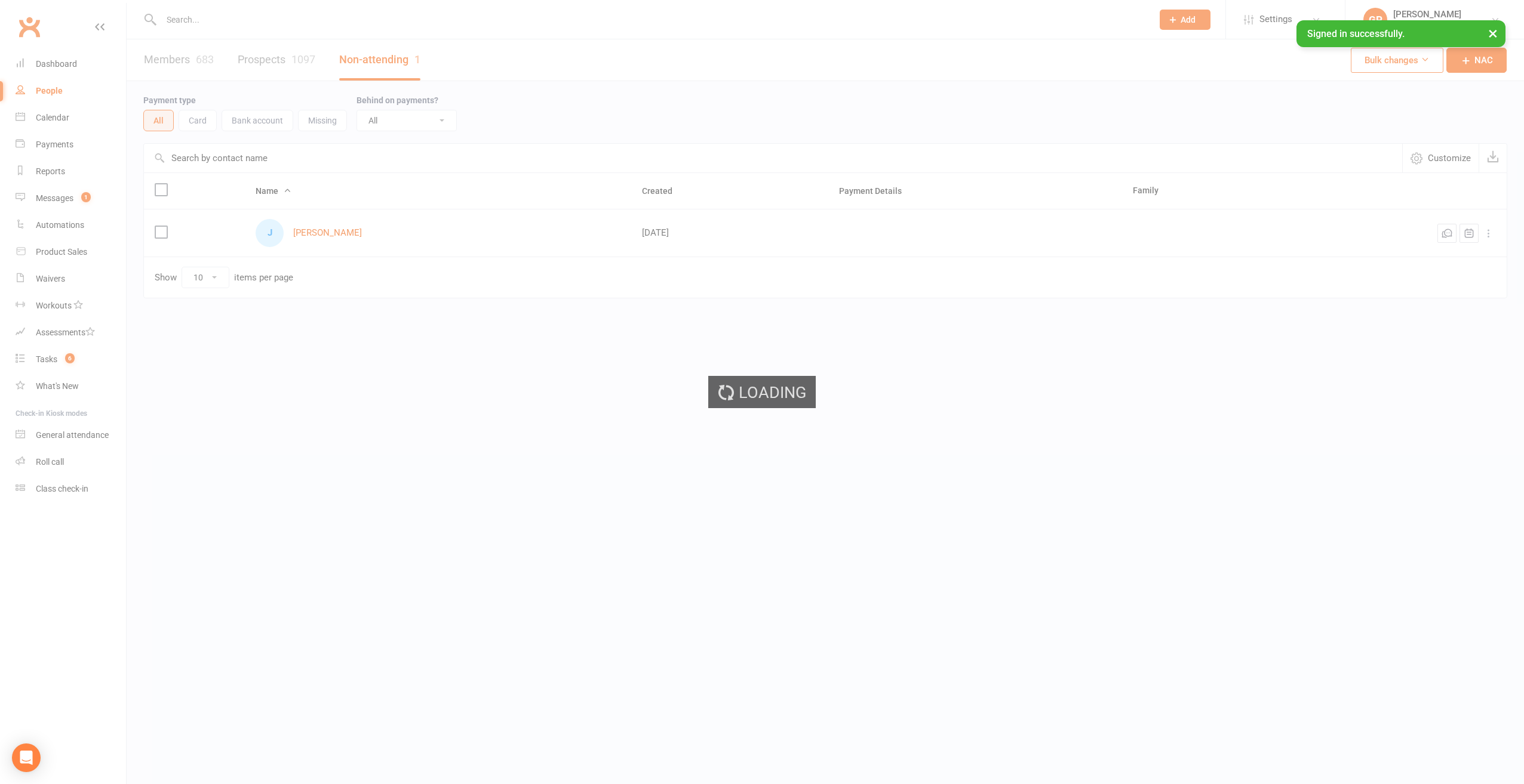
select select "100"
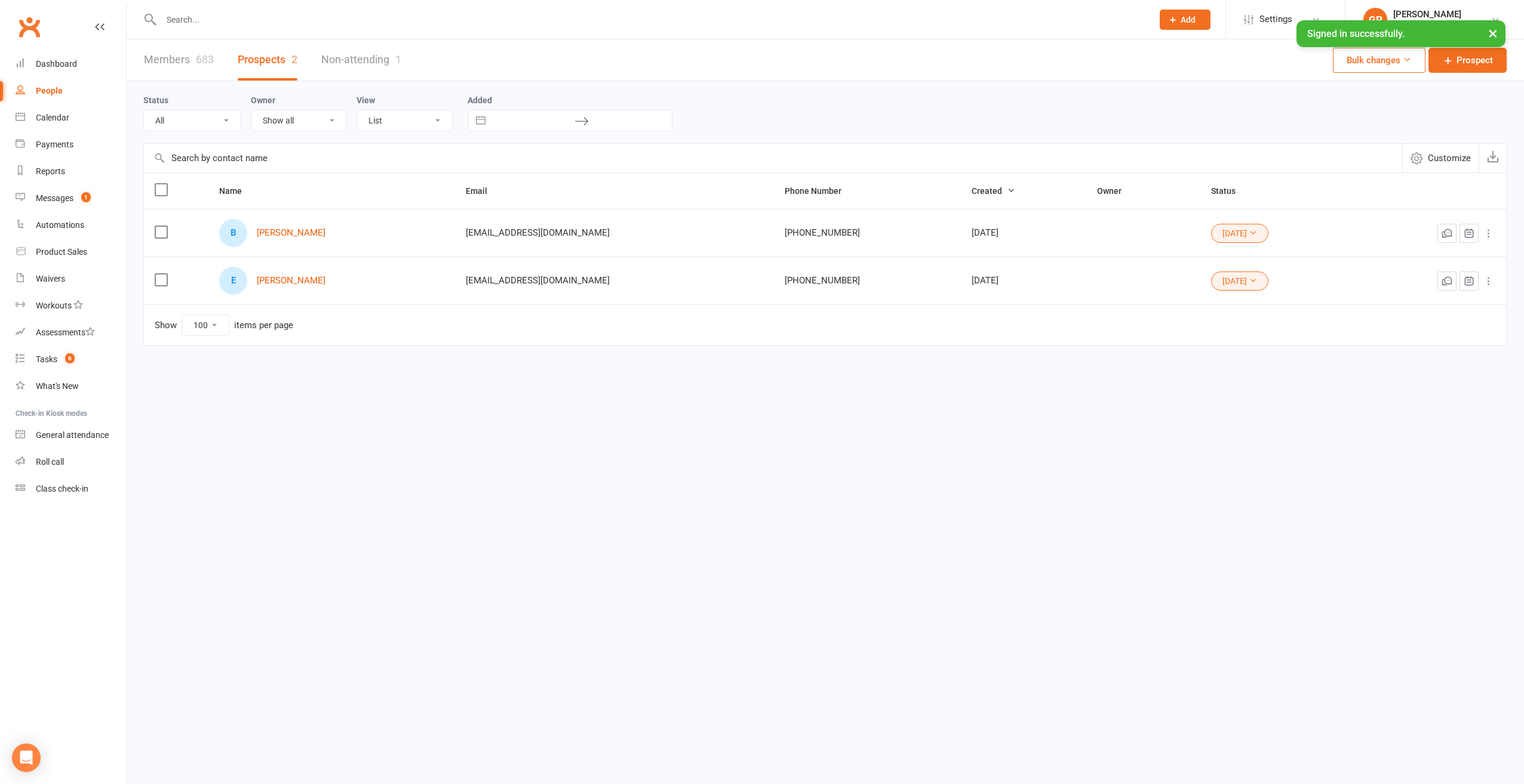
click at [224, 115] on select "All (No status set) (Invalid status) Parachute Referrals In Communication Call …" at bounding box center [193, 120] width 97 height 20
select select "[DATE]"
click at [144, 110] on select "All (No status set) (Invalid status) Parachute Referrals In Communication Call …" at bounding box center [193, 120] width 97 height 20
click at [267, 279] on link "[PERSON_NAME]" at bounding box center [290, 280] width 68 height 10
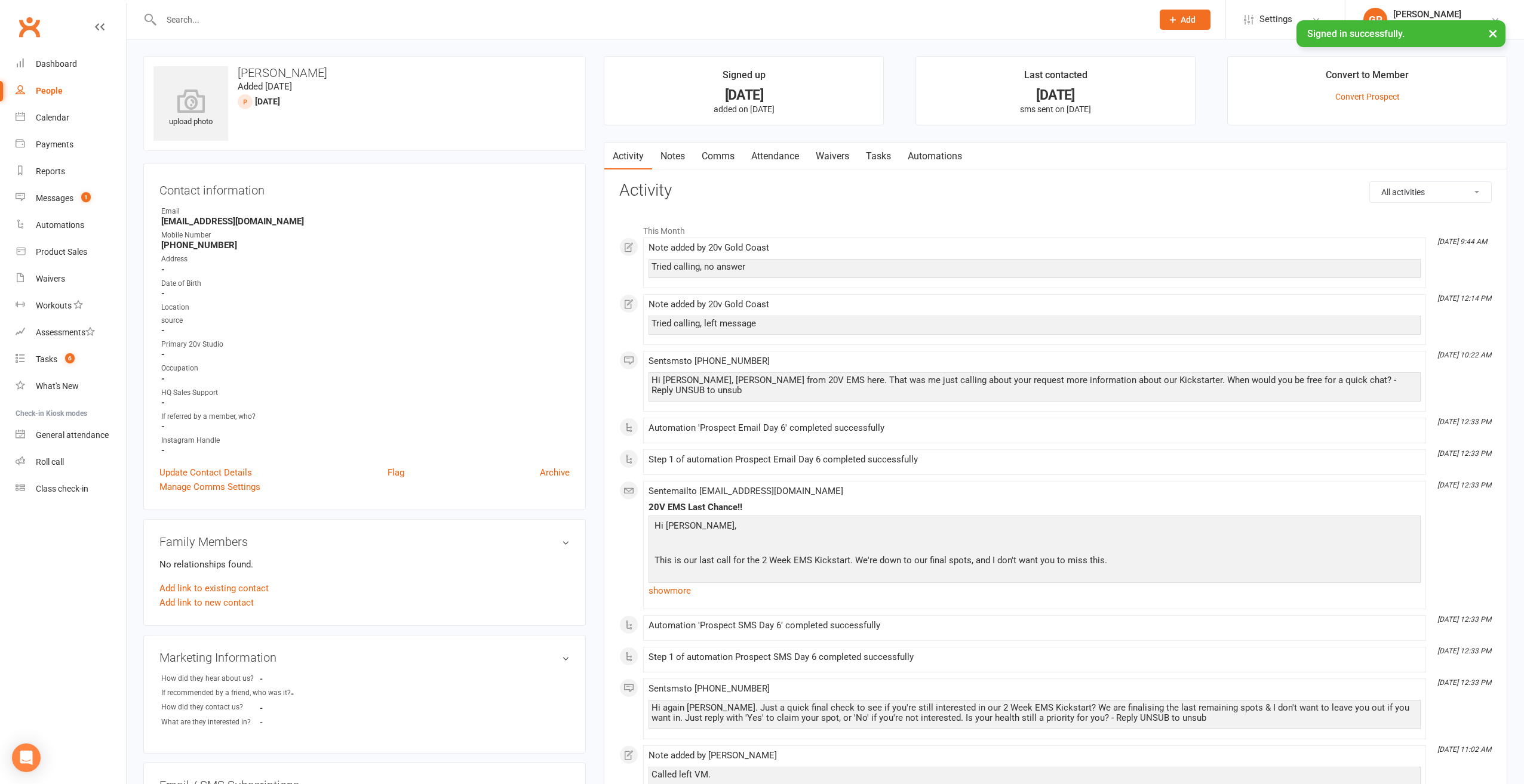
select select "100"
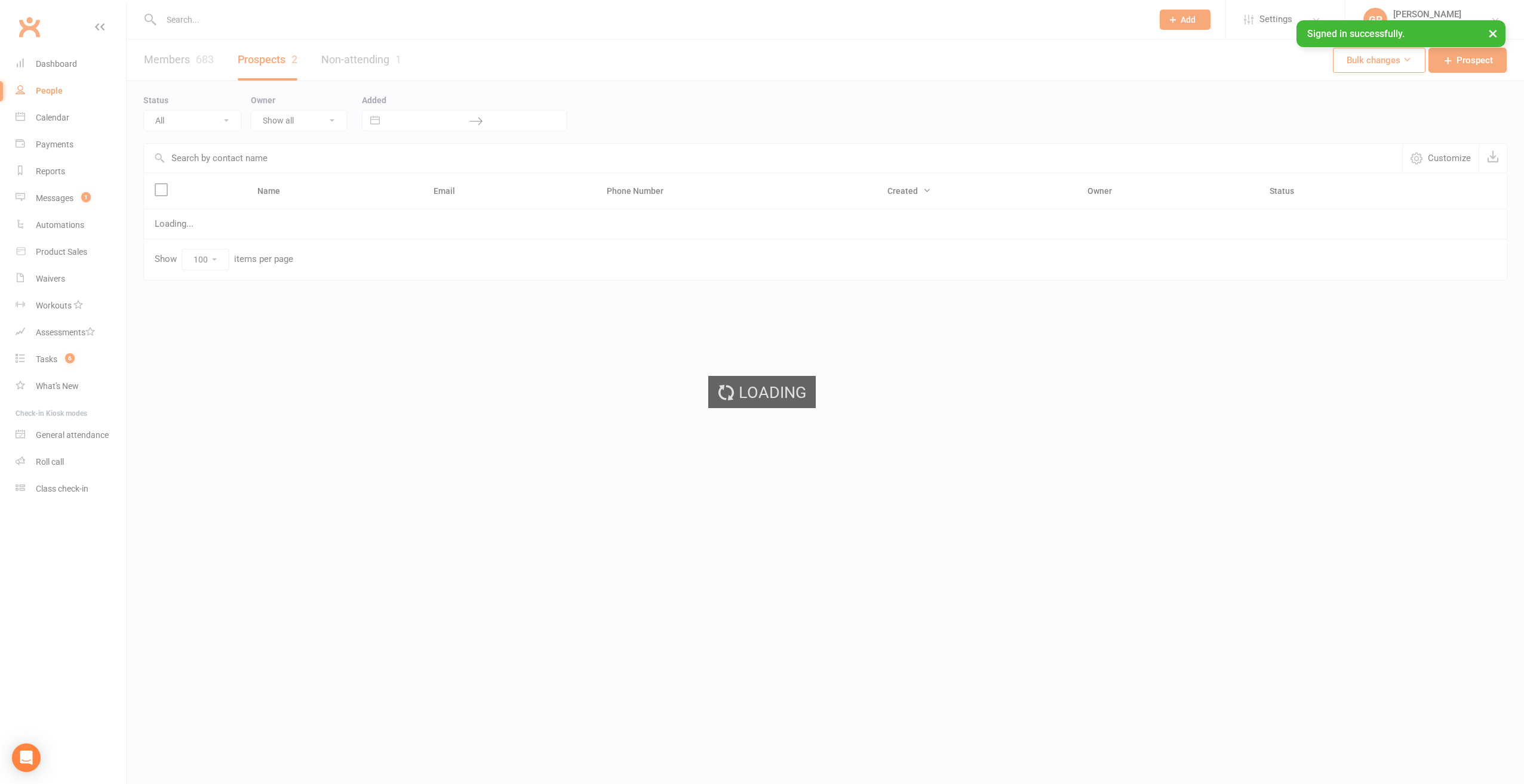
select select "[DATE]"
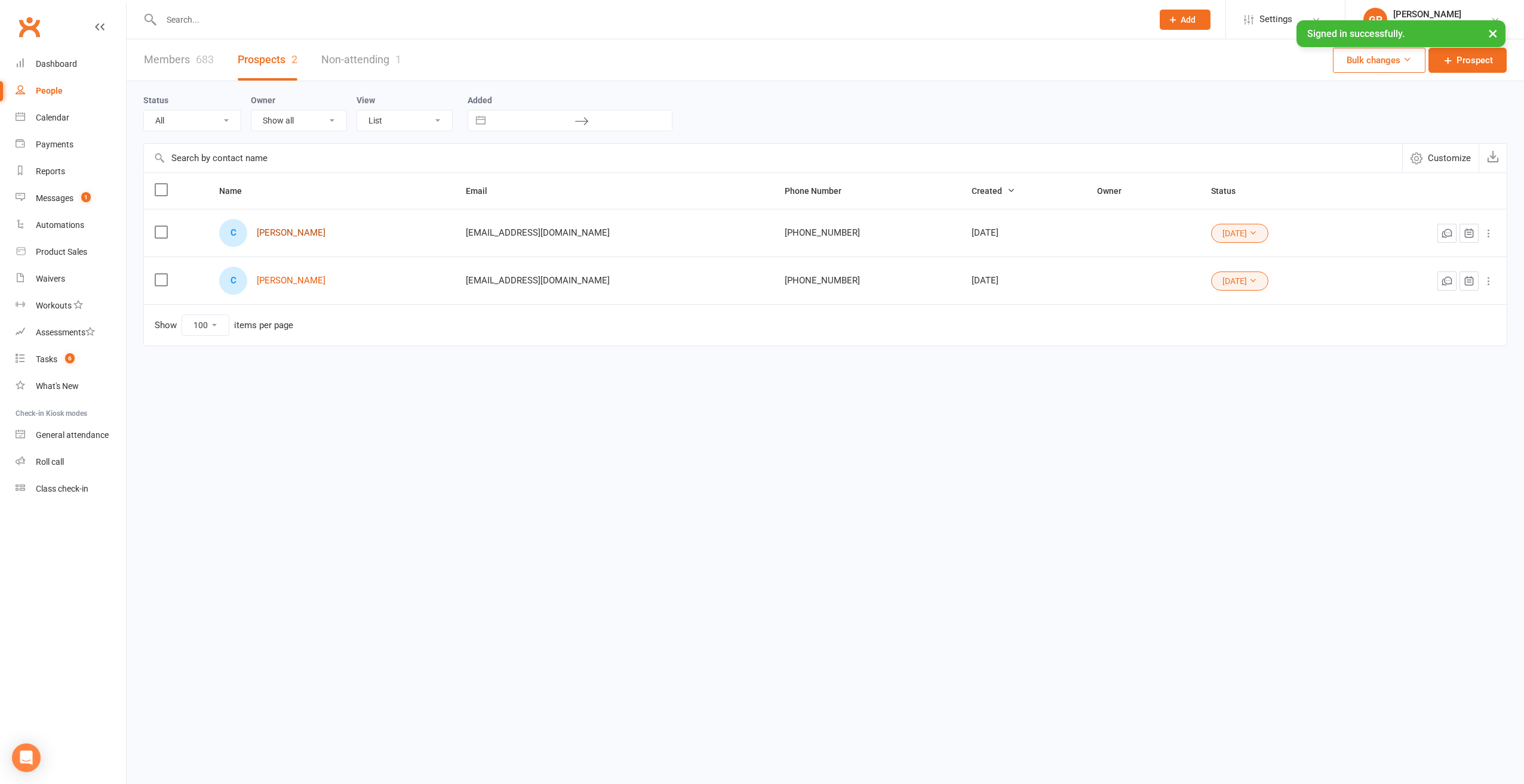
click at [281, 233] on link "[PERSON_NAME]" at bounding box center [290, 233] width 68 height 10
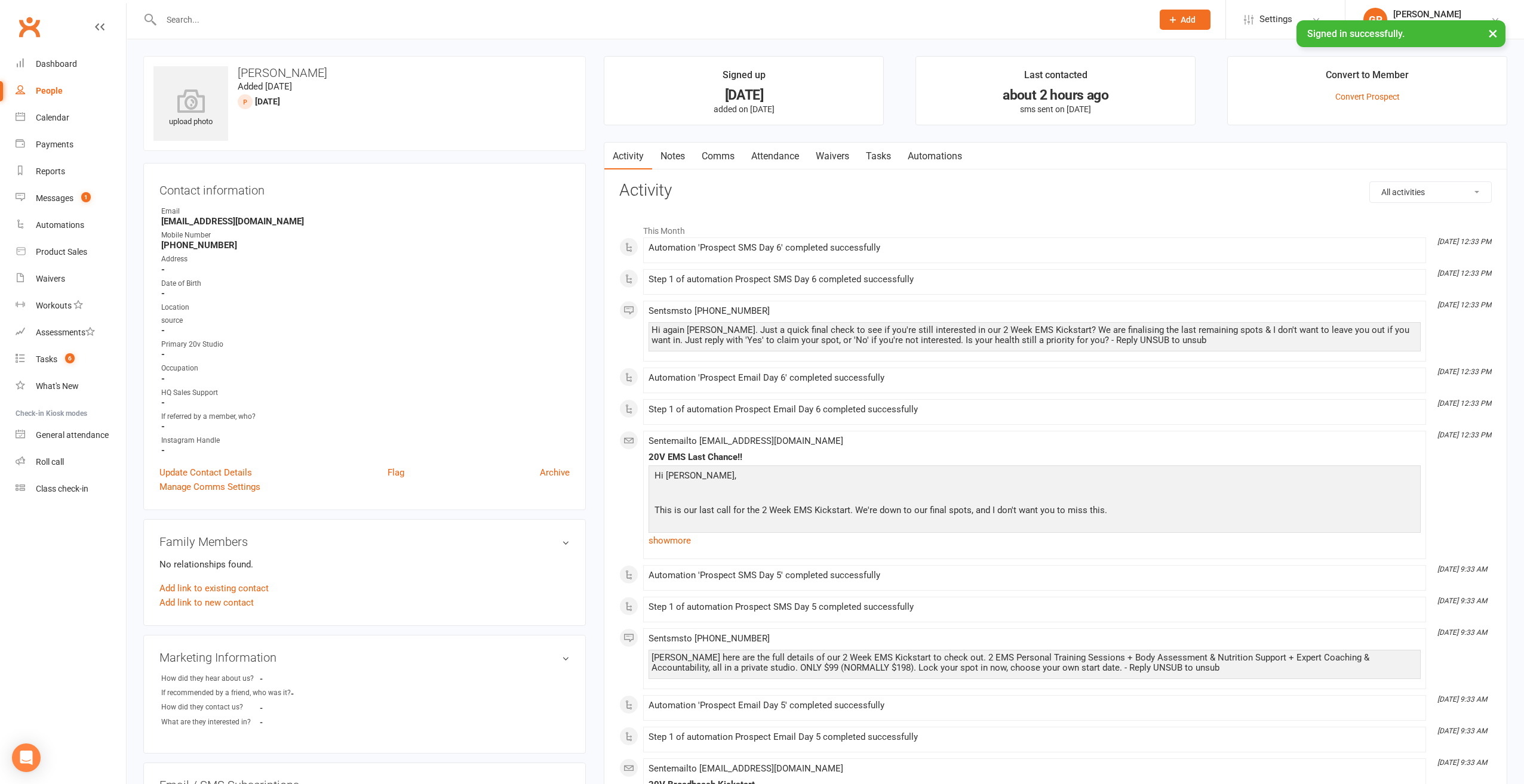
select select "100"
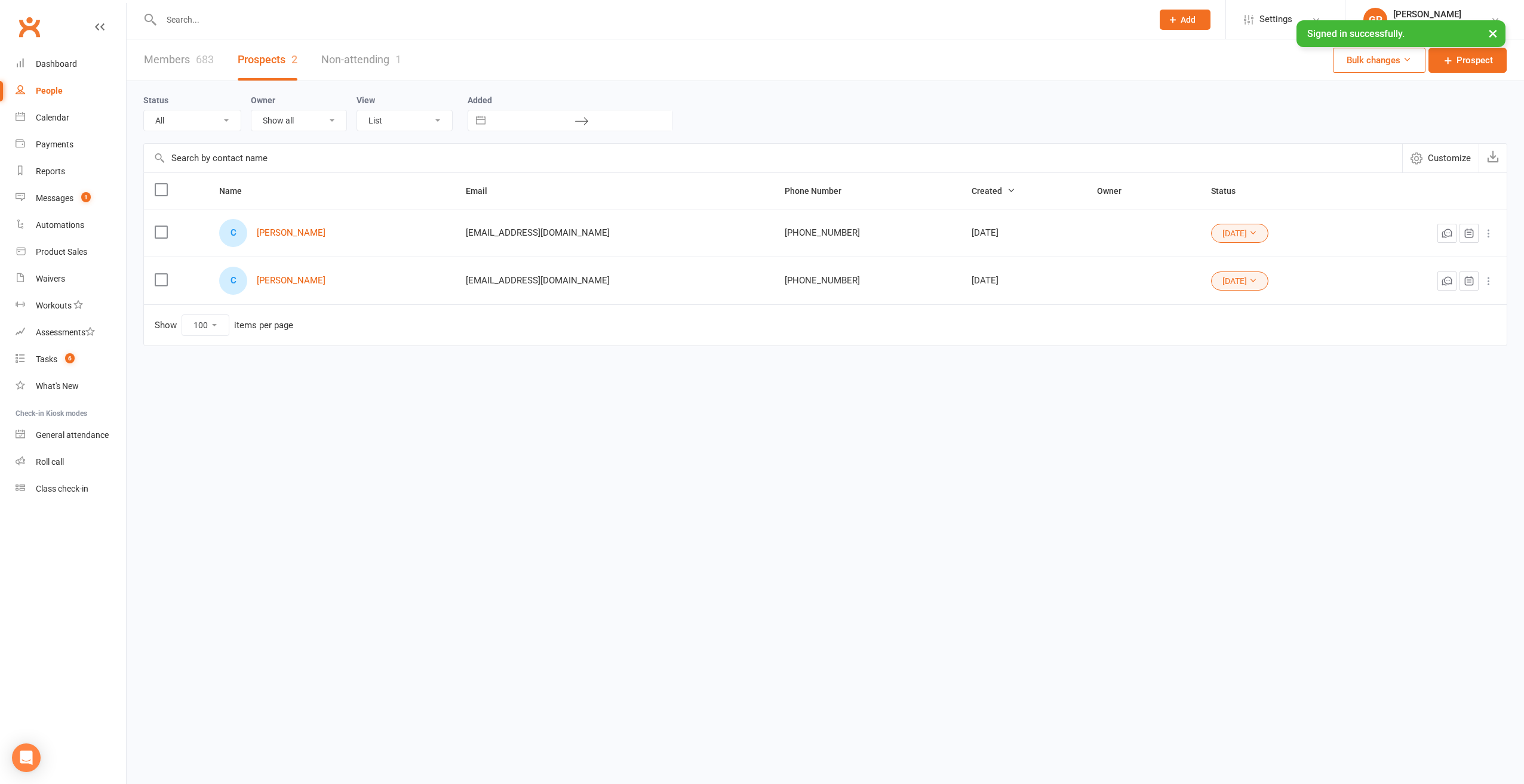
click at [193, 125] on select "All (No status set) (Invalid status) Parachute Referrals In Communication Call …" at bounding box center [193, 120] width 97 height 20
select select "[DATE]"
click at [144, 110] on select "All (No status set) (Invalid status) Parachute Referrals In Communication Call …" at bounding box center [193, 120] width 97 height 20
click at [291, 284] on link "[PERSON_NAME]" at bounding box center [290, 280] width 68 height 10
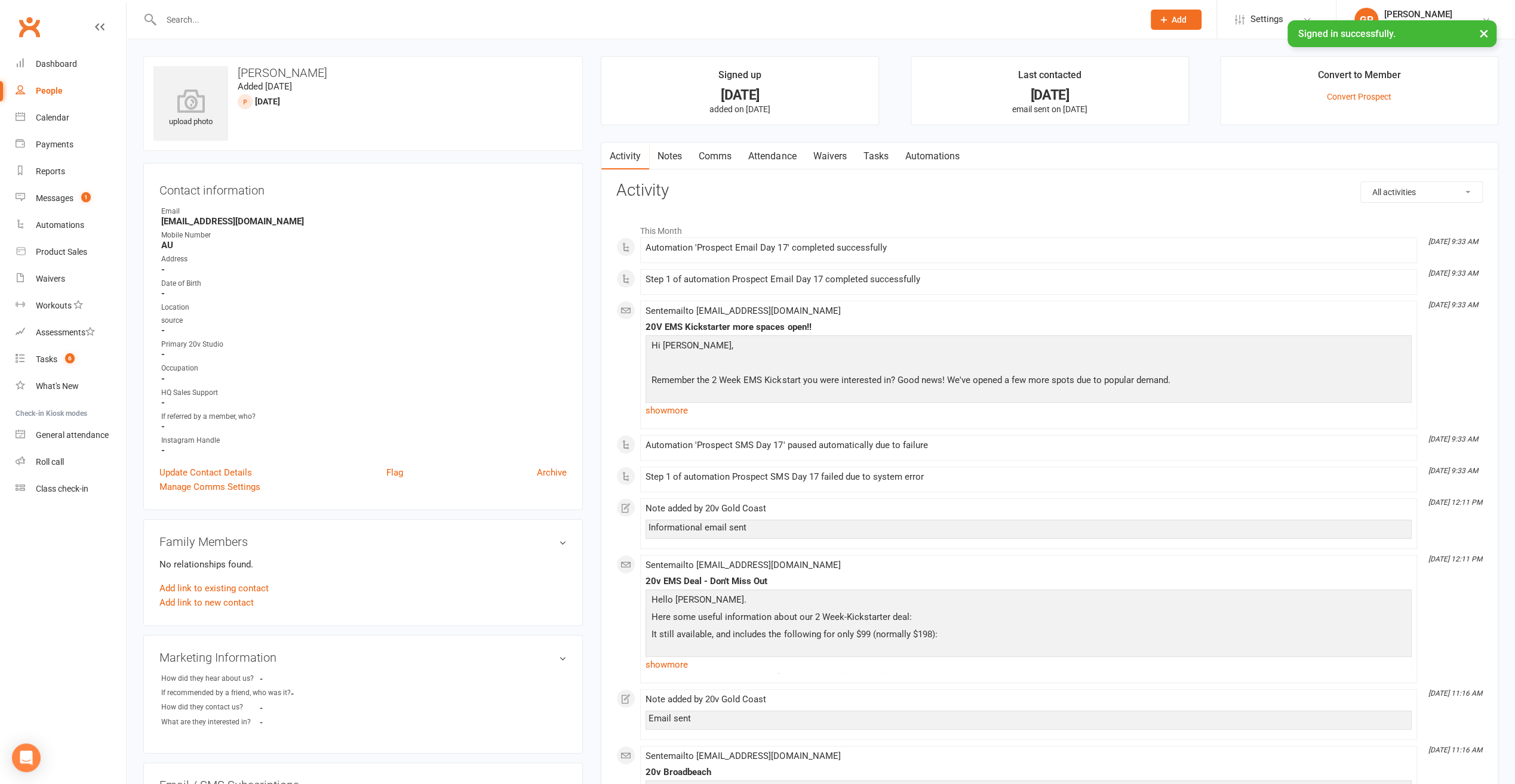
click at [59, 87] on div "People" at bounding box center [48, 90] width 26 height 9
select select "100"
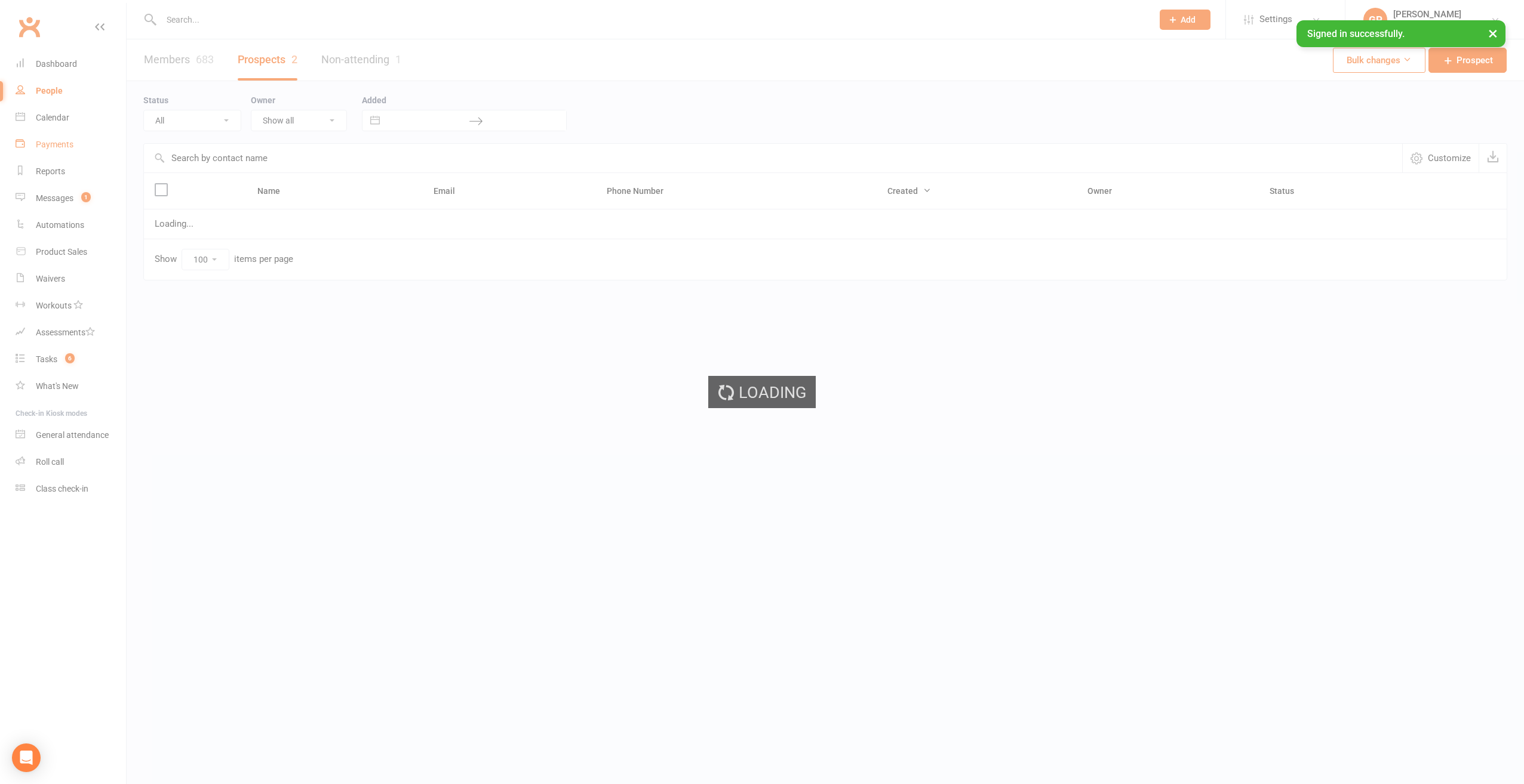
select select "[DATE]"
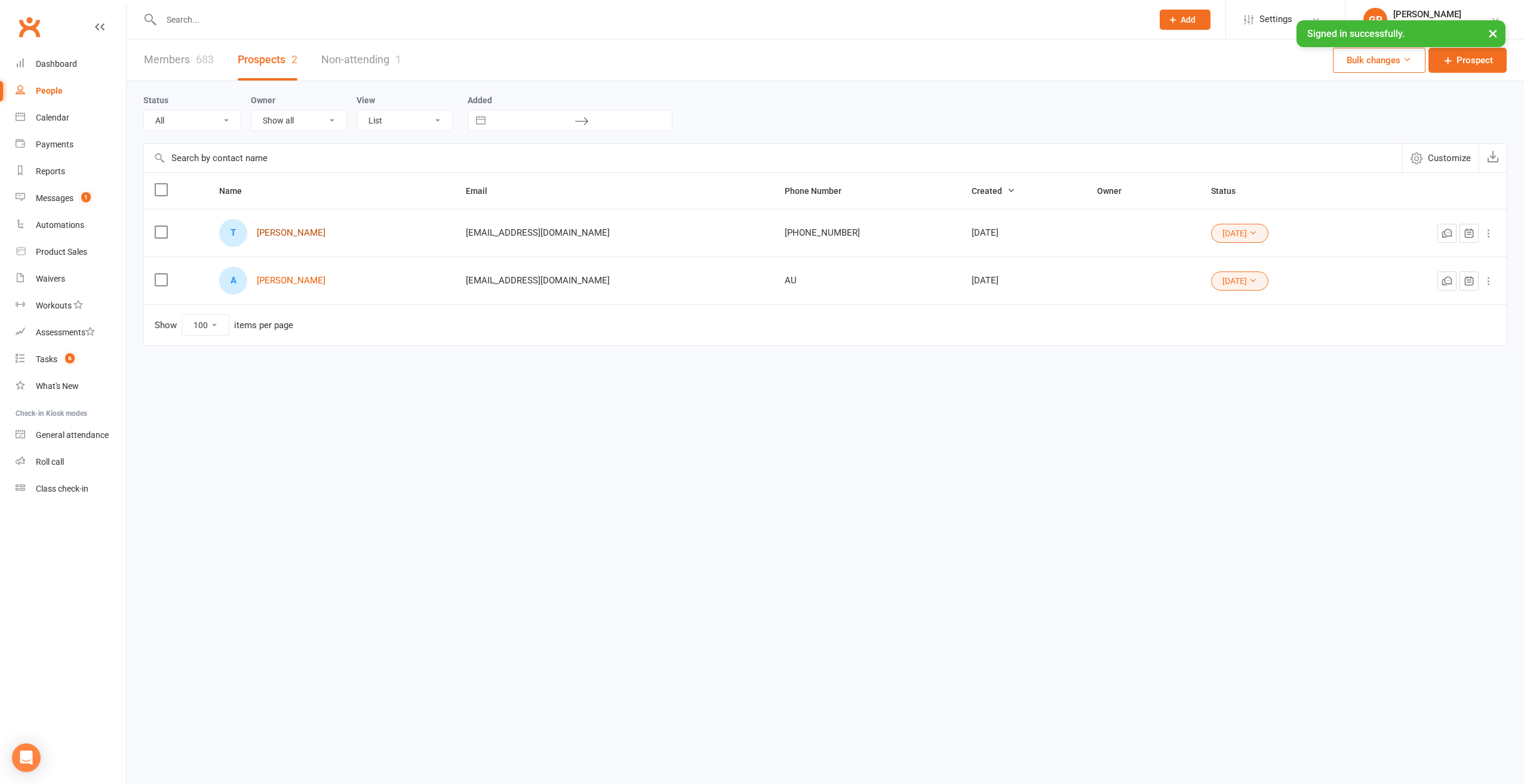
click at [273, 230] on link "[PERSON_NAME]" at bounding box center [290, 233] width 68 height 10
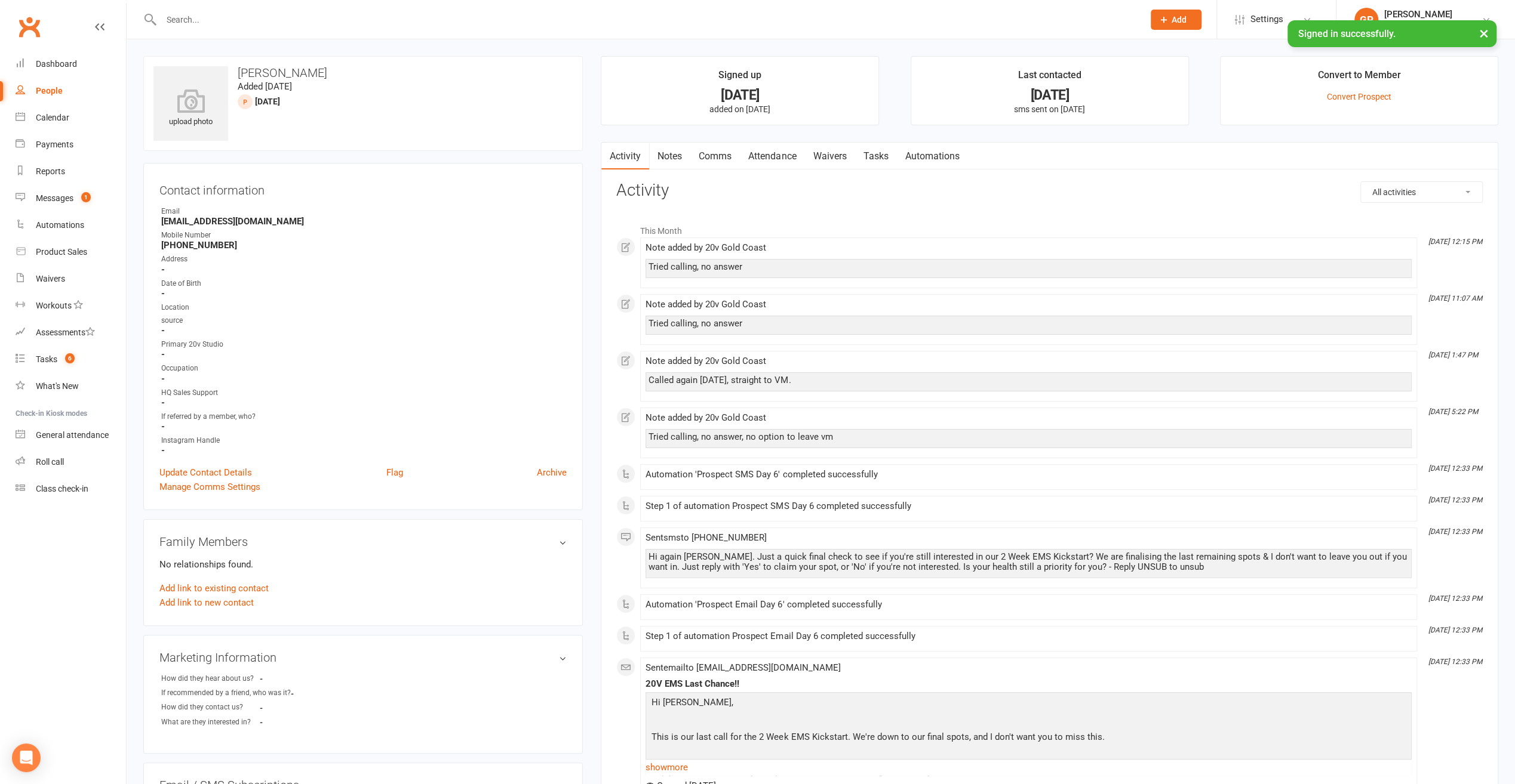
click at [44, 94] on div "People" at bounding box center [48, 90] width 26 height 9
select select "100"
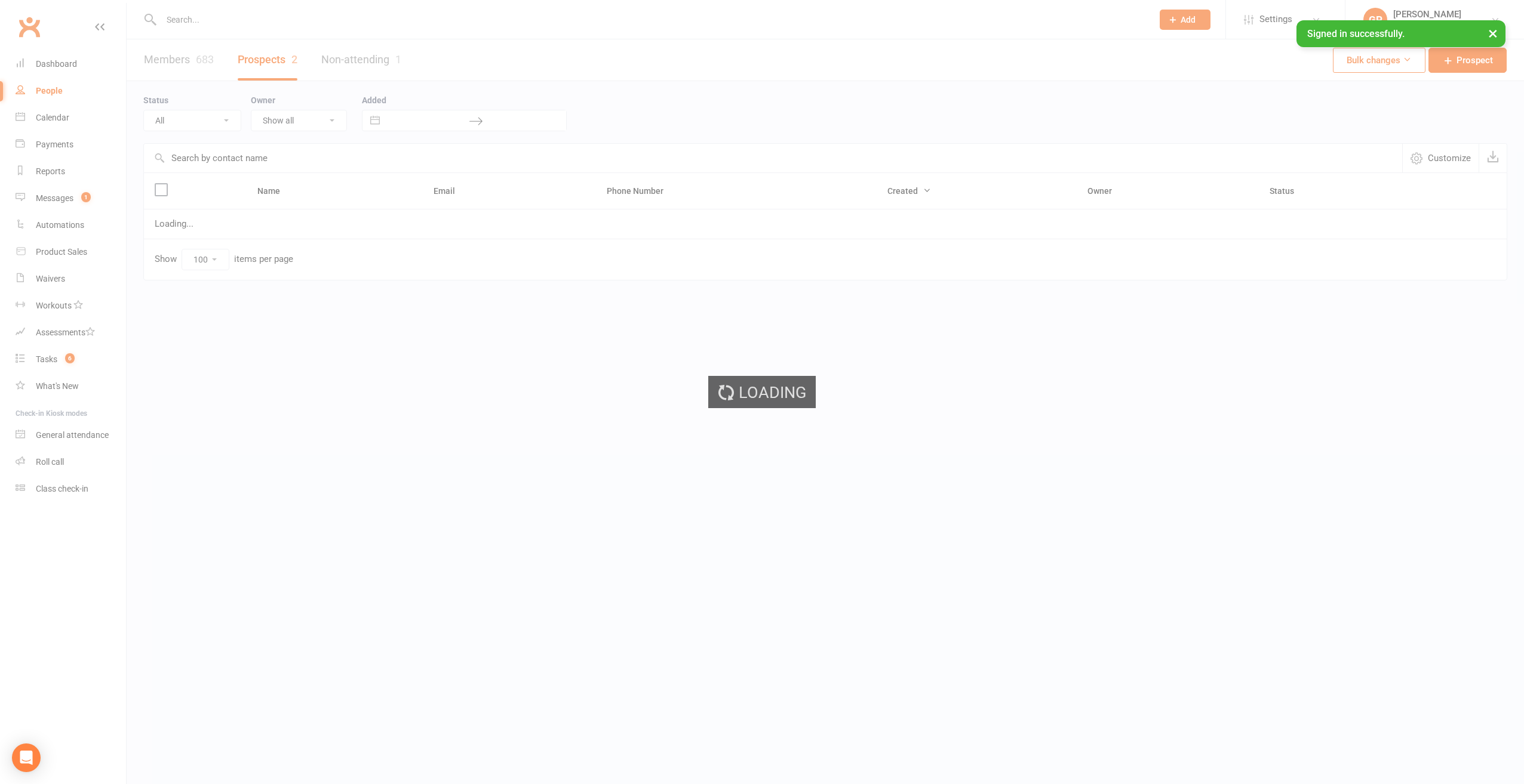
select select "[DATE]"
